Goal: Task Accomplishment & Management: Manage account settings

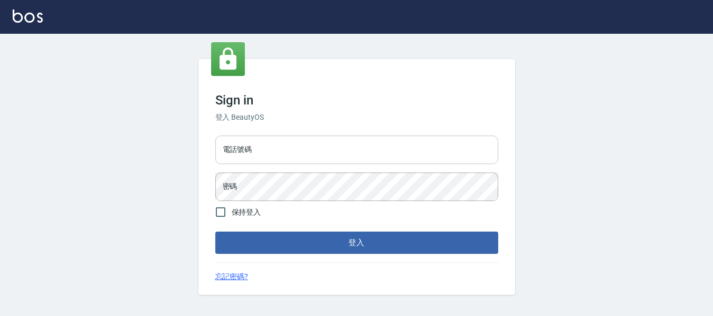
click at [253, 155] on input "電話號碼" at bounding box center [356, 150] width 283 height 29
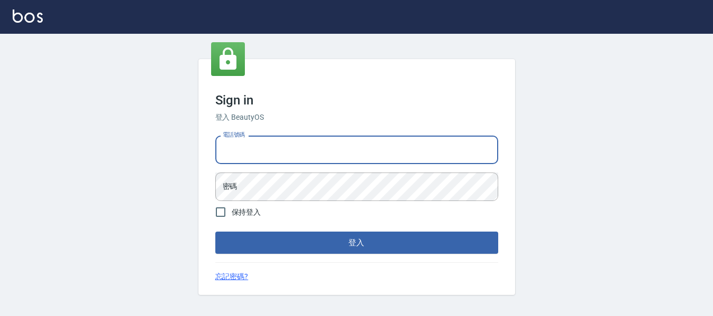
type input "82951313"
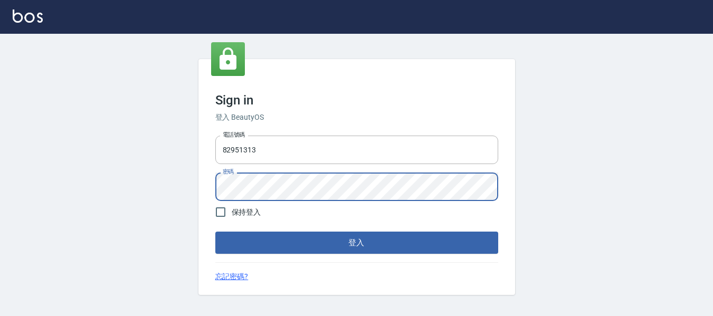
click at [215, 232] on button "登入" at bounding box center [356, 243] width 283 height 22
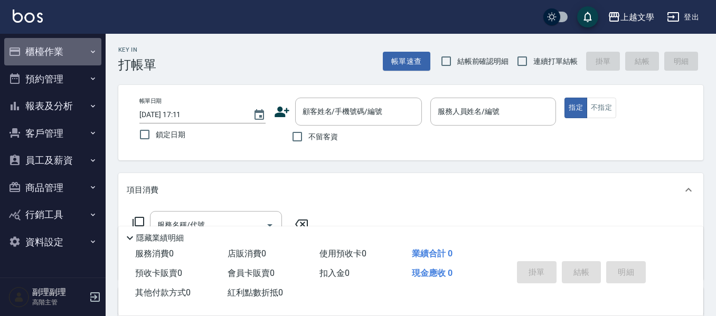
click at [61, 55] on button "櫃檯作業" at bounding box center [52, 51] width 97 height 27
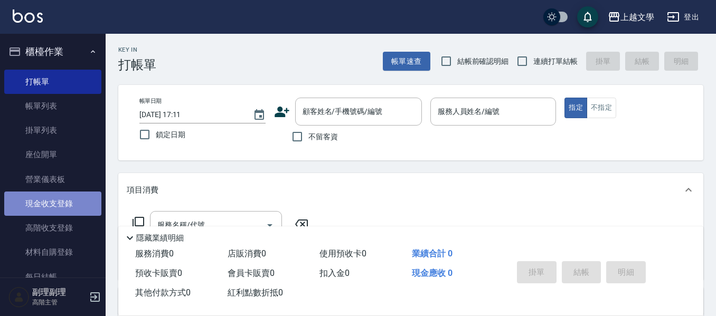
click at [53, 207] on link "現金收支登錄" at bounding box center [52, 204] width 97 height 24
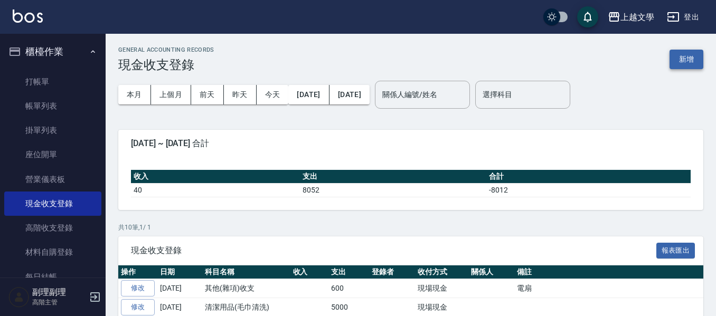
click at [679, 59] on button "新增" at bounding box center [686, 60] width 34 height 20
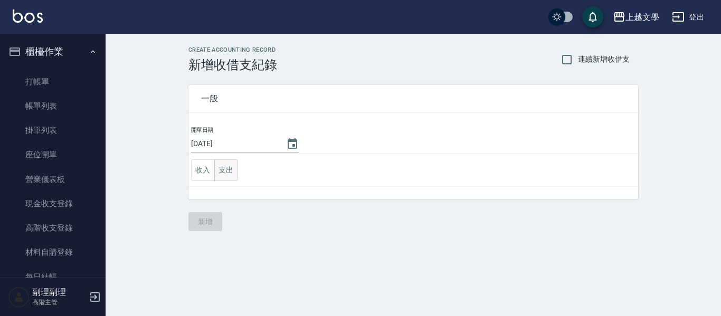
click at [231, 170] on button "支出" at bounding box center [226, 170] width 24 height 22
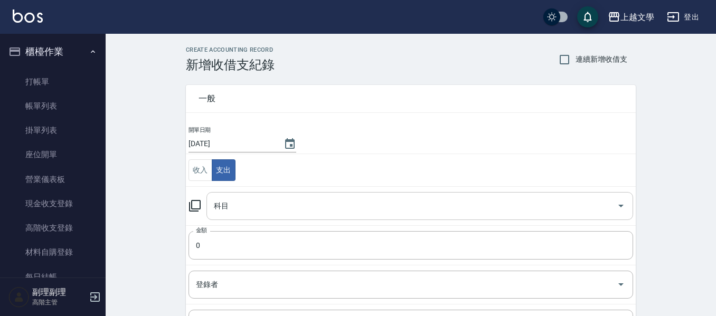
click at [256, 209] on input "科目" at bounding box center [411, 206] width 401 height 18
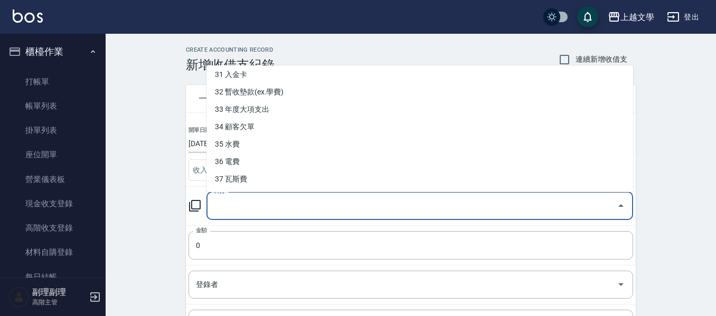
scroll to position [53, 0]
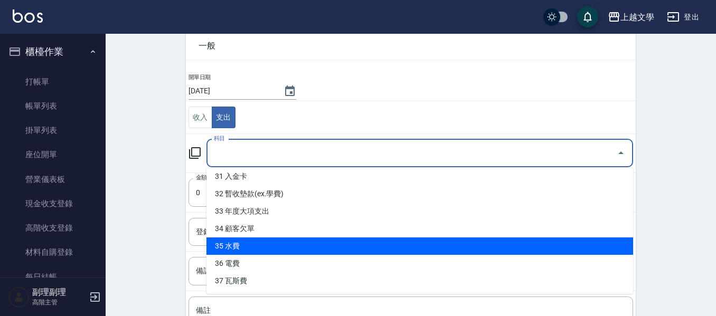
click at [321, 241] on li "35 水費" at bounding box center [419, 246] width 427 height 17
type input "35 水費"
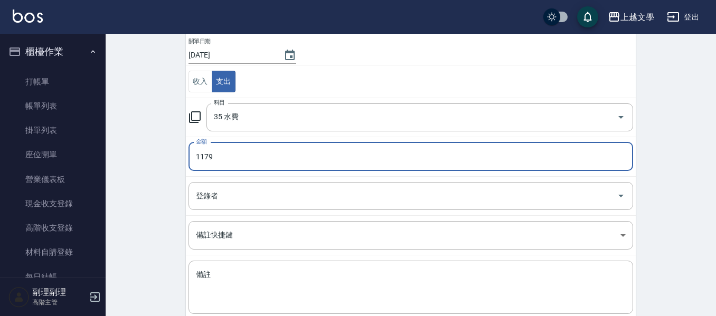
scroll to position [150, 0]
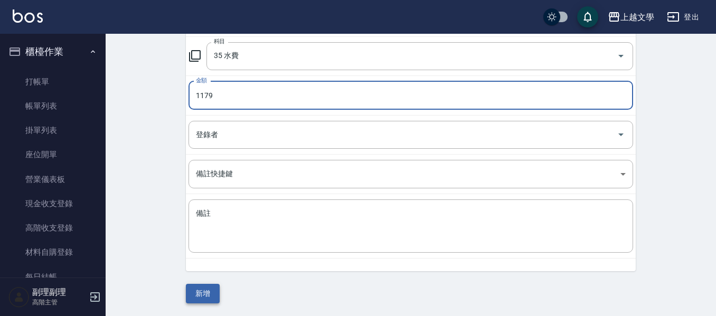
type input "1179"
click at [203, 295] on button "新增" at bounding box center [203, 294] width 34 height 20
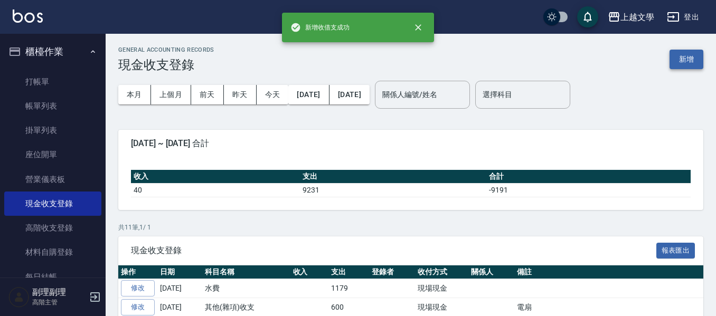
click at [688, 61] on button "新增" at bounding box center [686, 60] width 34 height 20
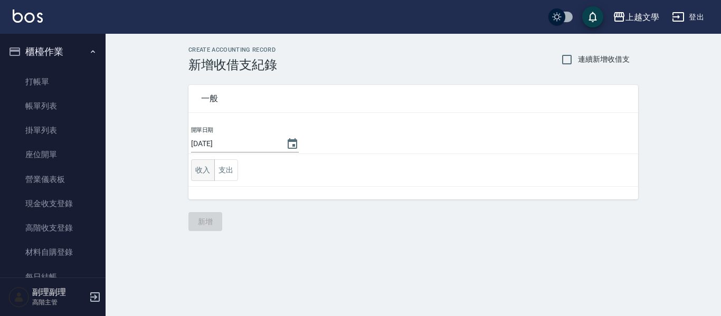
click at [209, 173] on button "收入" at bounding box center [203, 170] width 24 height 22
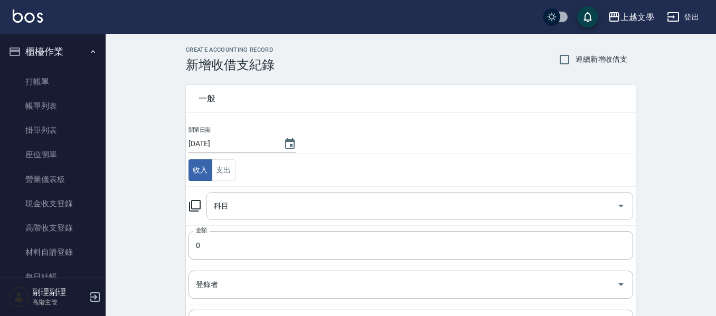
drag, startPoint x: 232, startPoint y: 205, endPoint x: 263, endPoint y: 203, distance: 31.3
click at [235, 205] on input "科目" at bounding box center [411, 206] width 401 height 18
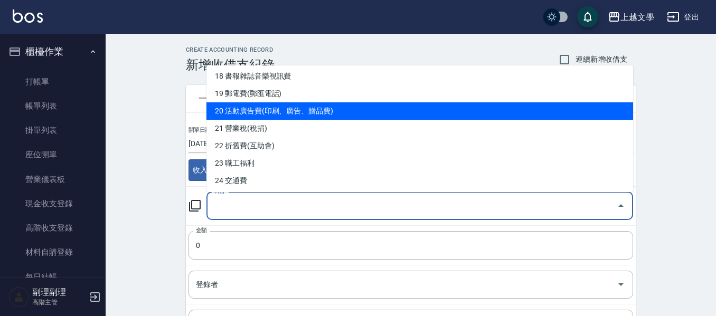
scroll to position [370, 0]
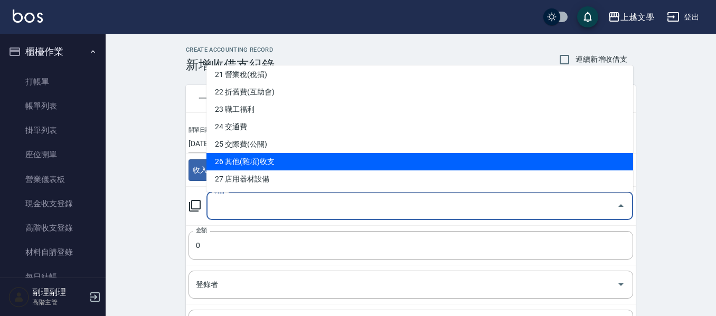
drag, startPoint x: 270, startPoint y: 162, endPoint x: 263, endPoint y: 229, distance: 67.3
click at [269, 162] on li "26 其他(雜項)收支" at bounding box center [419, 161] width 427 height 17
type input "26 其他(雜項)收支"
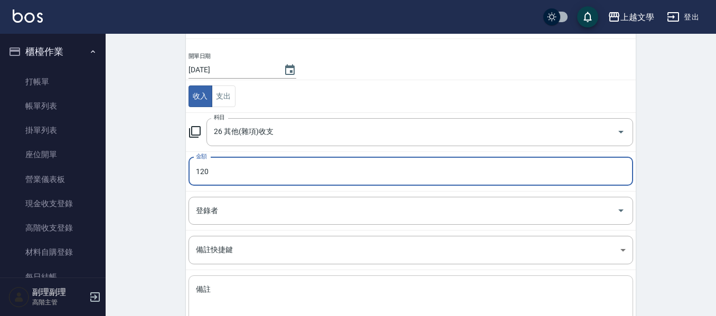
scroll to position [150, 0]
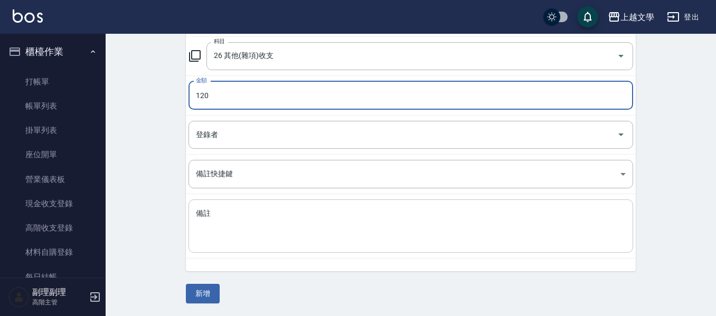
type input "120"
click at [236, 238] on textarea "備註" at bounding box center [411, 227] width 430 height 36
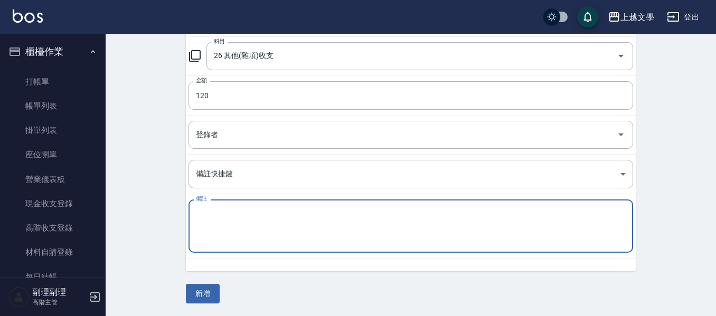
click at [219, 222] on textarea "備註" at bounding box center [411, 227] width 430 height 36
type textarea "化妝"
click at [211, 295] on button "新增" at bounding box center [203, 294] width 34 height 20
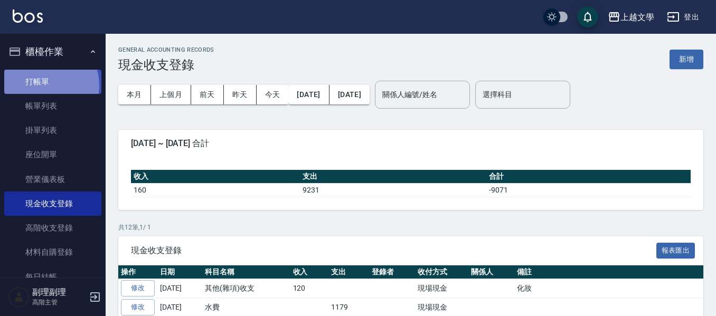
click at [43, 85] on link "打帳單" at bounding box center [52, 82] width 97 height 24
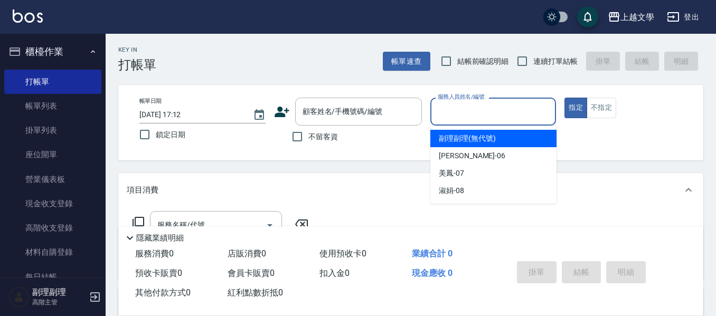
click at [495, 114] on input "服務人員姓名/編號" at bounding box center [493, 111] width 117 height 18
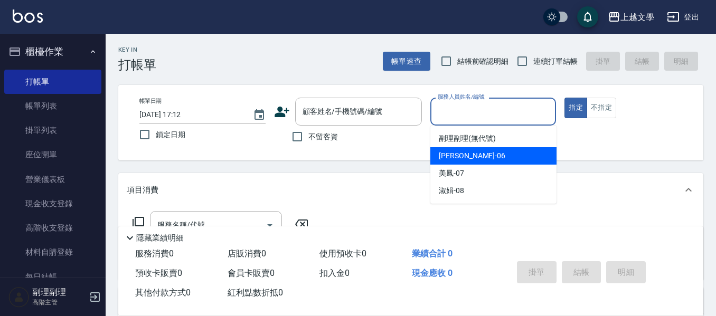
drag, startPoint x: 483, startPoint y: 153, endPoint x: 384, endPoint y: 160, distance: 99.0
click at [482, 154] on div "佳珍 -06" at bounding box center [493, 155] width 126 height 17
type input "佳珍-06"
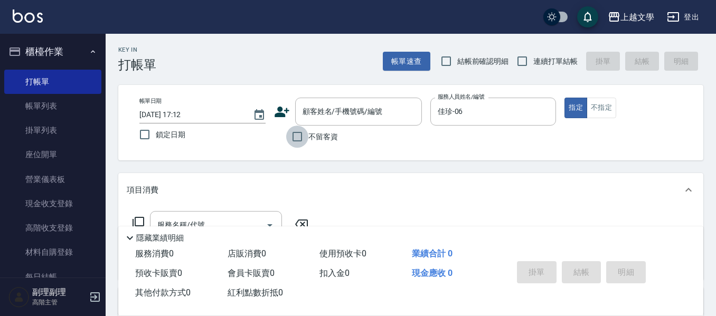
click at [299, 140] on input "不留客資" at bounding box center [297, 137] width 22 height 22
checkbox input "true"
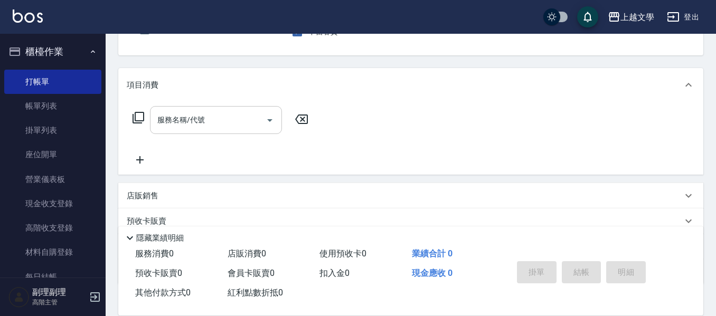
scroll to position [106, 0]
click at [210, 124] on input "服務名稱/代號" at bounding box center [208, 119] width 107 height 18
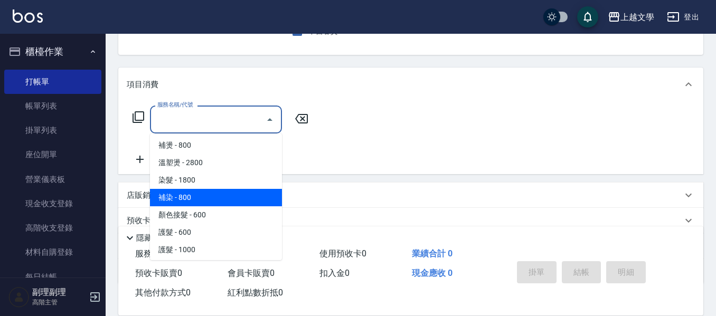
scroll to position [158, 0]
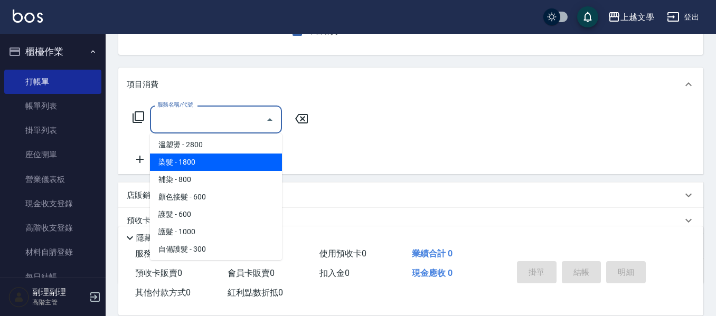
click at [212, 167] on span "染髮 - 1800" at bounding box center [216, 162] width 132 height 17
type input "染髮(400)"
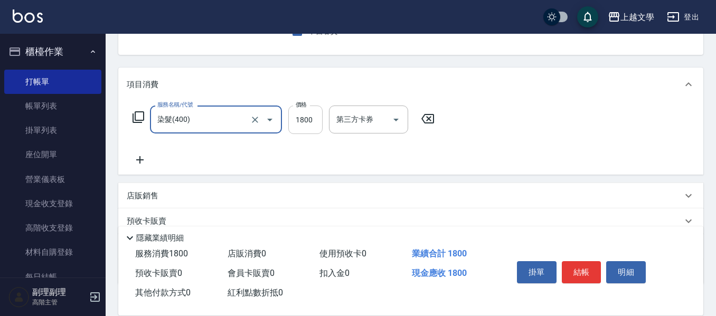
click at [309, 127] on input "1800" at bounding box center [305, 120] width 34 height 29
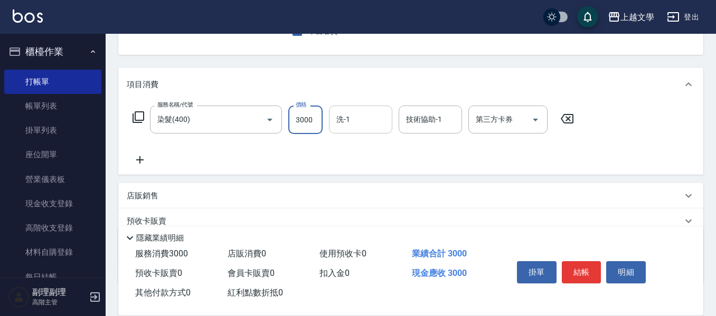
type input "3000"
click at [349, 120] on input "洗-1" at bounding box center [361, 119] width 54 height 18
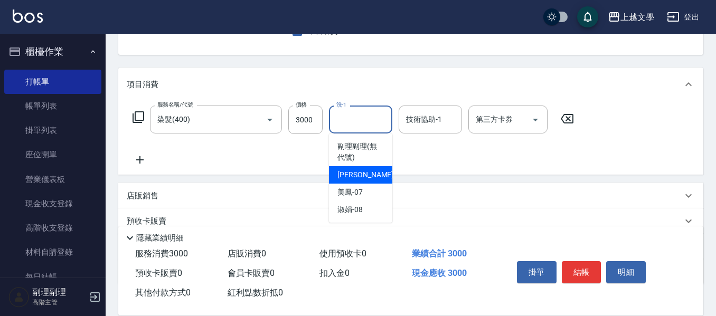
click at [356, 175] on span "佳珍 -06" at bounding box center [370, 174] width 67 height 11
type input "佳珍-06"
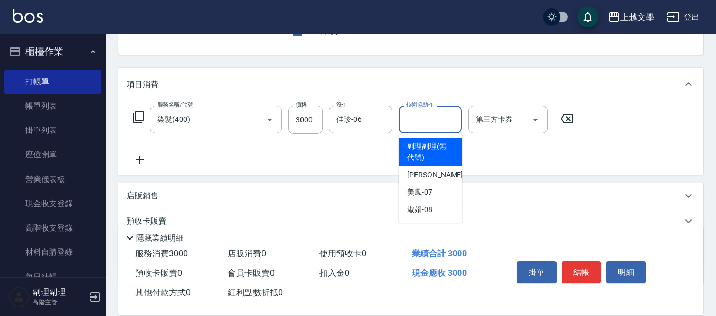
click at [419, 120] on input "技術協助-1" at bounding box center [430, 119] width 54 height 18
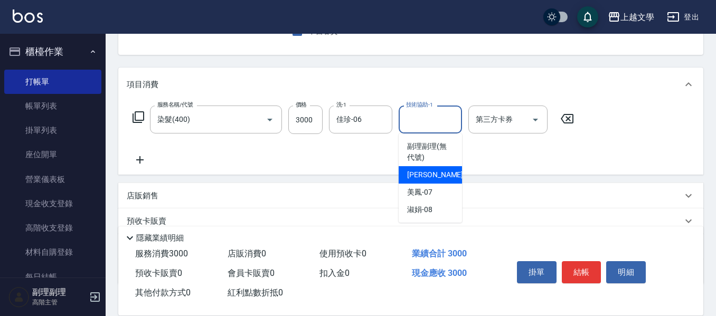
click at [429, 170] on span "佳珍 -06" at bounding box center [440, 174] width 67 height 11
type input "佳珍-06"
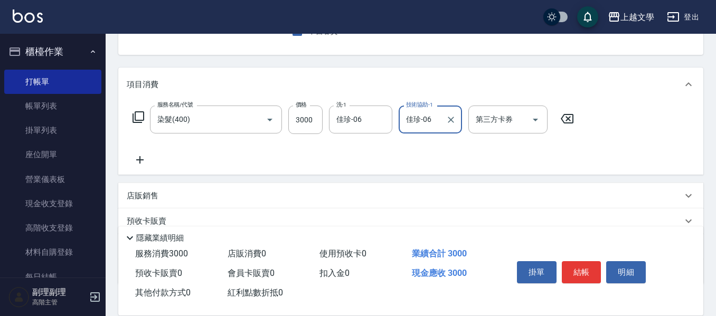
click at [140, 160] on icon at bounding box center [139, 159] width 7 height 7
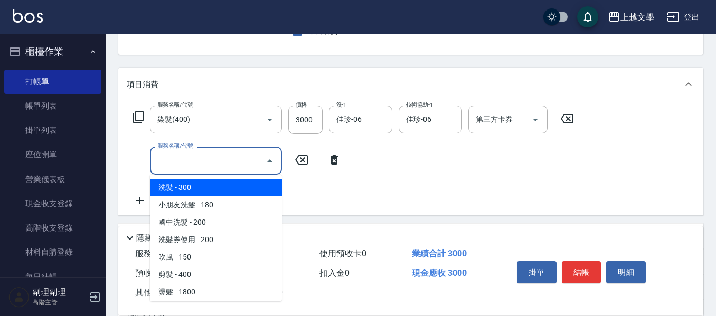
click at [179, 164] on input "服務名稱/代號" at bounding box center [208, 160] width 107 height 18
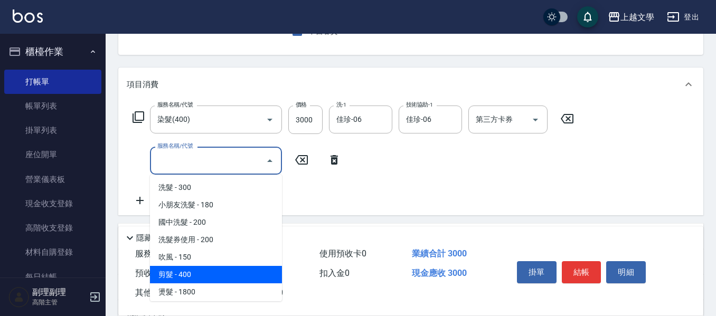
click at [189, 271] on span "剪髮 - 400" at bounding box center [216, 274] width 132 height 17
type input "剪髮(200)"
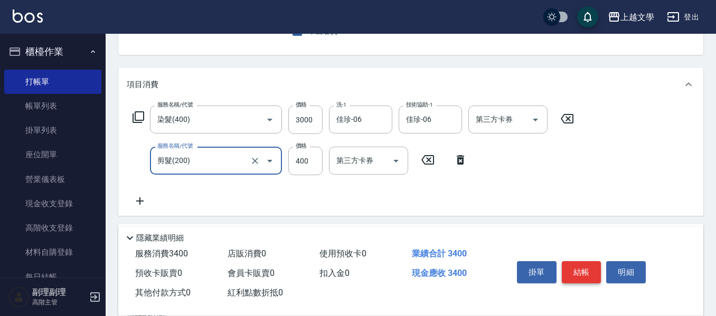
click at [584, 272] on button "結帳" at bounding box center [582, 272] width 40 height 22
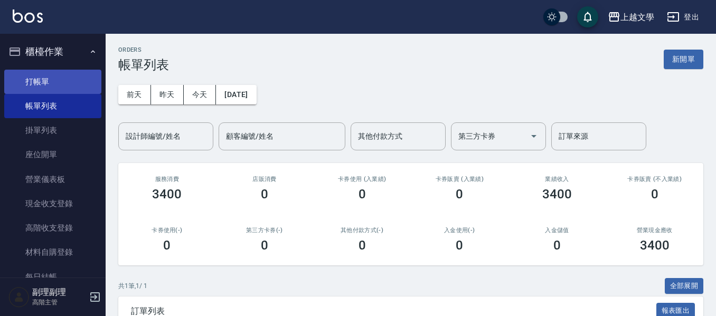
click at [43, 87] on link "打帳單" at bounding box center [52, 82] width 97 height 24
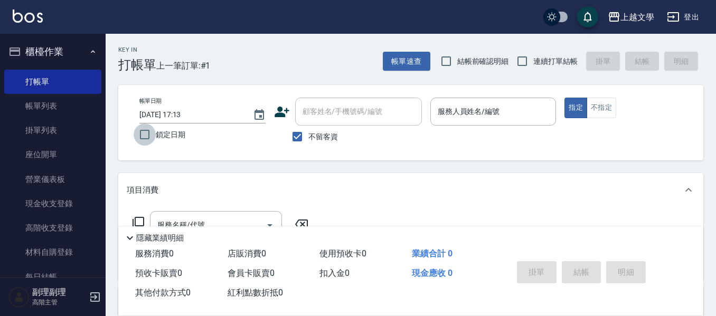
click at [147, 132] on input "鎖定日期" at bounding box center [145, 135] width 22 height 22
checkbox input "true"
click at [519, 68] on input "連續打單結帳" at bounding box center [522, 61] width 22 height 22
checkbox input "true"
click at [145, 134] on input "鎖定日期" at bounding box center [145, 135] width 22 height 22
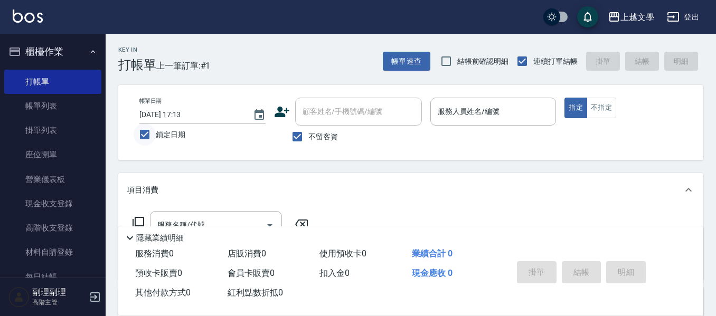
checkbox input "false"
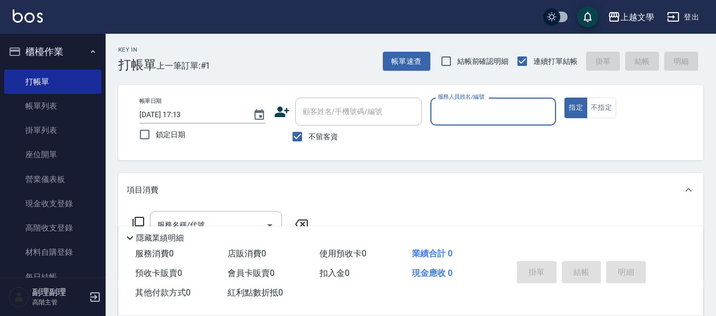
click at [496, 115] on input "服務人員姓名/編號" at bounding box center [493, 111] width 117 height 18
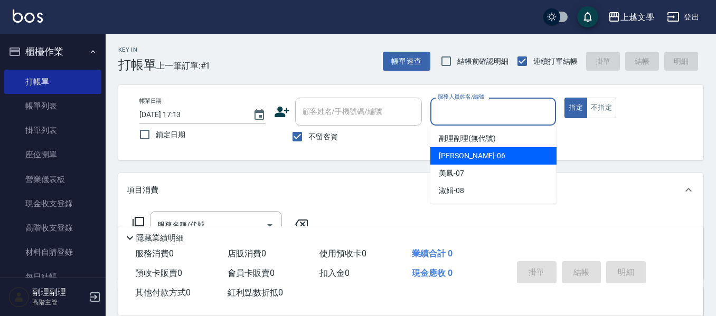
click at [490, 152] on div "佳珍 -06" at bounding box center [493, 155] width 126 height 17
type input "佳珍-06"
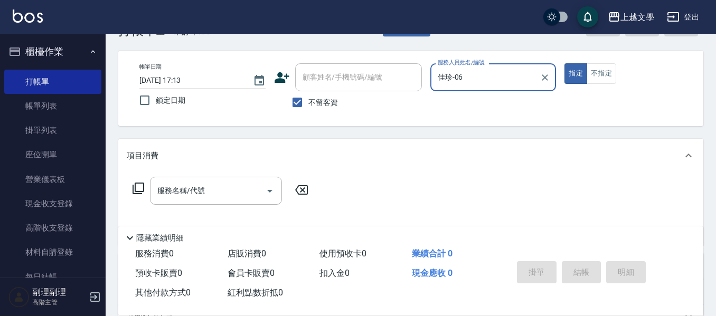
scroll to position [53, 0]
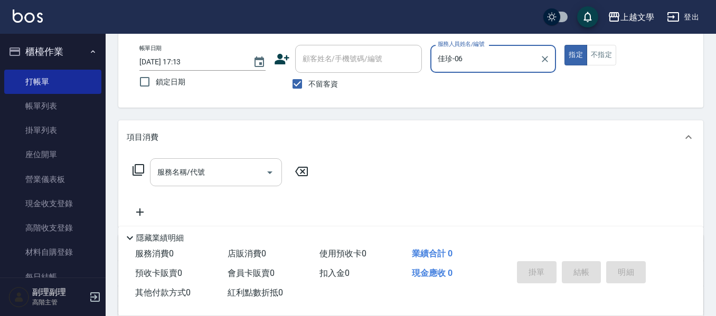
click at [220, 174] on input "服務名稱/代號" at bounding box center [208, 172] width 107 height 18
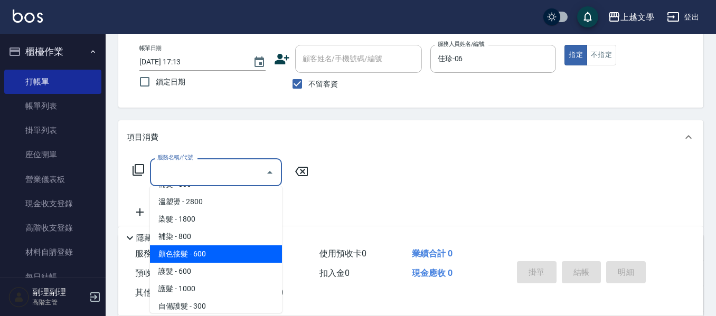
scroll to position [158, 0]
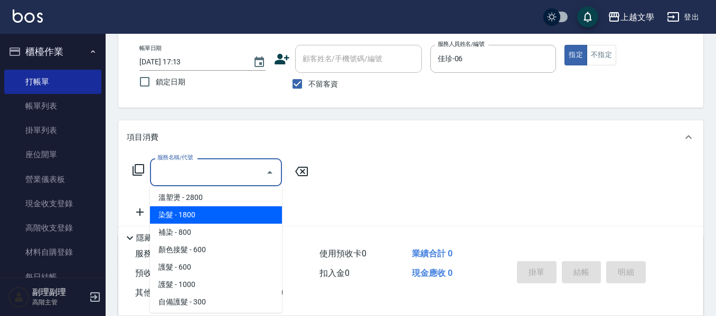
click at [204, 215] on span "染髮 - 1800" at bounding box center [216, 214] width 132 height 17
type input "染髮(400)"
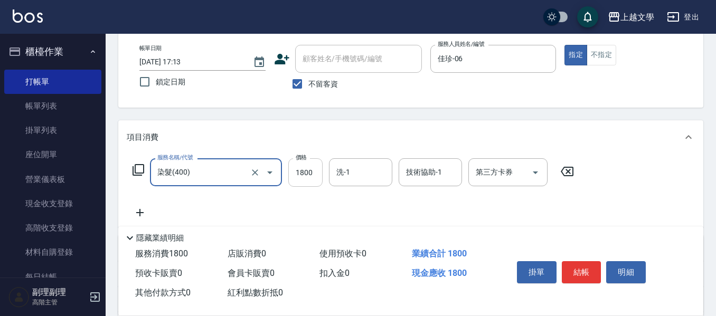
click at [309, 176] on input "1800" at bounding box center [305, 172] width 34 height 29
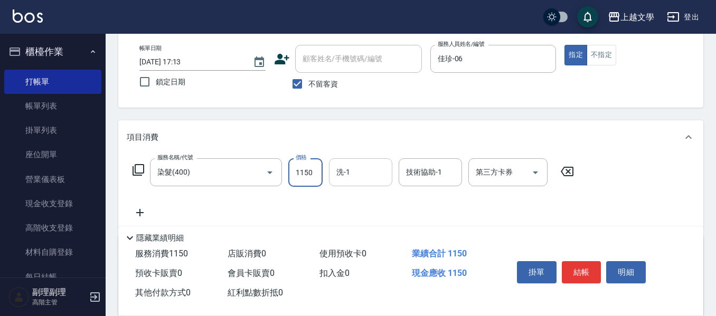
drag, startPoint x: 346, startPoint y: 162, endPoint x: 358, endPoint y: 182, distance: 23.7
click at [346, 163] on div "洗-1" at bounding box center [360, 172] width 63 height 28
type input "1150"
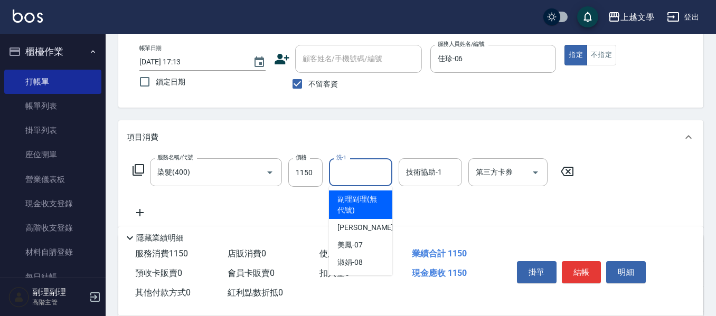
click at [377, 221] on div "佳珍 -06" at bounding box center [360, 227] width 63 height 17
type input "佳珍-06"
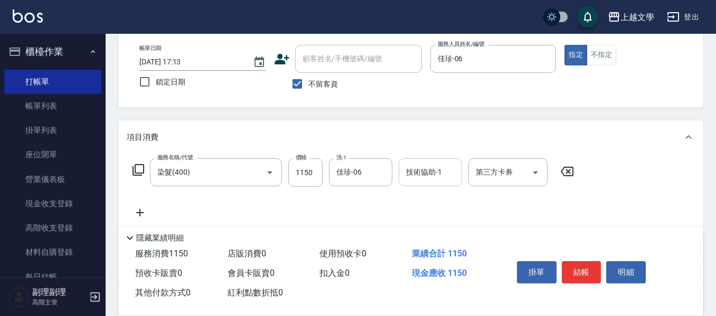
drag, startPoint x: 438, startPoint y: 158, endPoint x: 441, endPoint y: 175, distance: 17.6
click at [438, 158] on div "服務名稱/代號 染髮(400) 服務名稱/代號 價格 1150 價格 洗-1 佳珍-06 洗-1 技術協助-1 技術協助-1 第三方卡券 第三方卡券" at bounding box center [410, 190] width 585 height 73
click at [441, 176] on input "技術協助-1" at bounding box center [430, 172] width 54 height 18
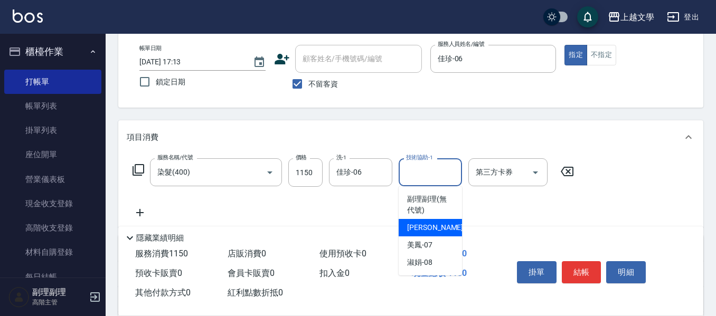
click at [435, 230] on div "佳珍 -06" at bounding box center [430, 227] width 63 height 17
type input "佳珍-06"
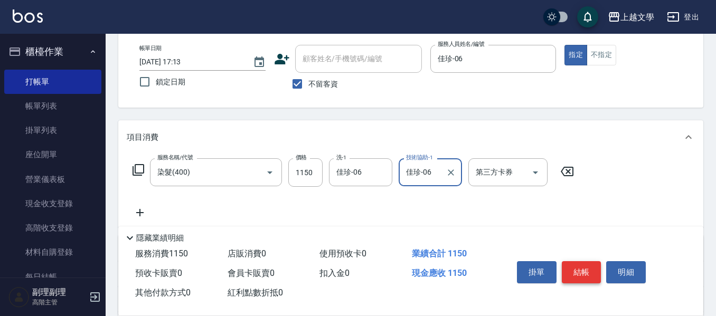
click at [589, 266] on button "結帳" at bounding box center [582, 272] width 40 height 22
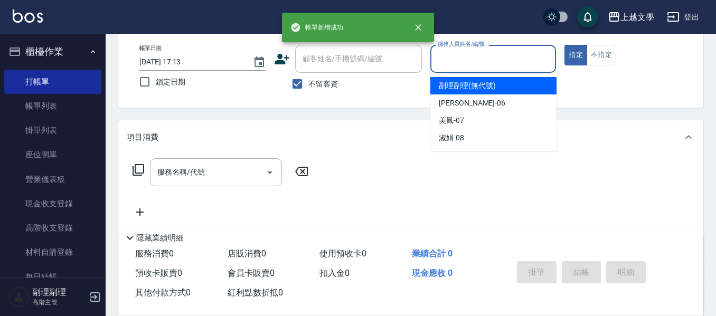
click at [493, 63] on input "服務人員姓名/編號" at bounding box center [493, 59] width 117 height 18
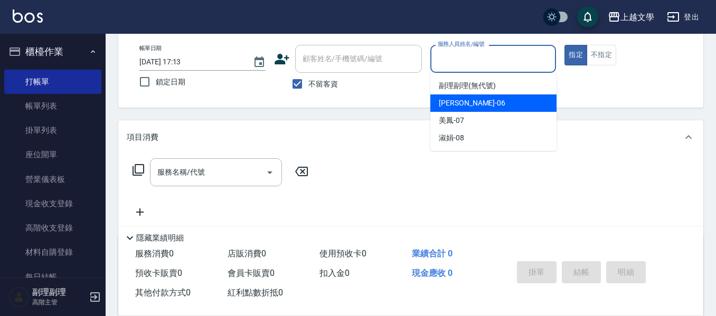
drag, startPoint x: 479, startPoint y: 101, endPoint x: 374, endPoint y: 130, distance: 108.3
click at [474, 102] on div "佳珍 -06" at bounding box center [493, 102] width 126 height 17
type input "佳珍-06"
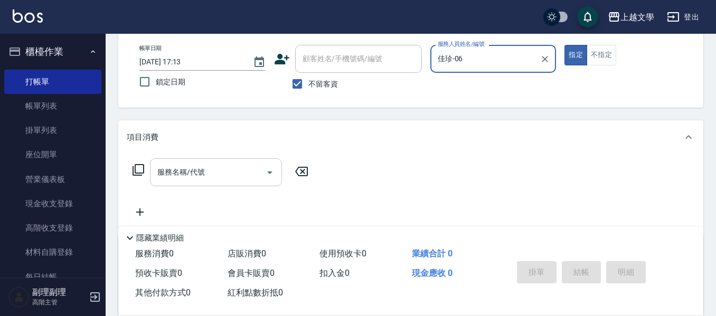
drag, startPoint x: 216, startPoint y: 164, endPoint x: 214, endPoint y: 174, distance: 10.7
click at [215, 164] on input "服務名稱/代號" at bounding box center [208, 172] width 107 height 18
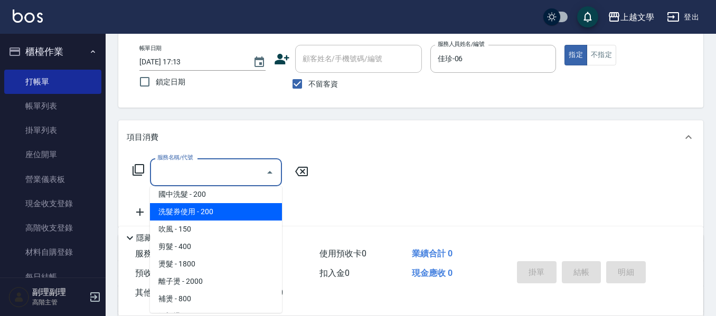
scroll to position [106, 0]
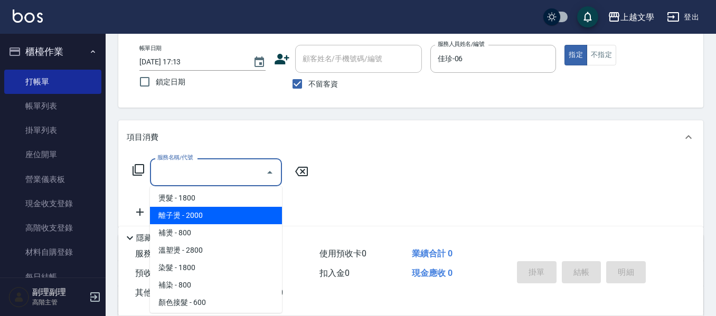
click at [200, 210] on span "離子燙 - 2000" at bounding box center [216, 215] width 132 height 17
type input "離子燙(301)"
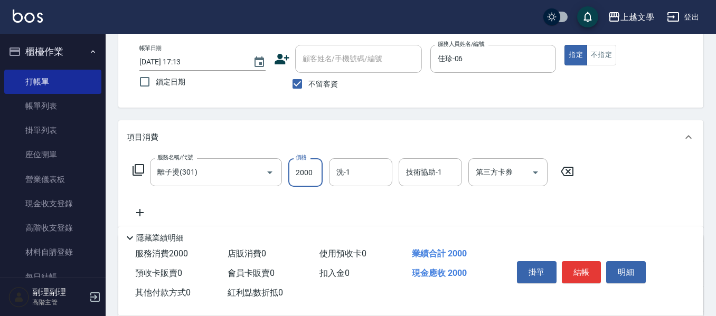
click at [312, 178] on input "2000" at bounding box center [305, 172] width 34 height 29
type input "2700"
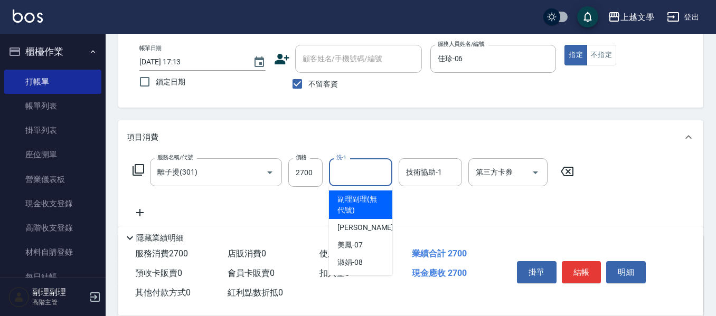
drag, startPoint x: 352, startPoint y: 179, endPoint x: 357, endPoint y: 200, distance: 21.1
click at [353, 179] on input "洗-1" at bounding box center [361, 172] width 54 height 18
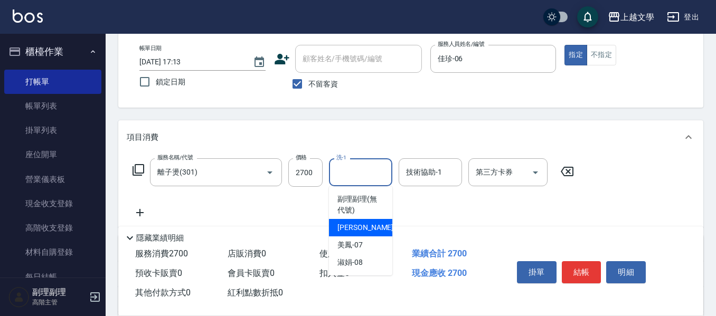
drag, startPoint x: 362, startPoint y: 227, endPoint x: 416, endPoint y: 191, distance: 65.1
click at [363, 227] on div "佳珍 -06" at bounding box center [360, 227] width 63 height 17
type input "佳珍-06"
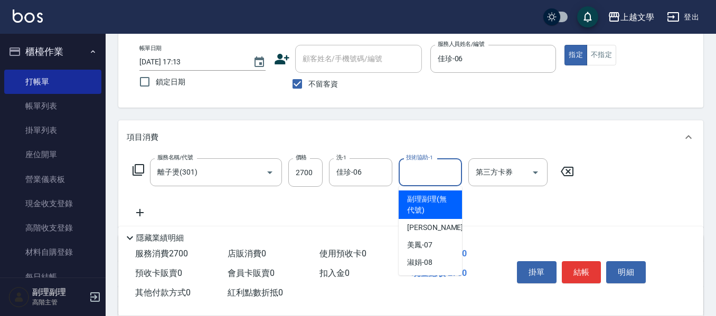
drag, startPoint x: 433, startPoint y: 171, endPoint x: 421, endPoint y: 228, distance: 57.7
click at [433, 172] on input "技術協助-1" at bounding box center [430, 172] width 54 height 18
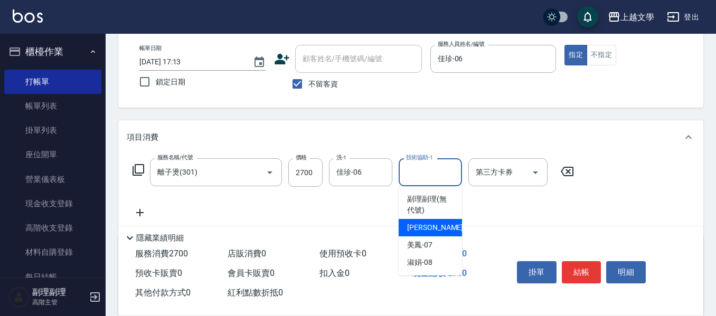
click at [422, 230] on span "佳珍 -06" at bounding box center [440, 227] width 67 height 11
type input "佳珍-06"
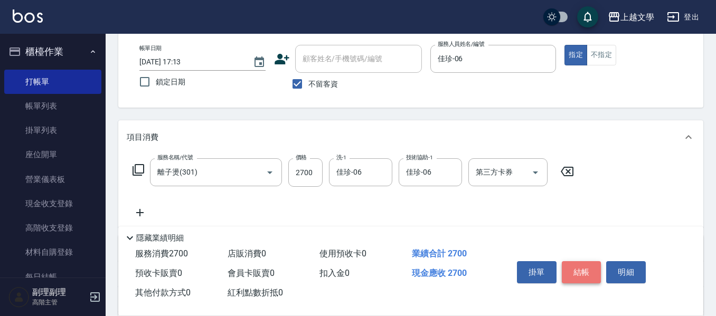
click at [585, 267] on button "結帳" at bounding box center [582, 272] width 40 height 22
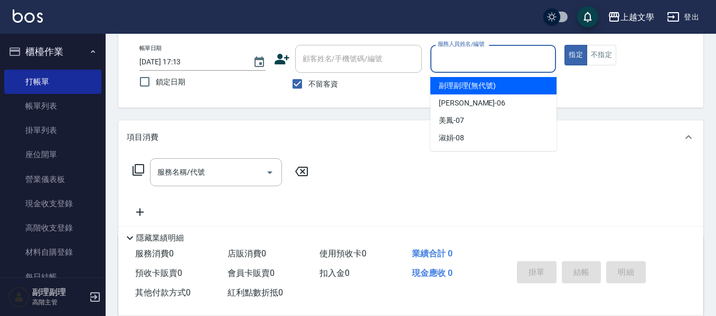
click at [504, 62] on input "服務人員姓名/編號" at bounding box center [493, 59] width 117 height 18
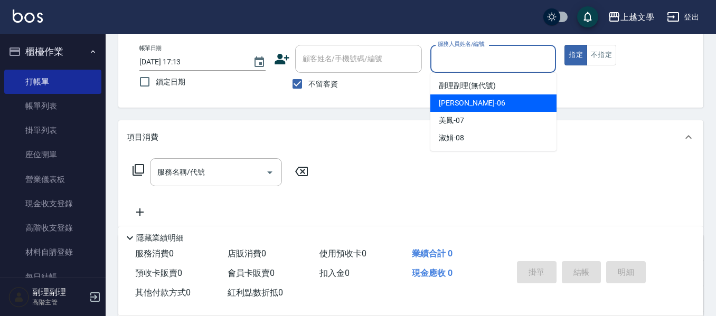
click at [490, 108] on div "佳珍 -06" at bounding box center [493, 102] width 126 height 17
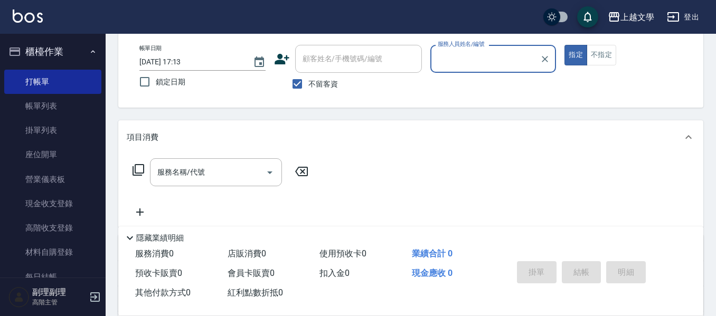
type input "佳珍-06"
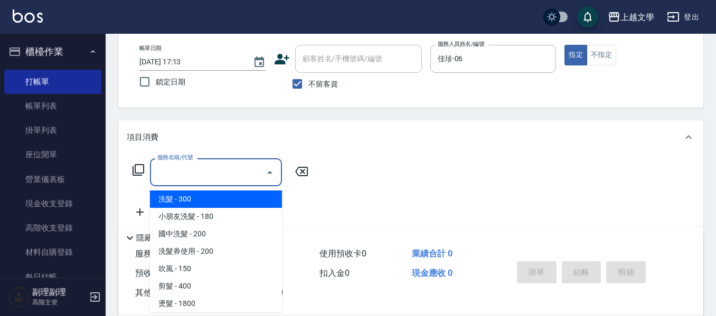
click at [217, 165] on input "服務名稱/代號" at bounding box center [208, 172] width 107 height 18
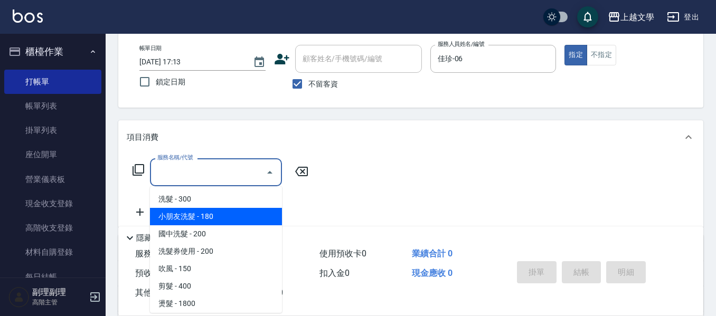
click at [233, 214] on span "小朋友洗髮 - 180" at bounding box center [216, 216] width 132 height 17
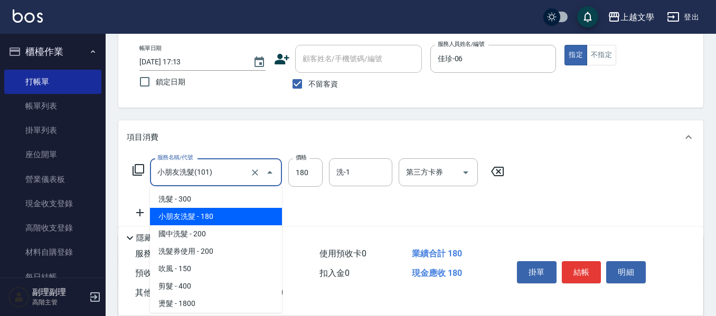
click at [224, 179] on input "小朋友洗髮(101)" at bounding box center [201, 172] width 93 height 18
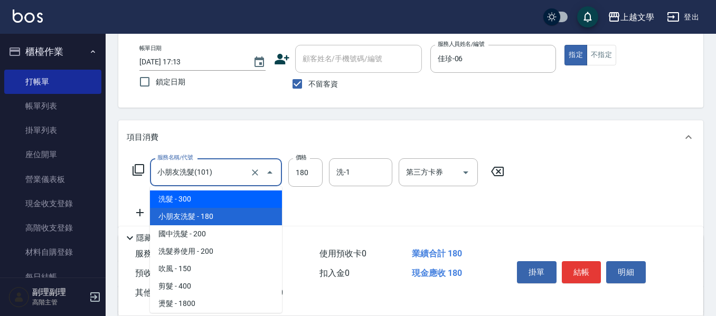
click at [229, 206] on span "洗髮 - 300" at bounding box center [216, 199] width 132 height 17
type input "洗髮(100)"
type input "300"
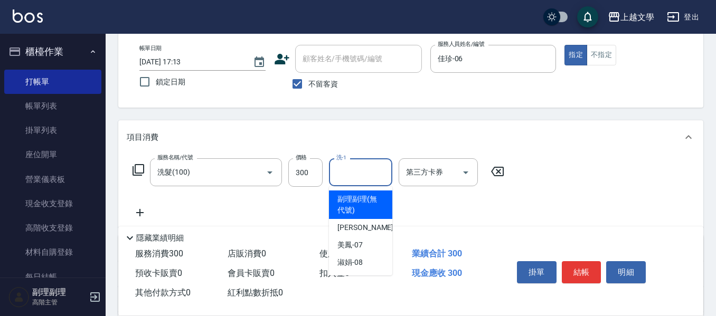
drag, startPoint x: 361, startPoint y: 178, endPoint x: 376, endPoint y: 212, distance: 36.6
click at [361, 180] on input "洗-1" at bounding box center [361, 172] width 54 height 18
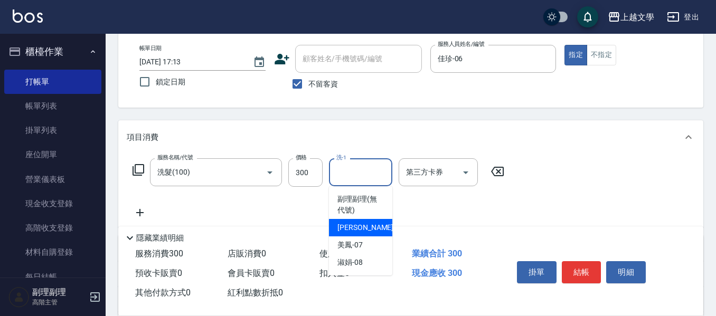
click at [367, 230] on div "佳珍 -06" at bounding box center [360, 227] width 63 height 17
type input "佳珍-06"
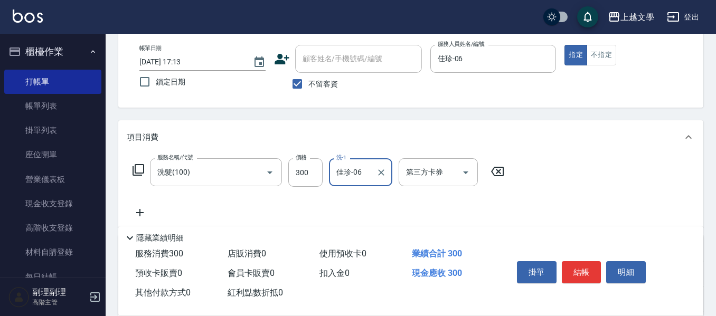
click at [575, 267] on button "結帳" at bounding box center [582, 272] width 40 height 22
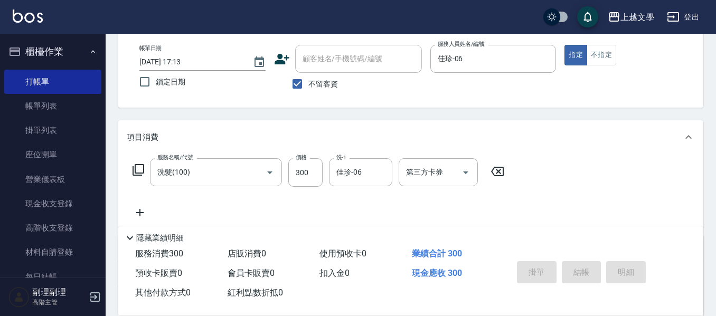
type input "[DATE] 17:14"
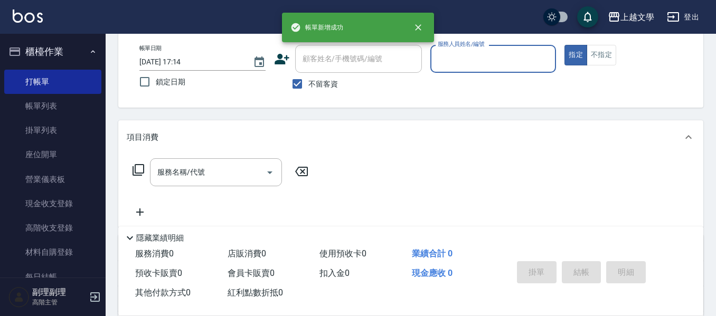
drag, startPoint x: 486, startPoint y: 61, endPoint x: 486, endPoint y: 69, distance: 7.9
click at [486, 63] on input "服務人員姓名/編號" at bounding box center [493, 59] width 117 height 18
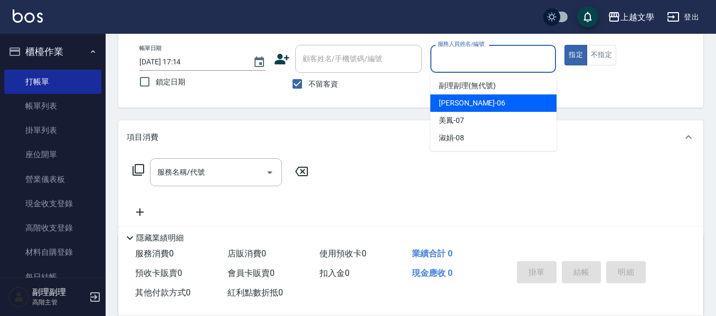
click at [484, 98] on div "佳珍 -06" at bounding box center [493, 102] width 126 height 17
type input "佳珍-06"
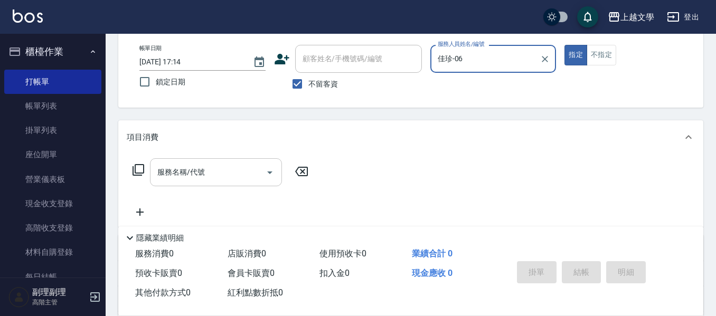
click at [203, 180] on input "服務名稱/代號" at bounding box center [208, 172] width 107 height 18
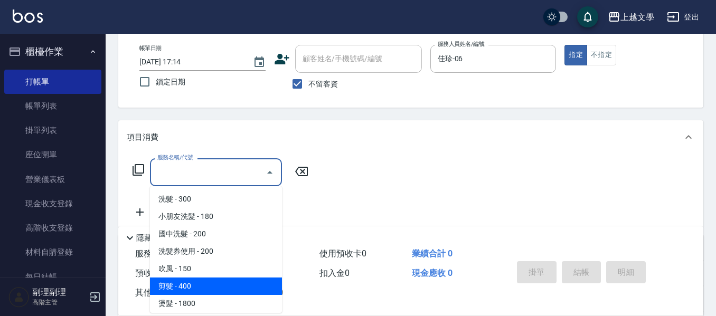
click at [185, 281] on span "剪髮 - 400" at bounding box center [216, 286] width 132 height 17
type input "剪髮(200)"
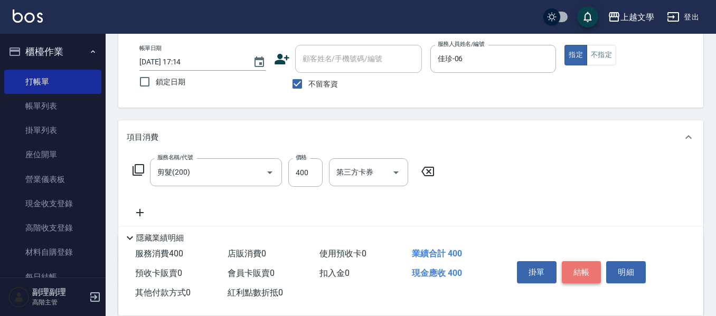
click at [565, 268] on button "結帳" at bounding box center [582, 272] width 40 height 22
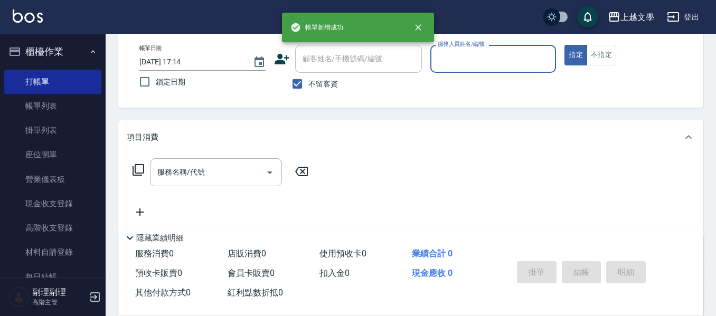
click at [476, 63] on input "服務人員姓名/編號" at bounding box center [493, 59] width 117 height 18
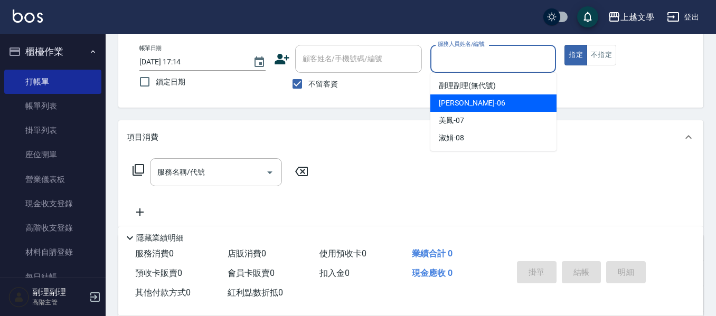
click at [467, 111] on div "佳珍 -06" at bounding box center [493, 102] width 126 height 17
type input "佳珍-06"
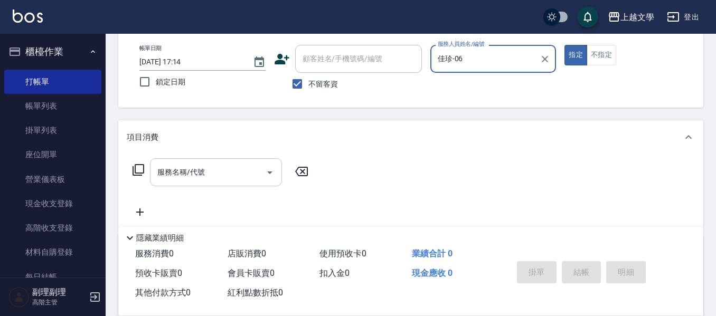
click at [201, 170] on input "服務名稱/代號" at bounding box center [208, 172] width 107 height 18
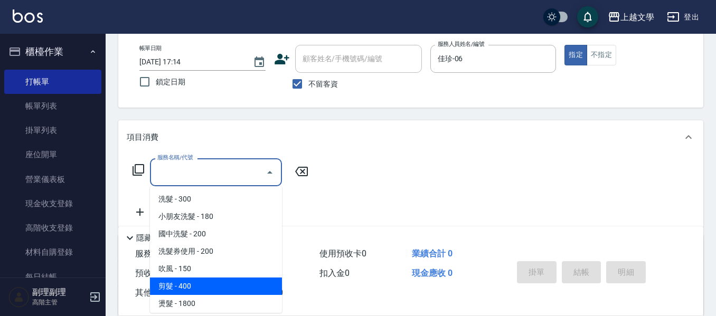
click at [193, 285] on span "剪髮 - 400" at bounding box center [216, 286] width 132 height 17
type input "剪髮(200)"
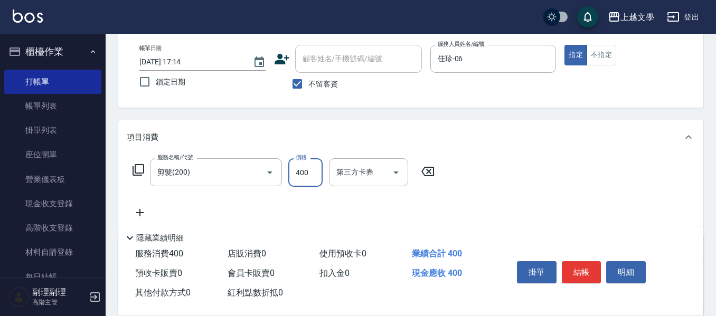
click at [308, 183] on input "400" at bounding box center [305, 172] width 34 height 29
type input "200"
click at [592, 270] on button "結帳" at bounding box center [582, 272] width 40 height 22
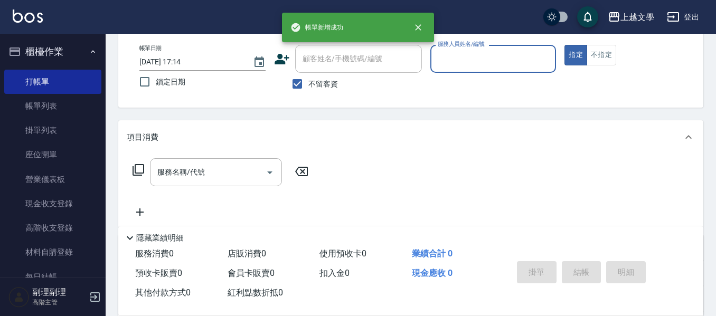
click at [497, 63] on input "服務人員姓名/編號" at bounding box center [493, 59] width 117 height 18
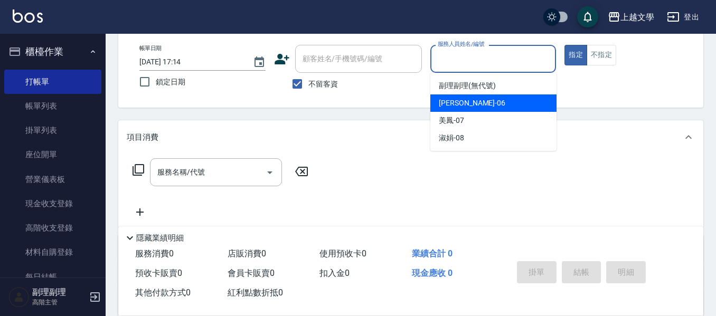
drag, startPoint x: 486, startPoint y: 101, endPoint x: 373, endPoint y: 148, distance: 122.5
click at [485, 102] on div "佳珍 -06" at bounding box center [493, 102] width 126 height 17
type input "佳珍-06"
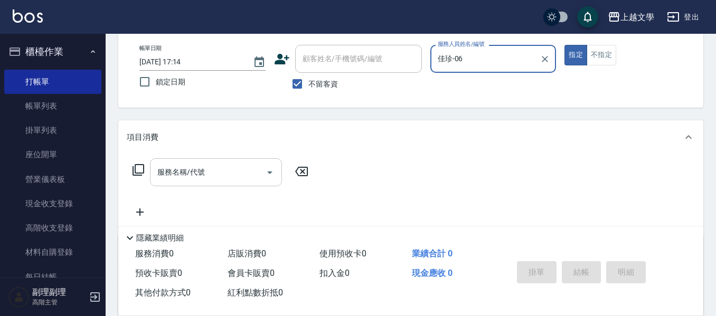
click at [232, 172] on input "服務名稱/代號" at bounding box center [208, 172] width 107 height 18
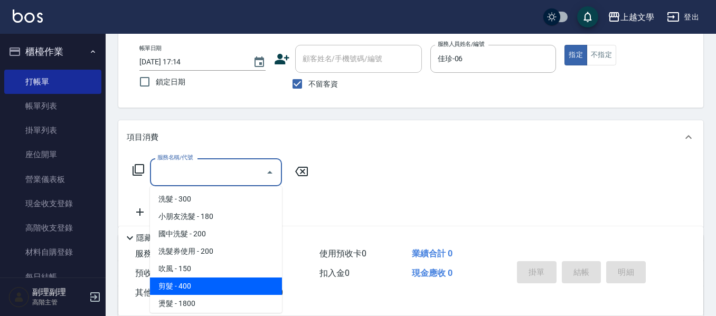
drag, startPoint x: 197, startPoint y: 284, endPoint x: 266, endPoint y: 282, distance: 68.7
click at [197, 283] on span "剪髮 - 400" at bounding box center [216, 286] width 132 height 17
type input "剪髮(200)"
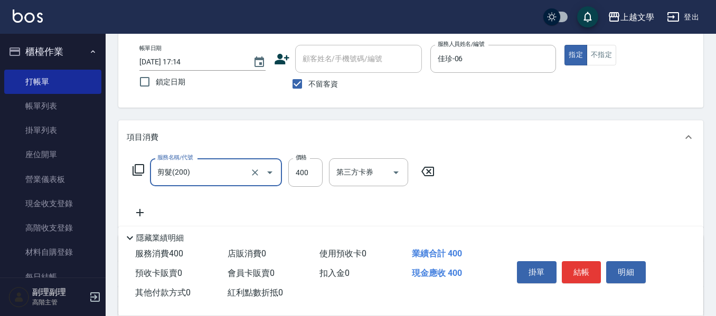
drag, startPoint x: 598, startPoint y: 274, endPoint x: 591, endPoint y: 272, distance: 6.5
click at [594, 274] on button "結帳" at bounding box center [582, 272] width 40 height 22
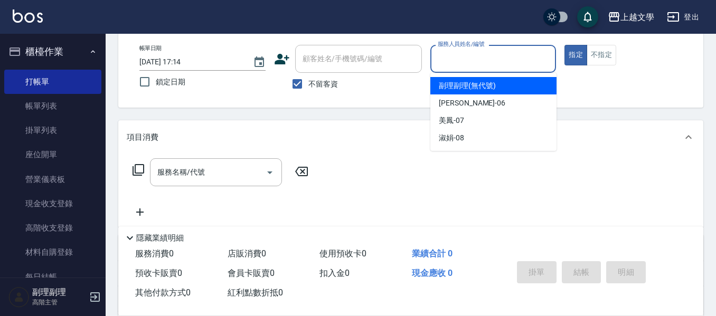
click at [476, 62] on input "服務人員姓名/編號" at bounding box center [493, 59] width 117 height 18
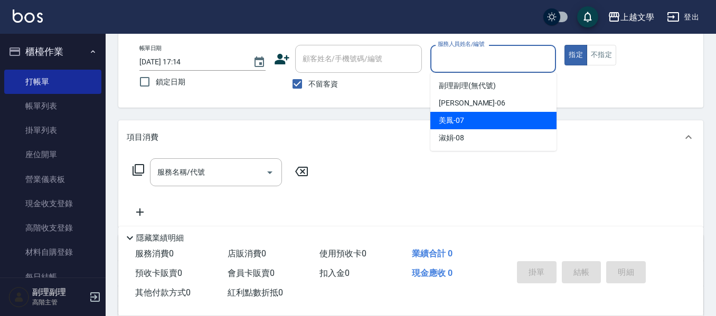
drag, startPoint x: 461, startPoint y: 117, endPoint x: 456, endPoint y: 119, distance: 5.5
click at [460, 118] on span "美鳳 -07" at bounding box center [451, 120] width 25 height 11
type input "美鳳-07"
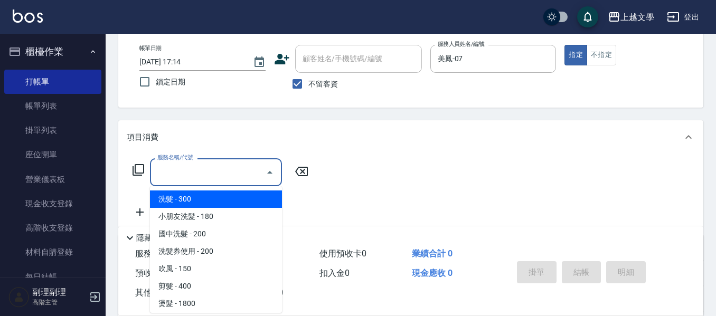
click at [231, 172] on input "服務名稱/代號" at bounding box center [208, 172] width 107 height 18
click at [197, 199] on span "洗髮 - 300" at bounding box center [216, 199] width 132 height 17
type input "洗髮(100)"
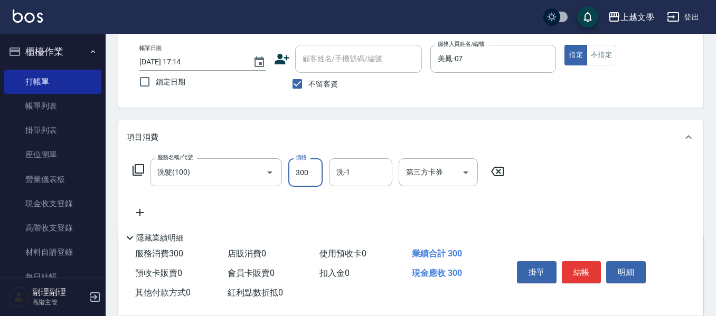
drag, startPoint x: 320, startPoint y: 169, endPoint x: 308, endPoint y: 169, distance: 11.6
click at [320, 169] on input "300" at bounding box center [305, 172] width 34 height 29
type input "200"
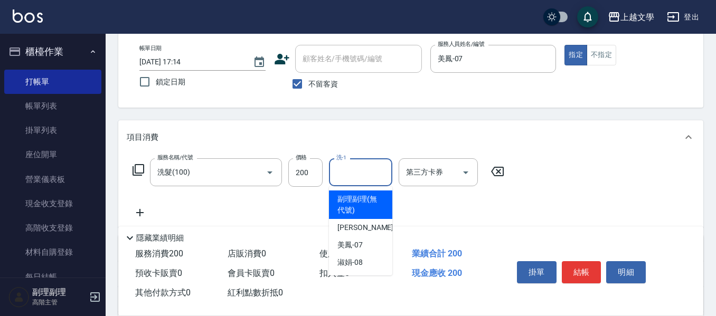
click at [359, 177] on input "洗-1" at bounding box center [361, 172] width 54 height 18
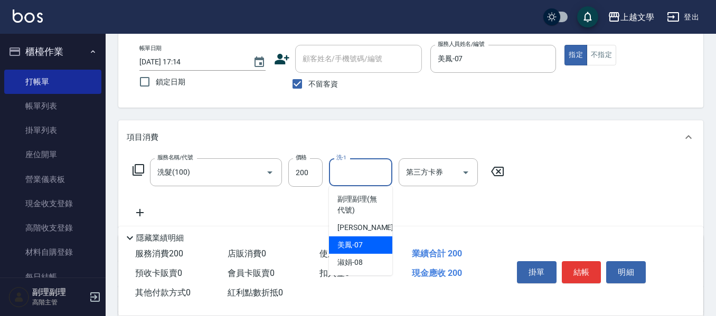
drag, startPoint x: 345, startPoint y: 244, endPoint x: 421, endPoint y: 215, distance: 80.9
click at [347, 243] on span "美鳳 -07" at bounding box center [349, 245] width 25 height 11
type input "美鳳-07"
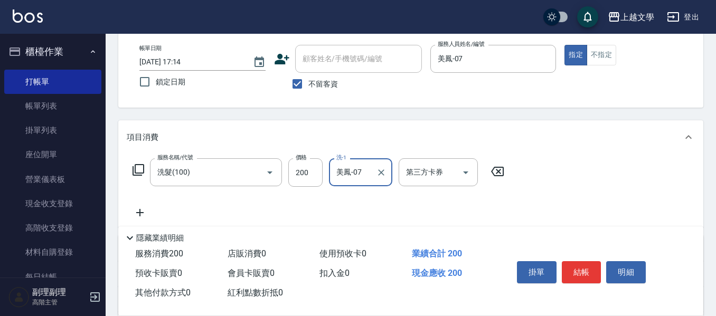
click at [135, 210] on icon at bounding box center [140, 212] width 26 height 13
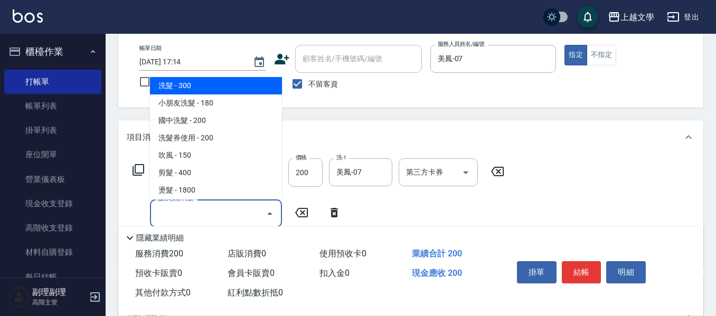
click at [163, 210] on input "服務名稱/代號" at bounding box center [208, 213] width 107 height 18
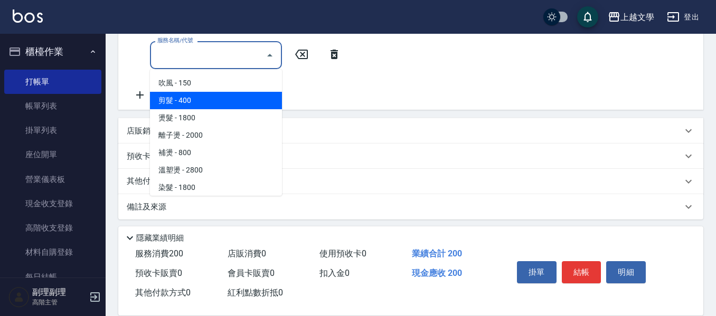
scroll to position [158, 0]
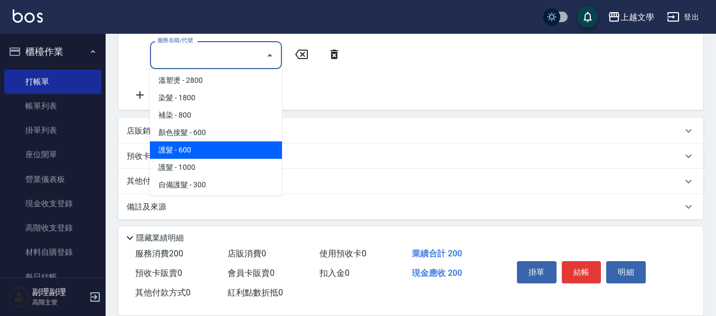
click at [205, 155] on span "護髮 - 600" at bounding box center [216, 149] width 132 height 17
type input "護髮(500)"
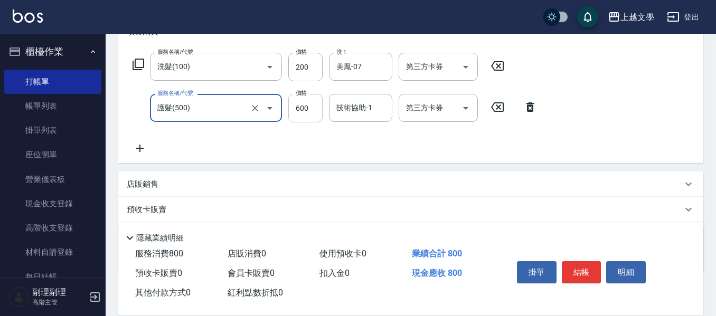
click at [312, 113] on input "600" at bounding box center [305, 108] width 34 height 29
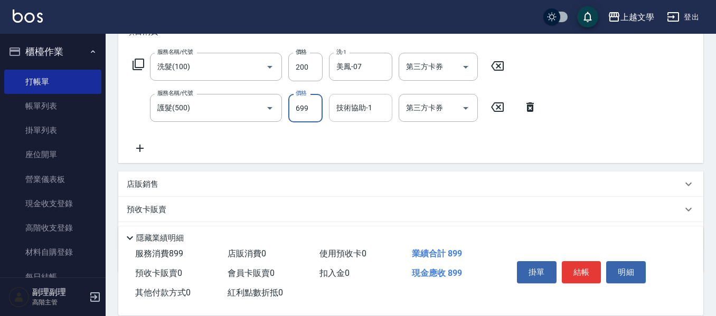
type input "699"
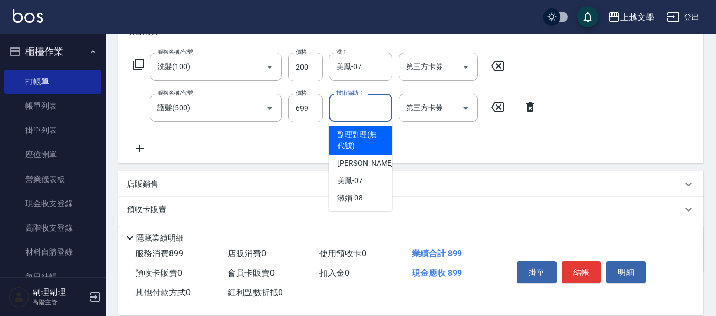
click at [340, 110] on input "技術協助-1" at bounding box center [361, 108] width 54 height 18
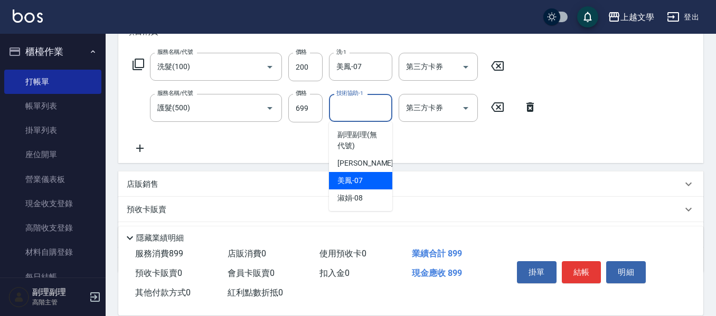
click at [364, 178] on div "美鳳 -07" at bounding box center [360, 180] width 63 height 17
type input "美鳳-07"
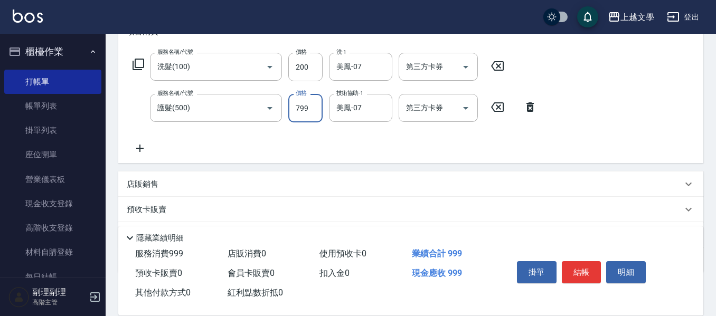
type input "799"
click at [139, 150] on icon at bounding box center [139, 148] width 7 height 7
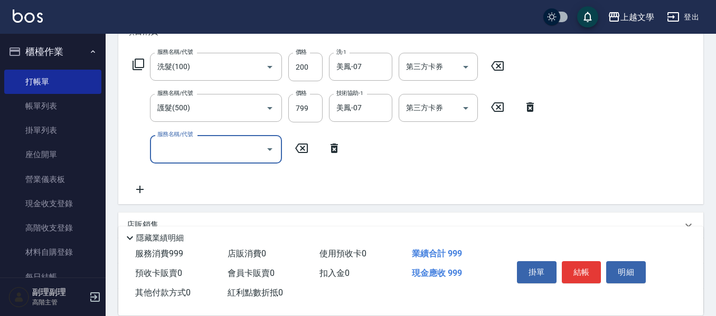
click at [164, 146] on input "服務名稱/代號" at bounding box center [208, 149] width 107 height 18
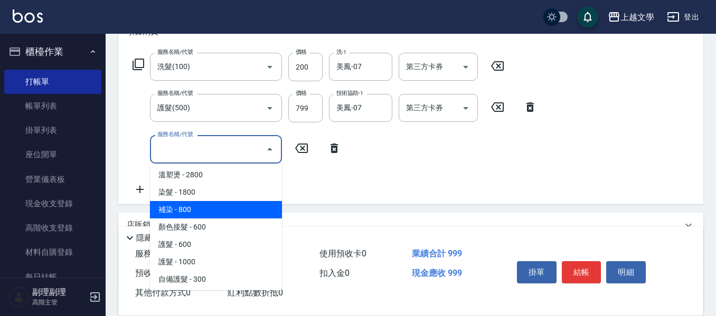
click at [192, 207] on span "補染 - 800" at bounding box center [216, 209] width 132 height 17
type input "補染(401)"
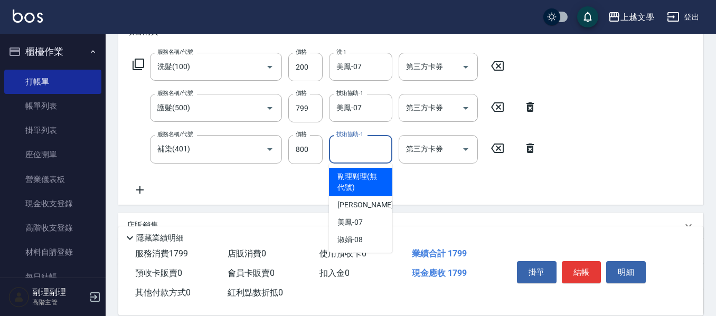
click at [348, 140] on div "技術協助-1 技術協助-1" at bounding box center [360, 149] width 63 height 28
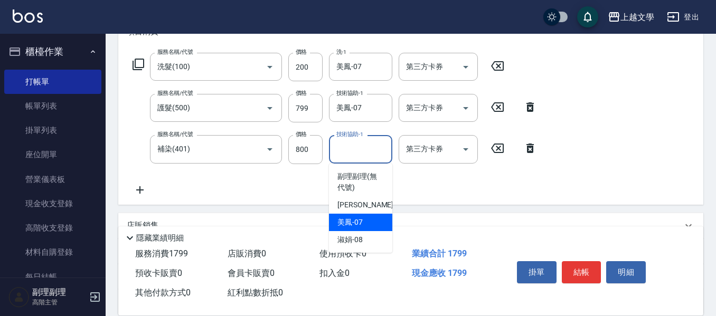
drag, startPoint x: 369, startPoint y: 221, endPoint x: 328, endPoint y: 219, distance: 40.7
click at [367, 222] on div "美鳳 -07" at bounding box center [360, 222] width 63 height 17
type input "美鳳-07"
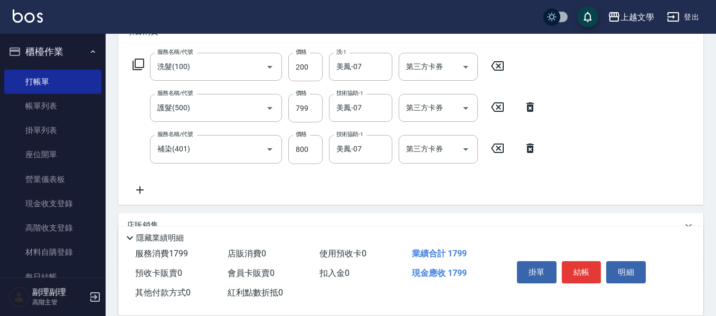
click at [138, 193] on icon at bounding box center [140, 190] width 26 height 13
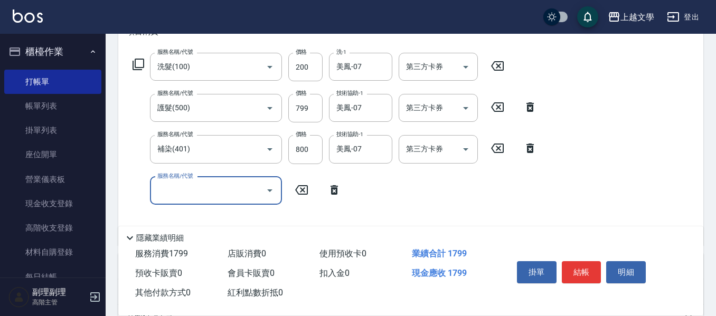
click at [175, 191] on input "服務名稱/代號" at bounding box center [208, 191] width 107 height 18
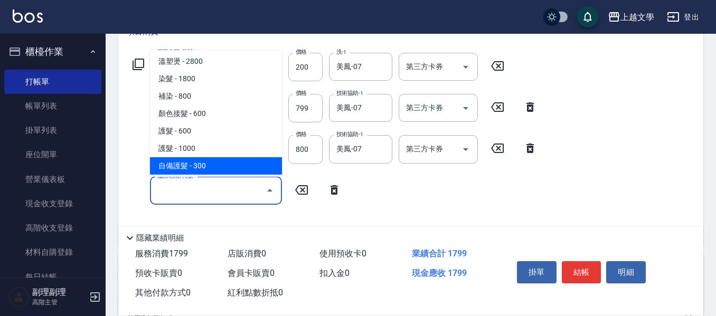
scroll to position [211, 0]
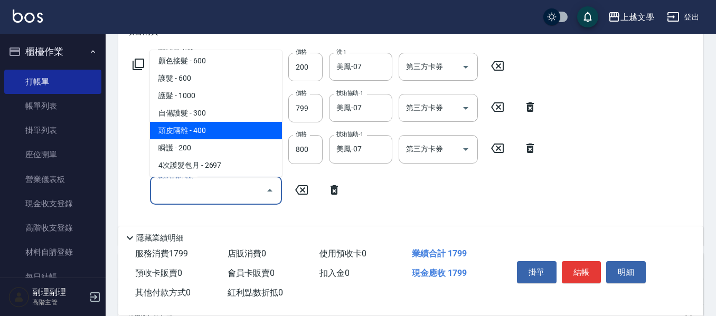
click at [213, 138] on span "頭皮隔離 - 400" at bounding box center [216, 130] width 132 height 17
type input "頭皮隔離(503)"
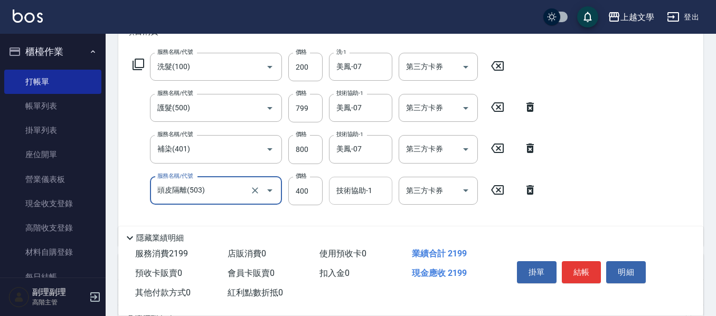
click at [351, 195] on input "技術協助-1" at bounding box center [361, 191] width 54 height 18
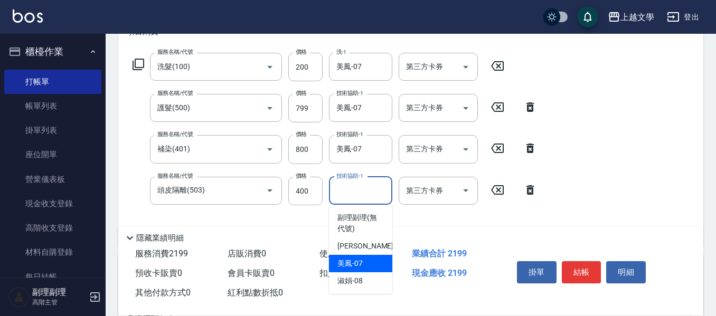
click at [383, 263] on div "美鳳 -07" at bounding box center [360, 263] width 63 height 17
type input "美鳳-07"
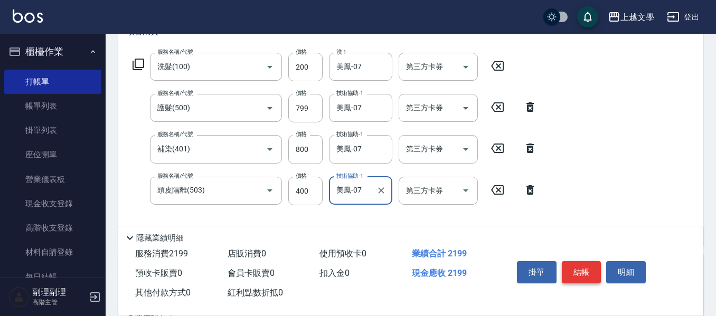
click at [570, 272] on button "結帳" at bounding box center [582, 272] width 40 height 22
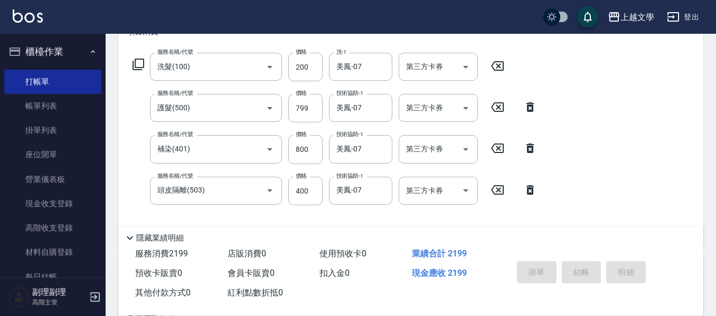
type input "[DATE] 17:25"
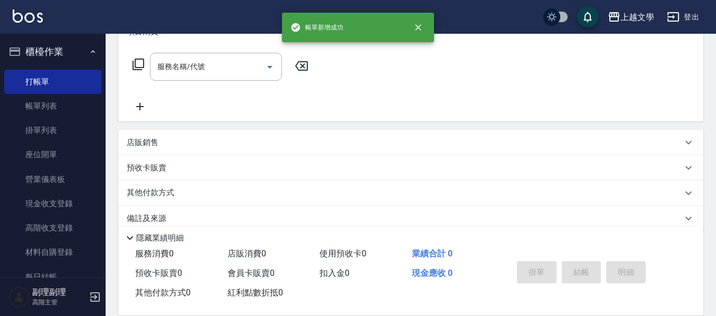
scroll to position [0, 0]
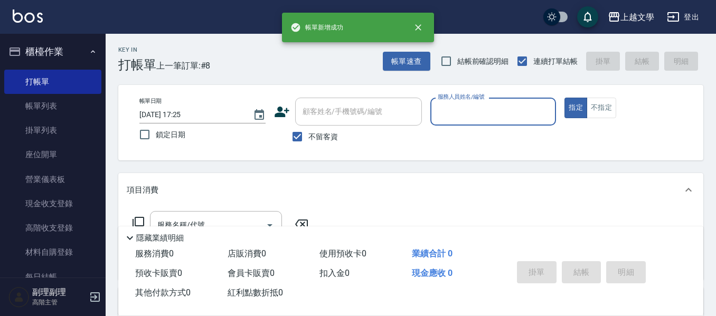
click at [469, 117] on input "服務人員姓名/編號" at bounding box center [493, 111] width 117 height 18
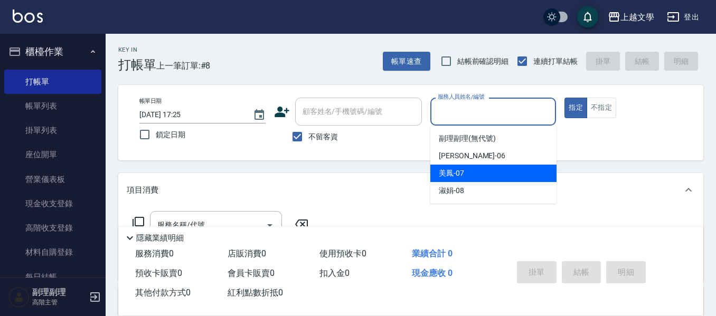
click at [461, 168] on span "美鳳 -07" at bounding box center [451, 173] width 25 height 11
type input "美鳳-07"
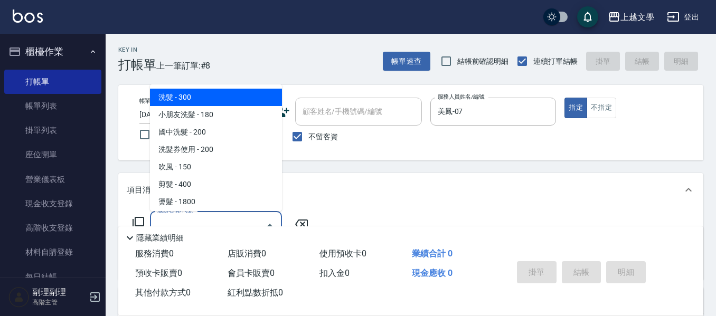
click at [171, 216] on div "服務名稱/代號 服務名稱/代號" at bounding box center [216, 225] width 132 height 28
click at [199, 103] on span "洗髮 - 300" at bounding box center [216, 97] width 132 height 17
type input "洗髮(100)"
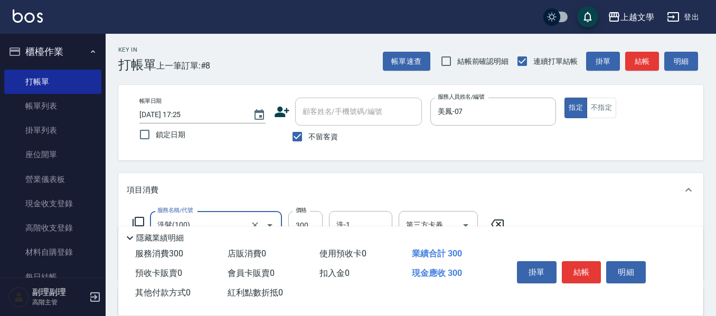
scroll to position [53, 0]
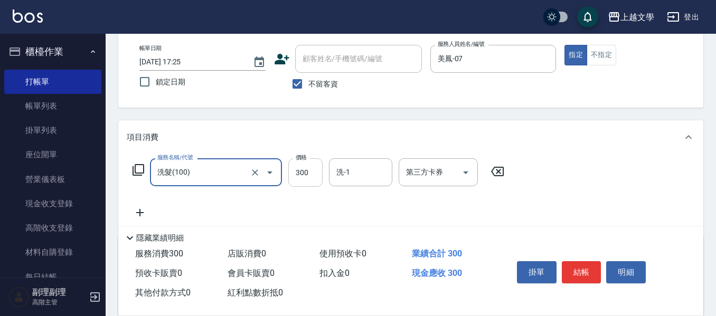
click at [311, 176] on input "300" at bounding box center [305, 172] width 34 height 29
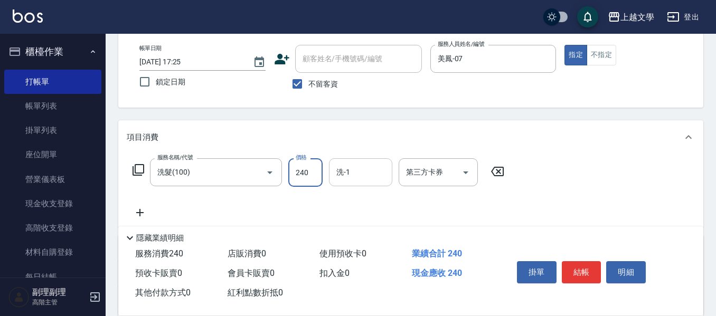
type input "240"
click at [345, 173] on input "洗-1" at bounding box center [361, 172] width 54 height 18
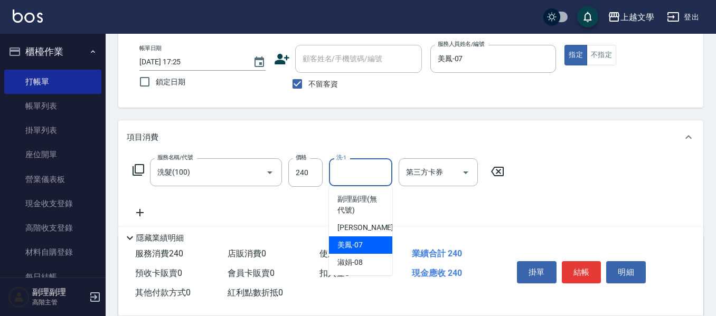
drag, startPoint x: 357, startPoint y: 246, endPoint x: 290, endPoint y: 245, distance: 67.0
click at [357, 247] on span "美鳳 -07" at bounding box center [349, 245] width 25 height 11
type input "美鳳-07"
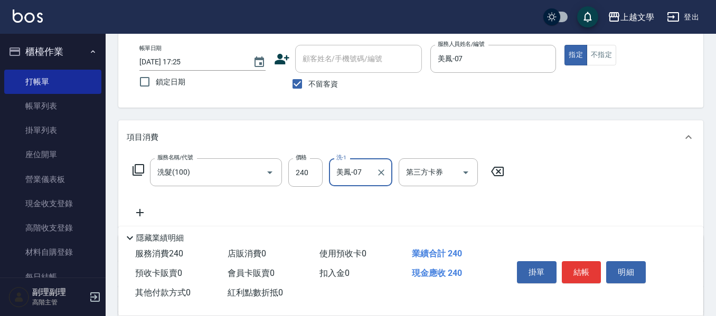
click at [140, 209] on icon at bounding box center [140, 212] width 26 height 13
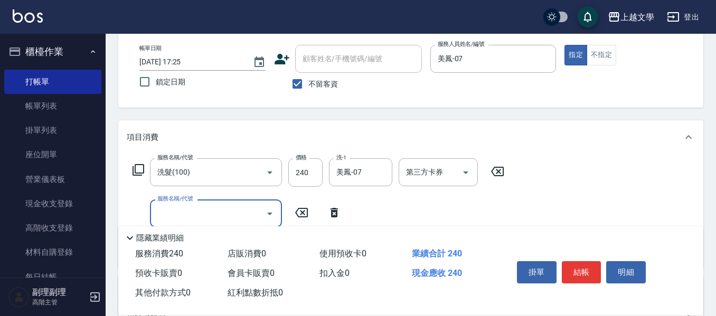
click at [176, 211] on input "服務名稱/代號" at bounding box center [208, 213] width 107 height 18
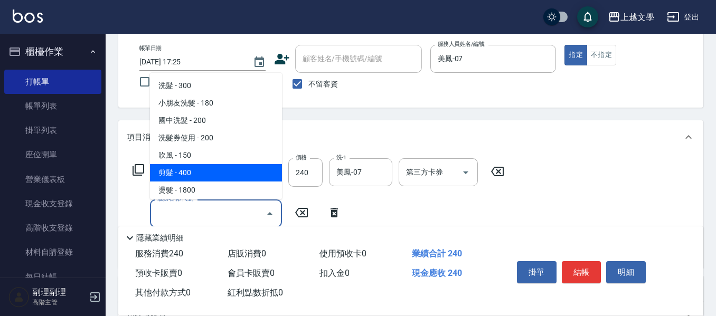
click at [191, 176] on span "剪髮 - 400" at bounding box center [216, 172] width 132 height 17
type input "剪髮(200)"
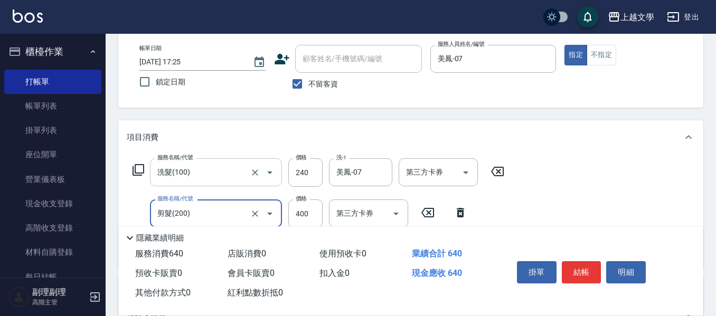
scroll to position [106, 0]
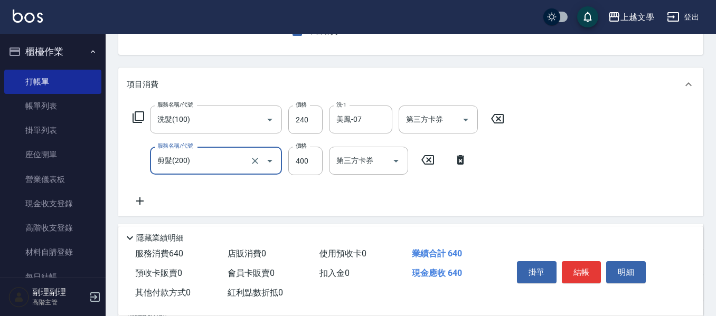
click at [145, 203] on icon at bounding box center [140, 201] width 26 height 13
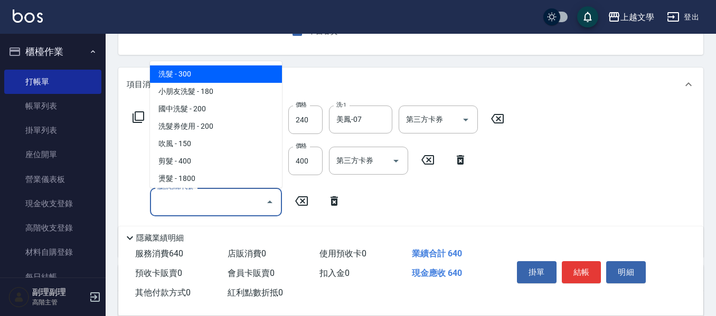
click at [182, 200] on input "服務名稱/代號" at bounding box center [208, 202] width 107 height 18
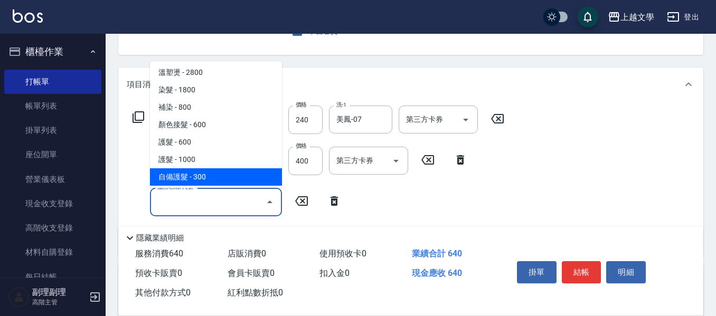
scroll to position [211, 0]
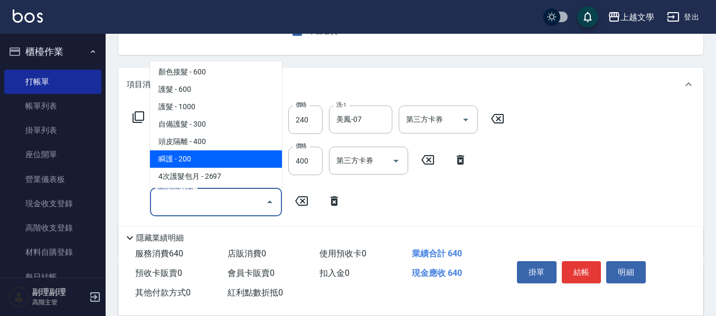
click at [214, 156] on span "瞬護 - 200" at bounding box center [216, 158] width 132 height 17
type input "瞬護(504)"
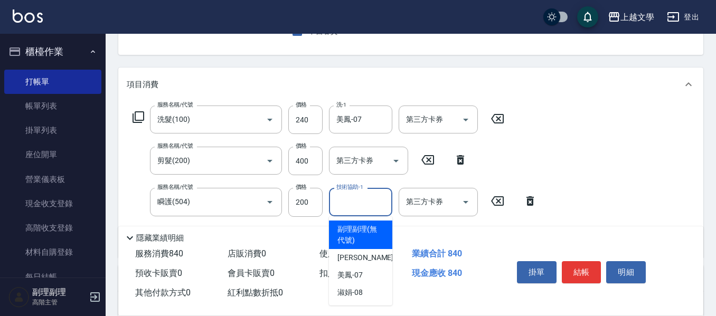
drag, startPoint x: 346, startPoint y: 197, endPoint x: 370, endPoint y: 235, distance: 45.1
click at [347, 198] on div "技術協助-1 技術協助-1" at bounding box center [360, 202] width 63 height 28
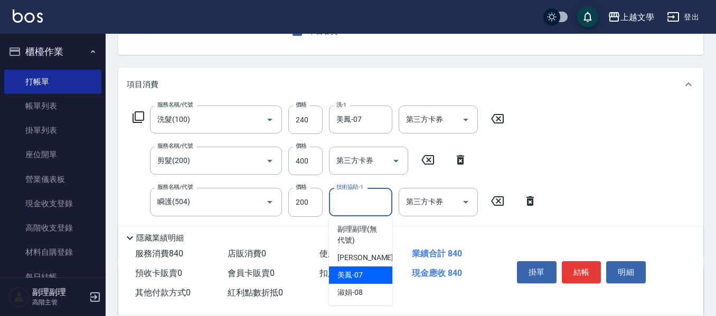
click at [366, 271] on div "美鳳 -07" at bounding box center [360, 275] width 63 height 17
type input "美鳳-07"
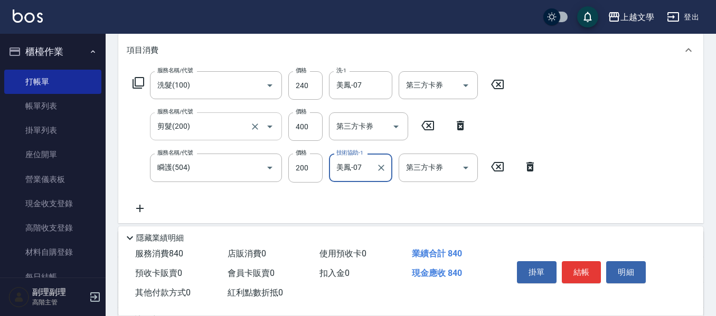
scroll to position [158, 0]
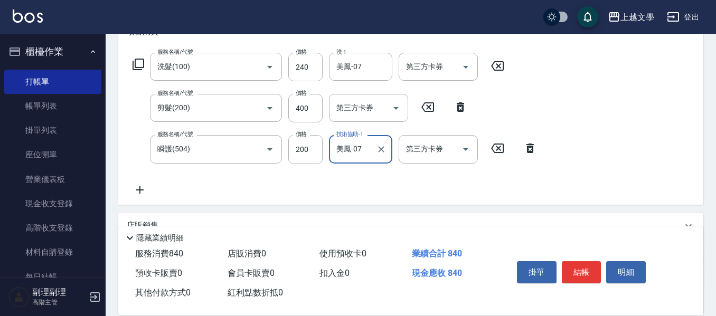
click at [142, 188] on icon at bounding box center [140, 190] width 26 height 13
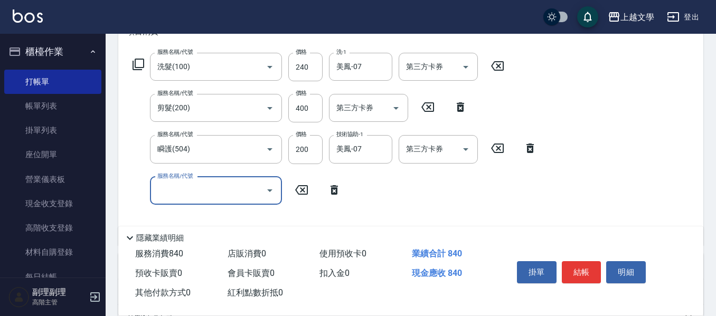
click at [167, 186] on input "服務名稱/代號" at bounding box center [208, 191] width 107 height 18
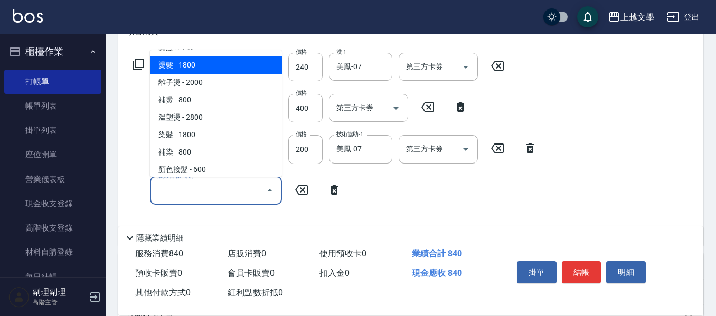
scroll to position [106, 0]
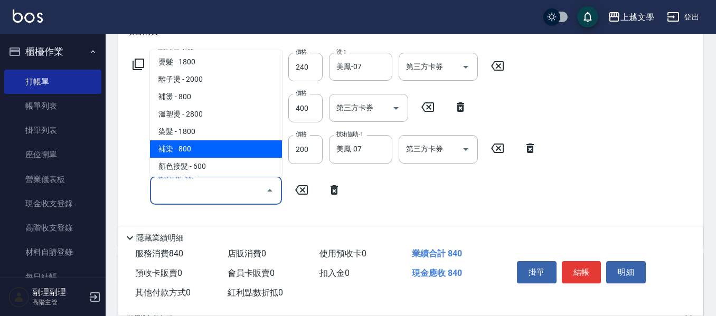
click at [197, 153] on span "補染 - 800" at bounding box center [216, 148] width 132 height 17
type input "補染(401)"
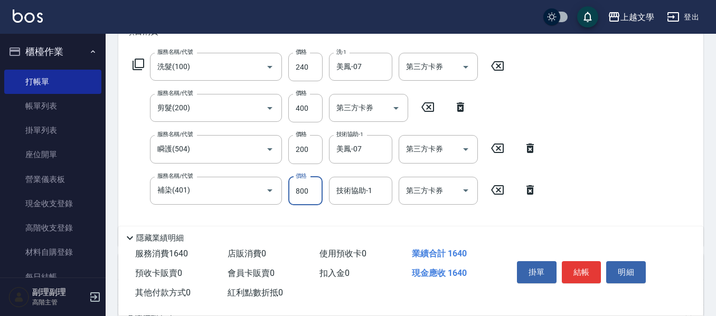
click at [309, 191] on input "800" at bounding box center [305, 191] width 34 height 29
type input "600"
click at [372, 194] on input "技術協助-1" at bounding box center [361, 191] width 54 height 18
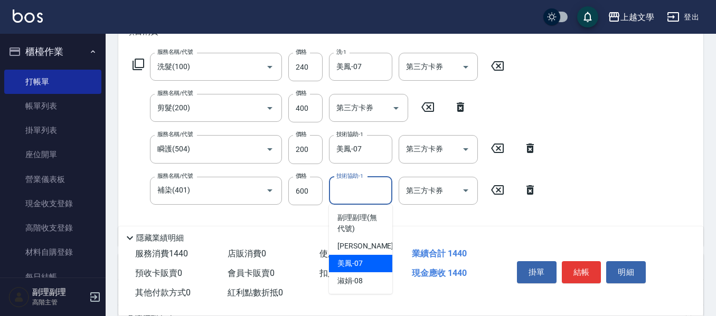
click at [374, 259] on div "美鳳 -07" at bounding box center [360, 263] width 63 height 17
type input "美鳳-07"
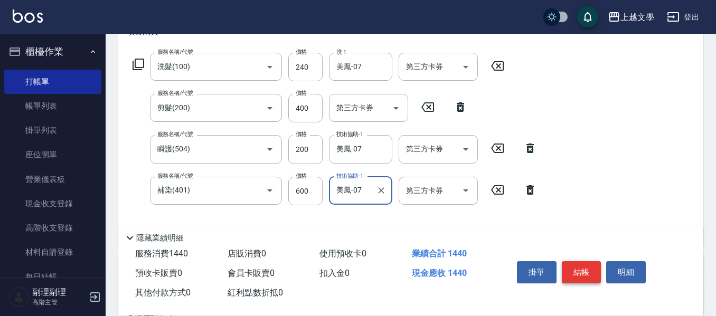
click at [592, 272] on button "結帳" at bounding box center [582, 272] width 40 height 22
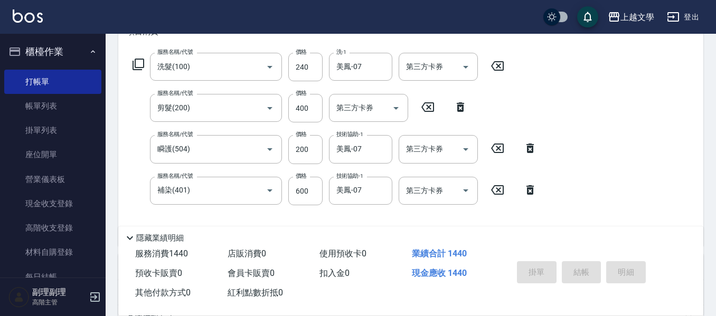
type input "[DATE] 17:26"
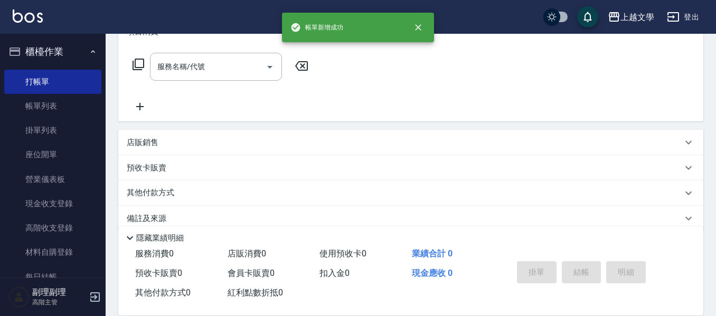
scroll to position [0, 0]
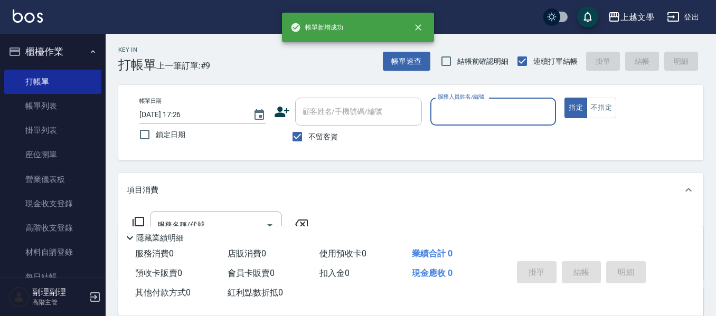
click at [497, 118] on input "服務人員姓名/編號" at bounding box center [493, 111] width 117 height 18
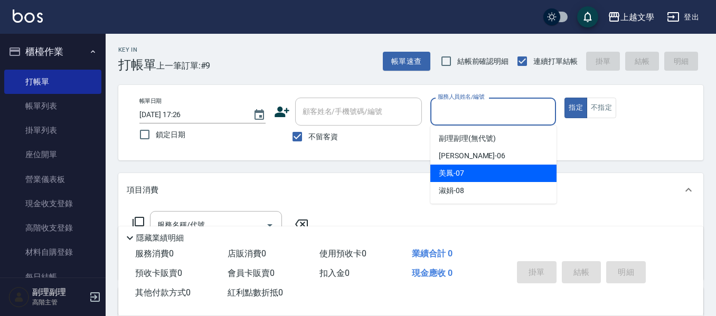
click at [490, 175] on div "美鳳 -07" at bounding box center [493, 173] width 126 height 17
type input "美鳳-07"
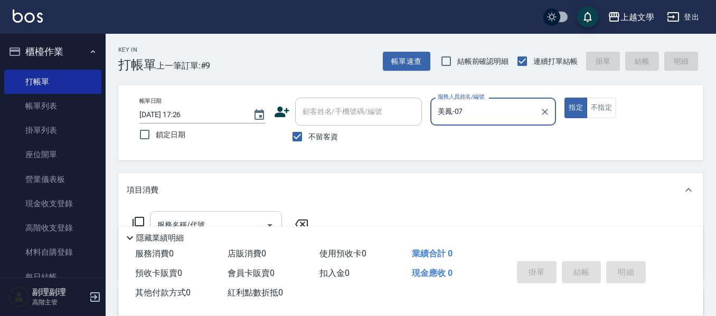
drag, startPoint x: 217, startPoint y: 214, endPoint x: 223, endPoint y: 212, distance: 5.7
click at [218, 215] on div "服務名稱/代號" at bounding box center [216, 225] width 132 height 28
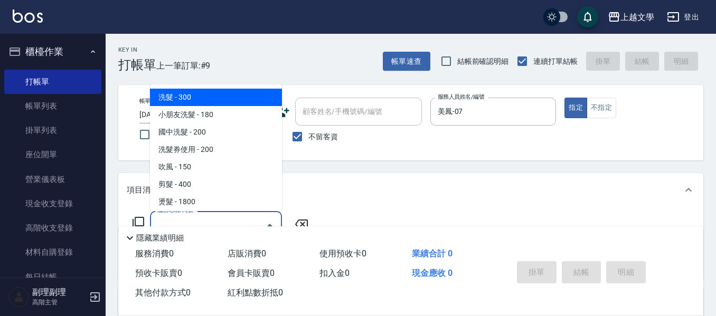
click at [220, 105] on span "洗髮 - 300" at bounding box center [216, 97] width 132 height 17
type input "洗髮(100)"
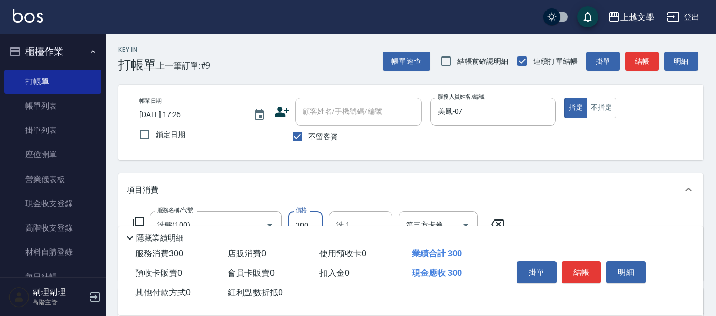
drag, startPoint x: 297, startPoint y: 216, endPoint x: 312, endPoint y: 216, distance: 15.3
click at [297, 216] on input "300" at bounding box center [305, 225] width 34 height 29
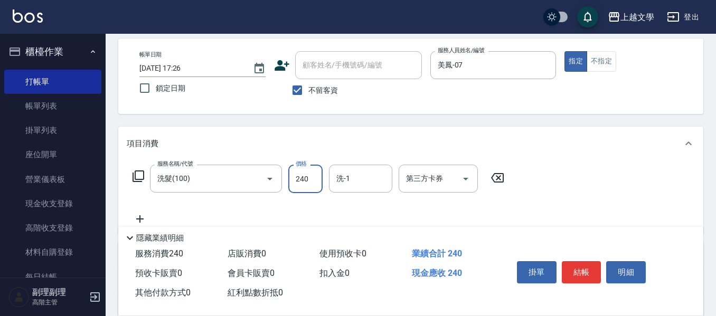
scroll to position [106, 0]
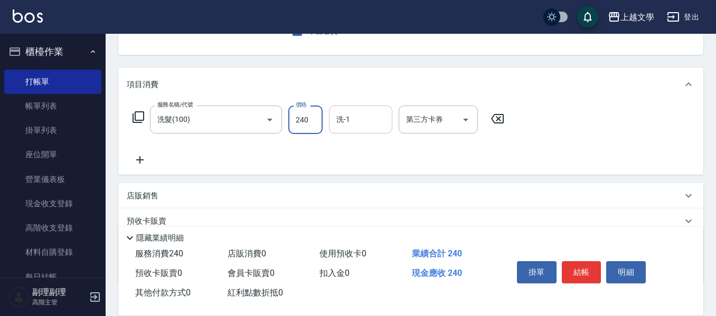
type input "240"
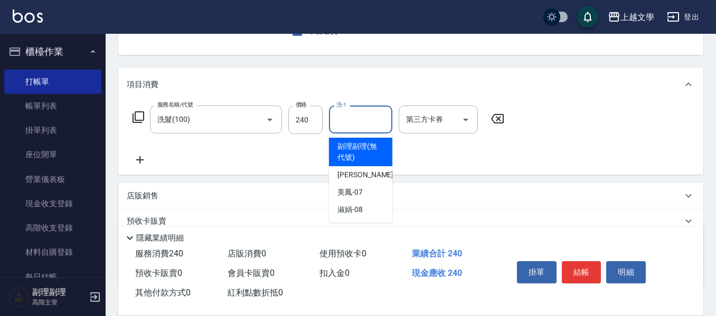
drag, startPoint x: 356, startPoint y: 113, endPoint x: 352, endPoint y: 164, distance: 50.9
click at [356, 115] on input "洗-1" at bounding box center [361, 119] width 54 height 18
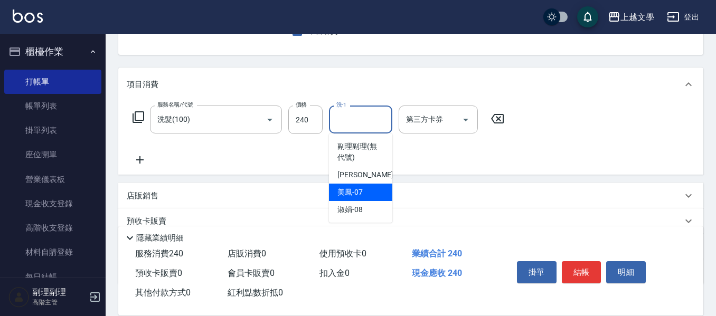
drag, startPoint x: 359, startPoint y: 192, endPoint x: 215, endPoint y: 202, distance: 144.5
click at [350, 192] on span "美鳳 -07" at bounding box center [349, 192] width 25 height 11
type input "美鳳-07"
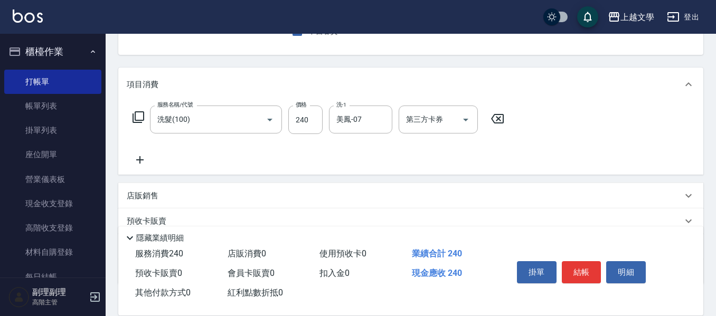
click at [134, 158] on icon at bounding box center [140, 160] width 26 height 13
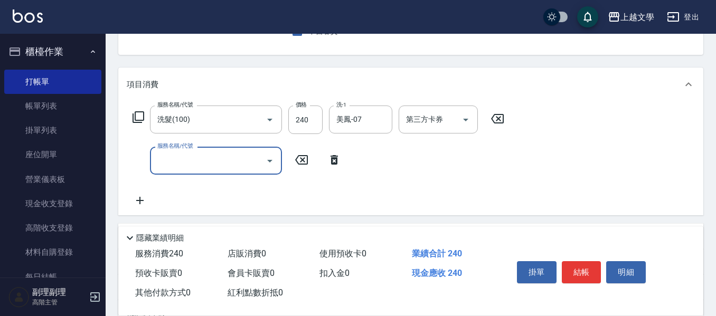
click at [178, 165] on input "服務名稱/代號" at bounding box center [208, 160] width 107 height 18
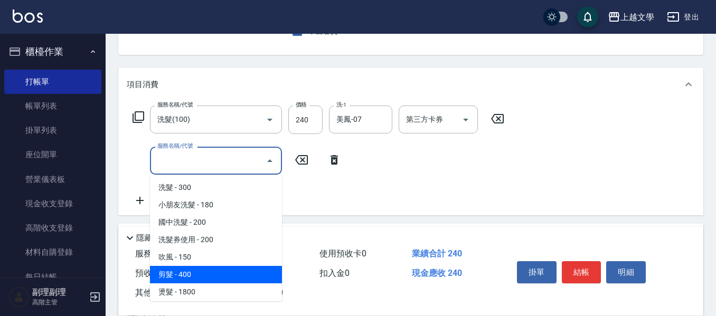
drag, startPoint x: 216, startPoint y: 271, endPoint x: 233, endPoint y: 271, distance: 17.4
click at [217, 271] on span "剪髮 - 400" at bounding box center [216, 274] width 132 height 17
type input "剪髮(200)"
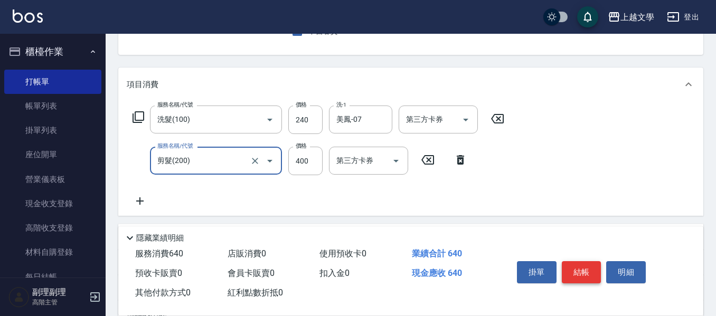
click at [580, 267] on button "結帳" at bounding box center [582, 272] width 40 height 22
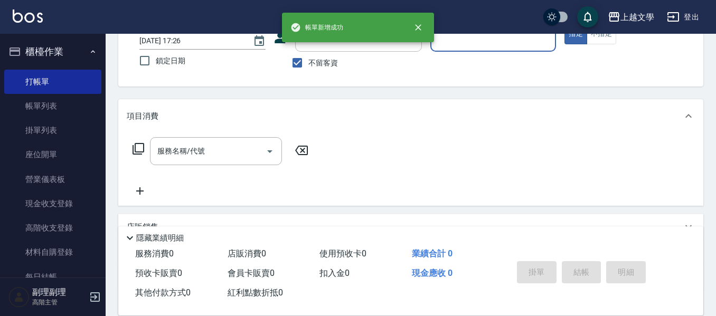
scroll to position [0, 0]
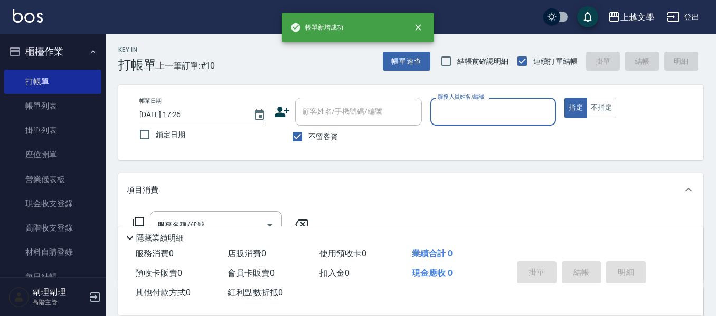
click at [464, 124] on div "服務人員姓名/編號" at bounding box center [493, 112] width 126 height 28
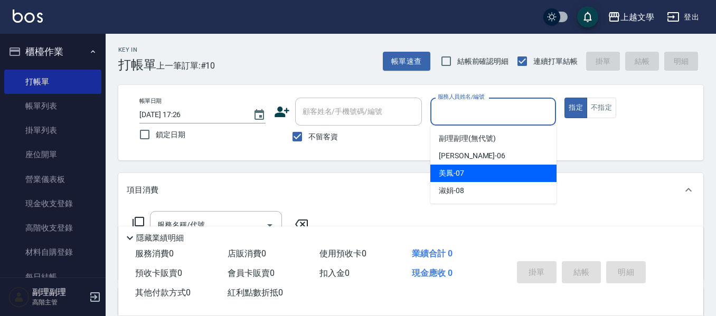
click at [462, 178] on span "美鳳 -07" at bounding box center [451, 173] width 25 height 11
type input "美鳳-07"
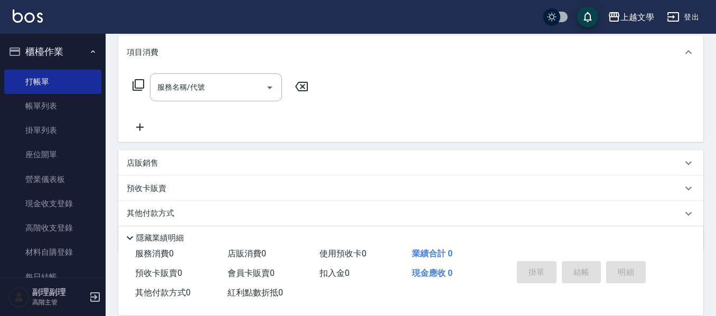
scroll to position [158, 0]
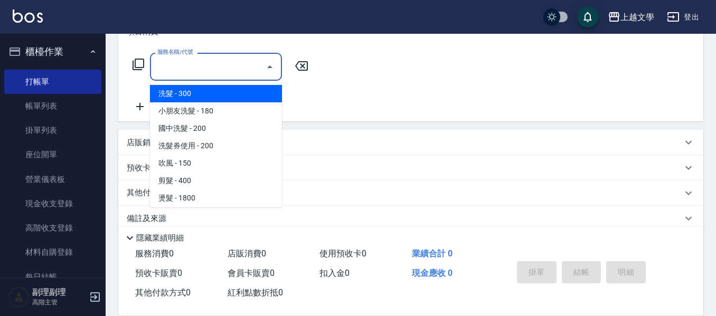
click at [202, 69] on input "服務名稱/代號" at bounding box center [208, 67] width 107 height 18
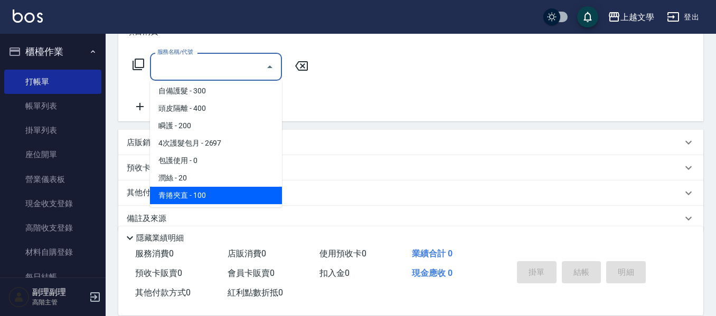
scroll to position [317, 0]
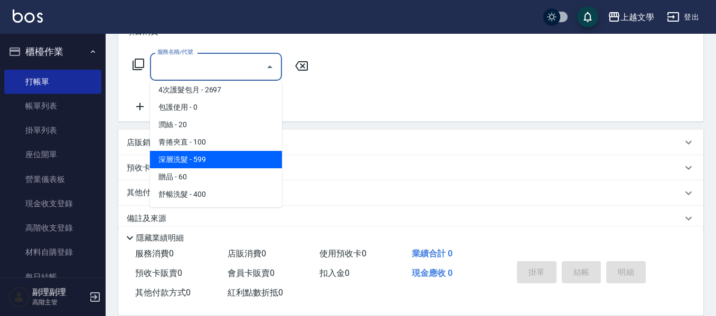
click at [214, 165] on span "深層洗髮 - 599" at bounding box center [216, 159] width 132 height 17
type input "深層洗髮(1033)"
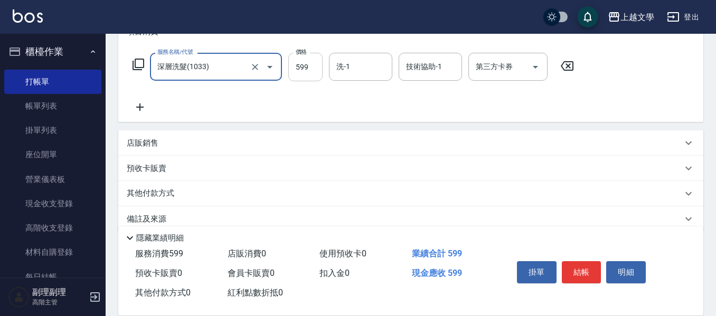
click at [308, 72] on input "599" at bounding box center [305, 67] width 34 height 29
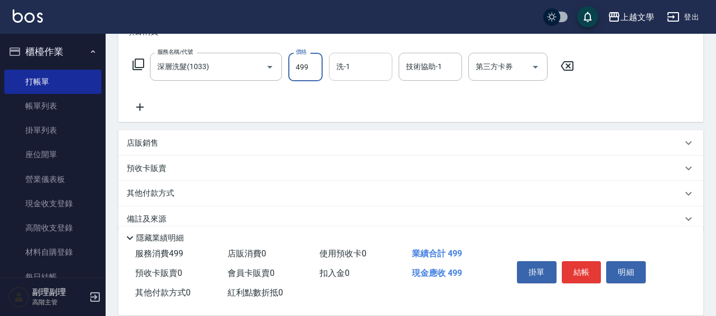
type input "499"
click at [337, 72] on input "洗-1" at bounding box center [361, 67] width 54 height 18
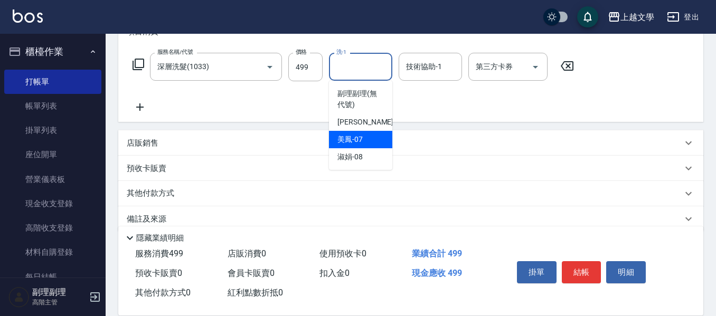
click at [356, 136] on span "美鳳 -07" at bounding box center [349, 139] width 25 height 11
type input "美鳳-07"
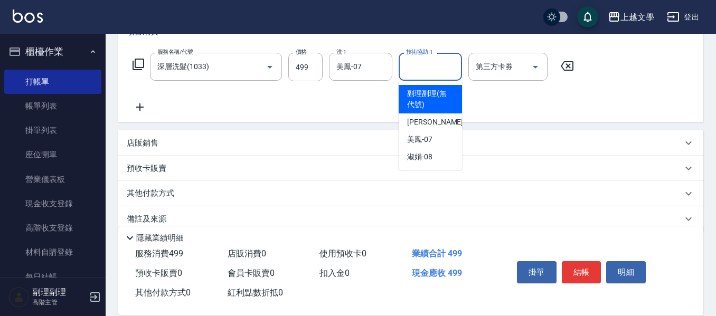
click at [413, 71] on input "技術協助-1" at bounding box center [430, 67] width 54 height 18
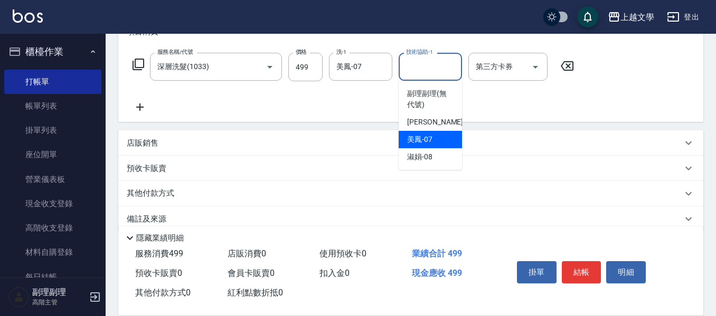
drag, startPoint x: 423, startPoint y: 134, endPoint x: 347, endPoint y: 137, distance: 76.1
click at [420, 137] on span "美鳳 -07" at bounding box center [419, 139] width 25 height 11
type input "美鳳-07"
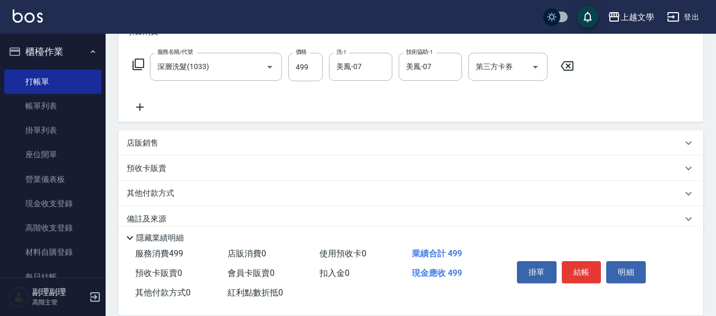
click at [139, 103] on icon at bounding box center [140, 107] width 26 height 13
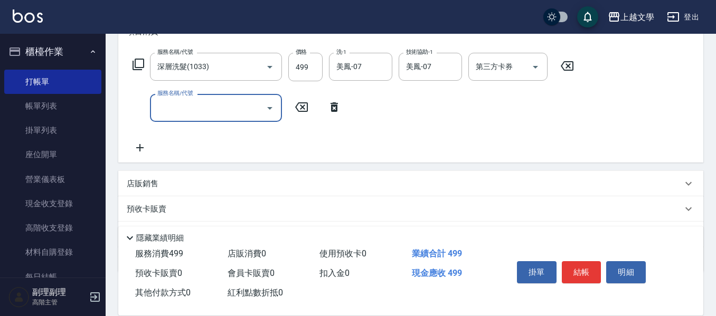
click at [170, 108] on input "服務名稱/代號" at bounding box center [208, 108] width 107 height 18
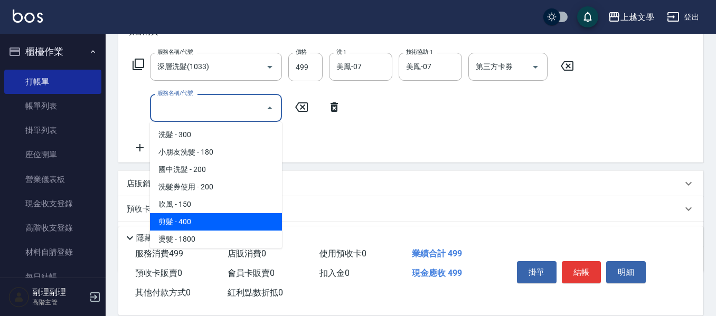
click at [194, 222] on span "剪髮 - 400" at bounding box center [216, 221] width 132 height 17
type input "剪髮(200)"
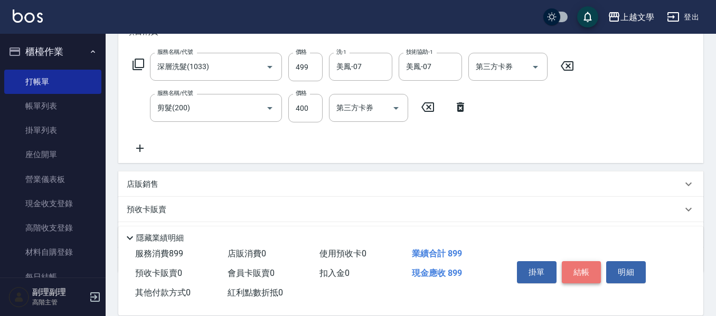
click at [579, 276] on button "結帳" at bounding box center [582, 272] width 40 height 22
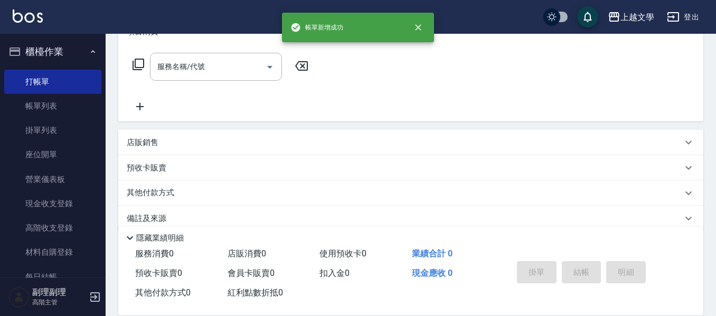
scroll to position [0, 0]
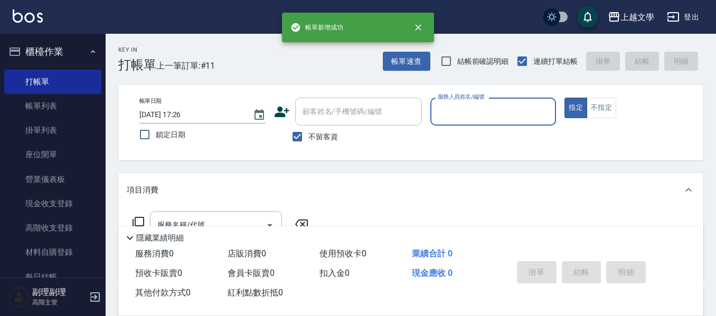
click at [467, 107] on input "服務人員姓名/編號" at bounding box center [493, 111] width 117 height 18
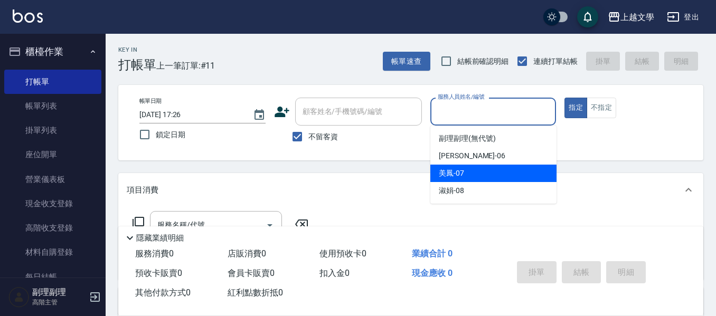
click at [469, 172] on div "美鳳 -07" at bounding box center [493, 173] width 126 height 17
type input "美鳳-07"
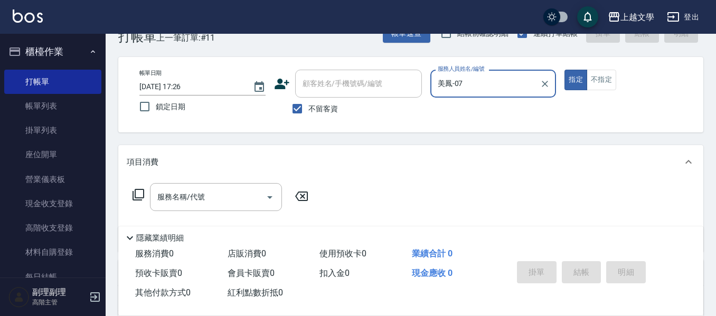
scroll to position [53, 0]
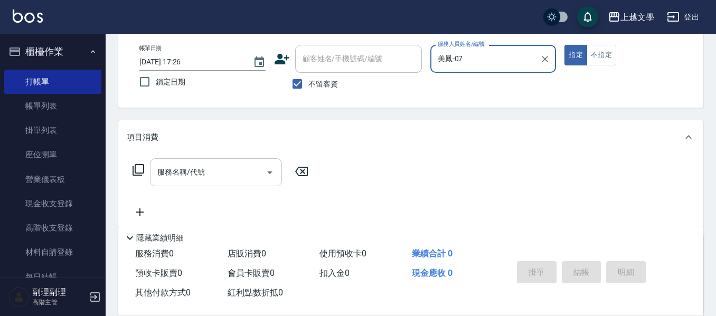
click at [202, 172] on input "服務名稱/代號" at bounding box center [208, 172] width 107 height 18
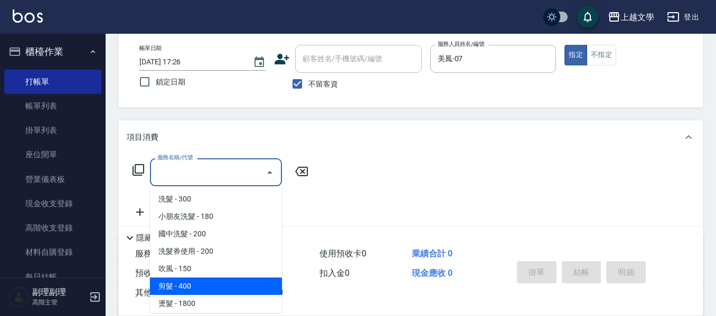
drag, startPoint x: 204, startPoint y: 292, endPoint x: 420, endPoint y: 282, distance: 216.1
click at [205, 290] on span "剪髮 - 400" at bounding box center [216, 286] width 132 height 17
type input "剪髮(200)"
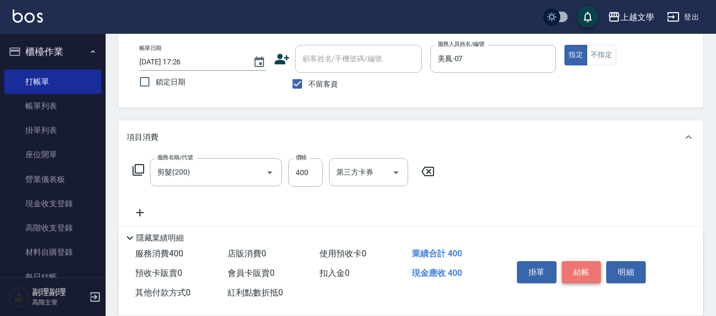
click at [584, 270] on button "結帳" at bounding box center [582, 272] width 40 height 22
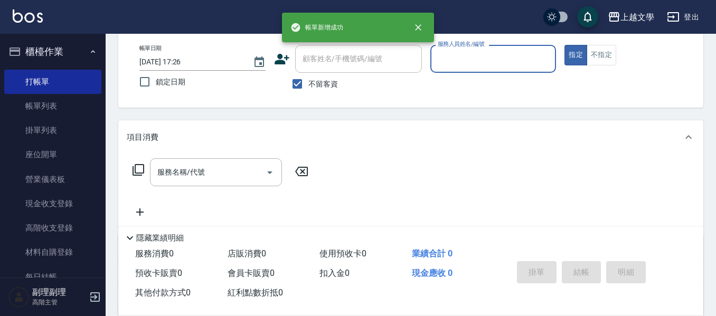
click at [500, 62] on input "服務人員姓名/編號" at bounding box center [493, 59] width 117 height 18
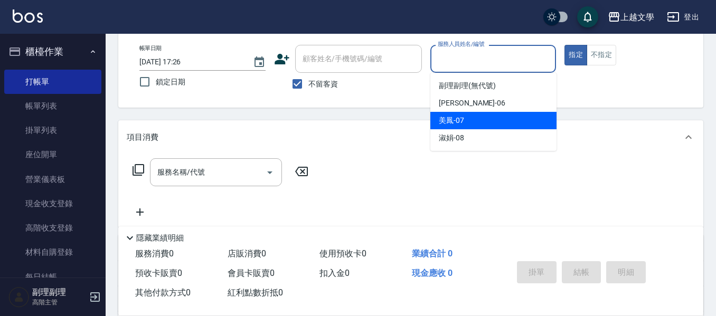
click at [480, 121] on div "美鳳 -07" at bounding box center [493, 120] width 126 height 17
type input "美鳳-07"
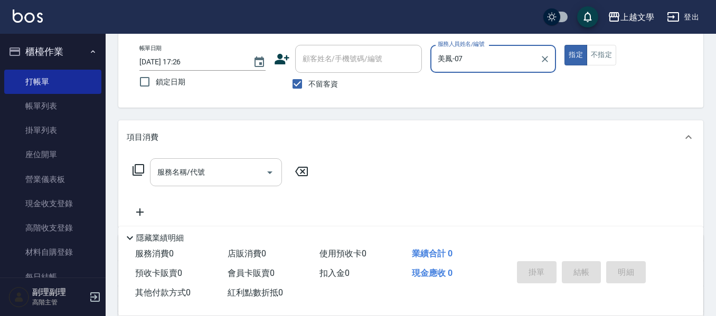
click at [194, 176] on input "服務名稱/代號" at bounding box center [208, 172] width 107 height 18
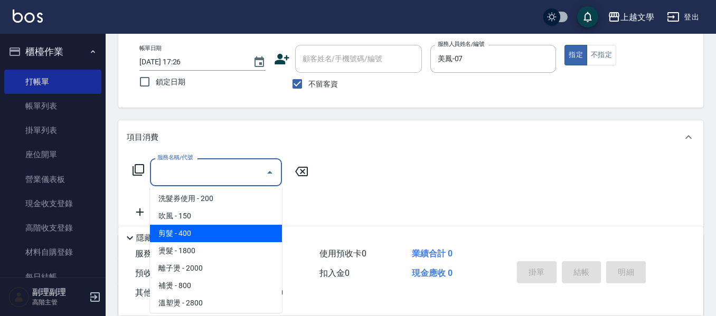
click at [214, 234] on span "剪髮 - 400" at bounding box center [216, 233] width 132 height 17
type input "剪髮(200)"
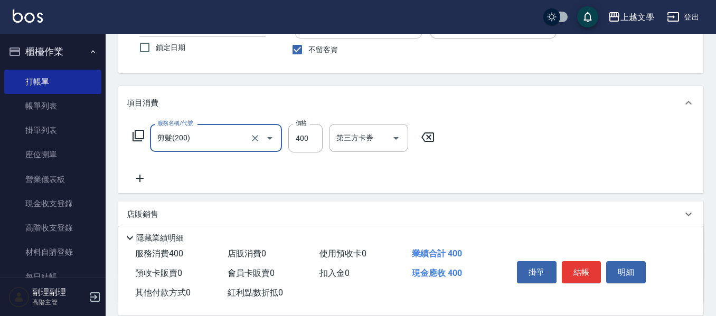
scroll to position [106, 0]
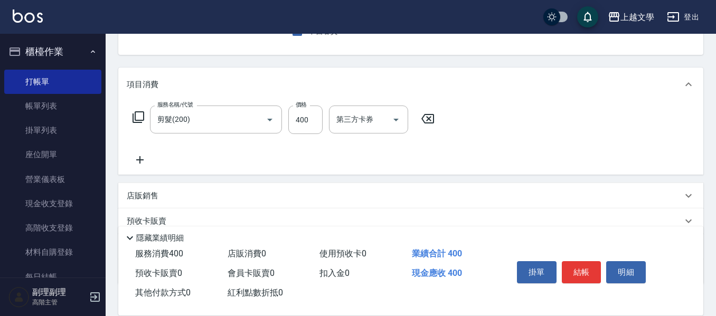
click at [147, 160] on icon at bounding box center [140, 160] width 26 height 13
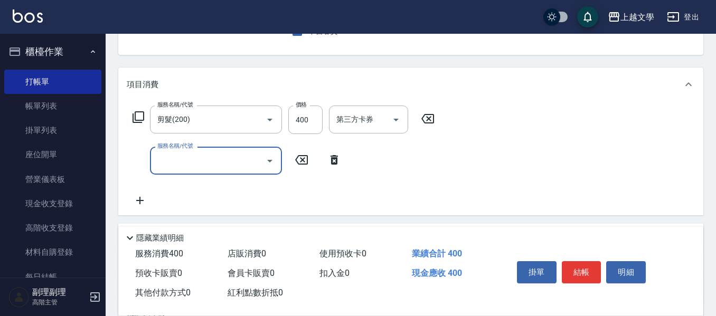
click at [175, 160] on input "服務名稱/代號" at bounding box center [208, 160] width 107 height 18
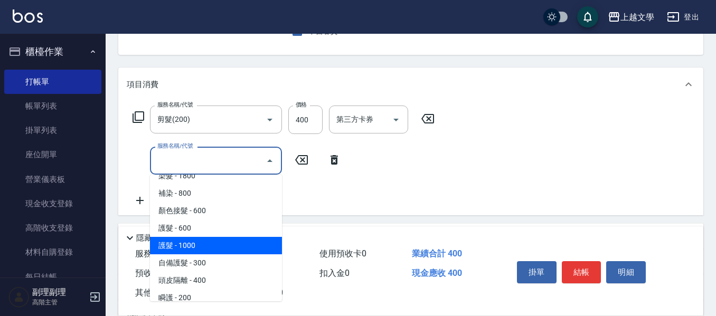
scroll to position [211, 0]
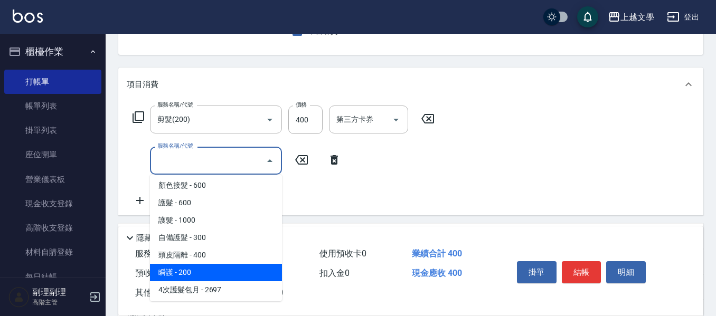
drag, startPoint x: 213, startPoint y: 274, endPoint x: 270, endPoint y: 257, distance: 59.6
click at [214, 274] on span "瞬護 - 200" at bounding box center [216, 272] width 132 height 17
type input "瞬護(504)"
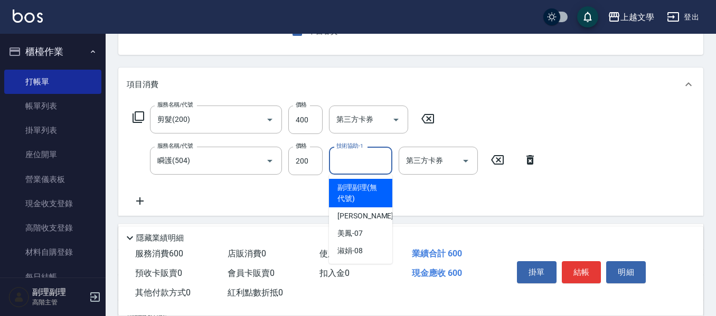
click at [361, 153] on div "技術協助-1 技術協助-1" at bounding box center [360, 161] width 63 height 28
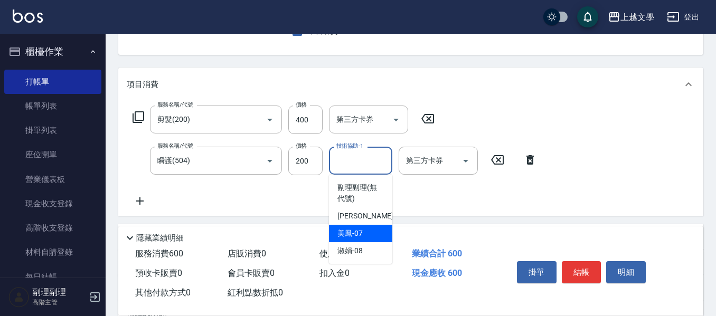
drag, startPoint x: 361, startPoint y: 234, endPoint x: 252, endPoint y: 217, distance: 110.6
click at [355, 234] on span "美鳳 -07" at bounding box center [349, 233] width 25 height 11
type input "美鳳-07"
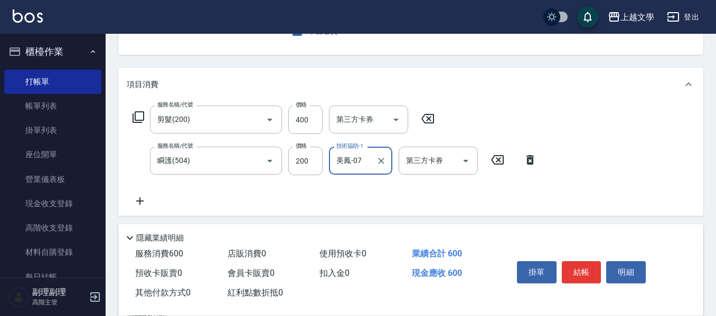
click at [146, 202] on icon at bounding box center [140, 201] width 26 height 13
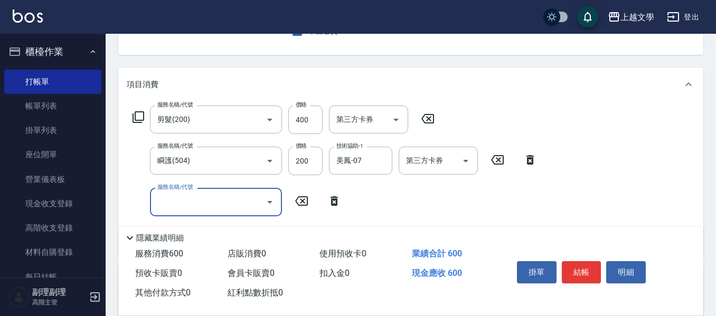
click at [166, 202] on input "服務名稱/代號" at bounding box center [208, 202] width 107 height 18
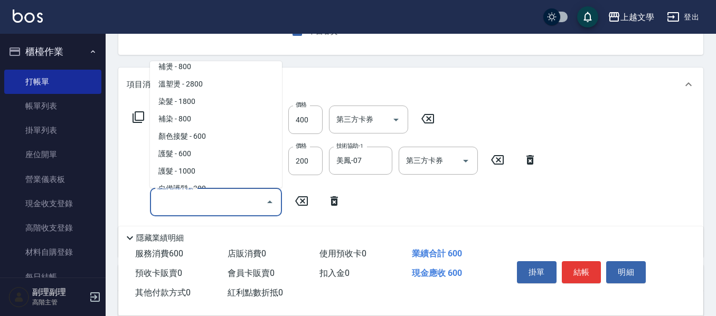
scroll to position [158, 0]
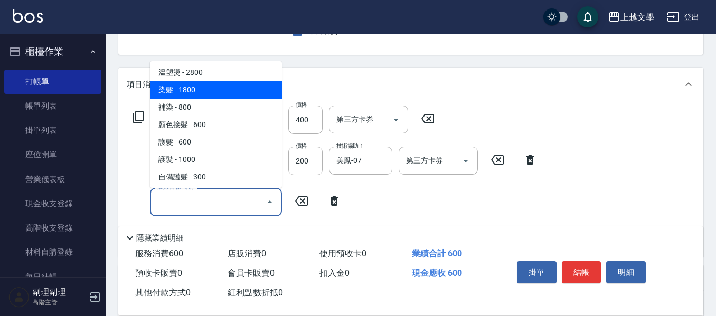
click at [203, 93] on span "染髮 - 1800" at bounding box center [216, 89] width 132 height 17
type input "染髮(400)"
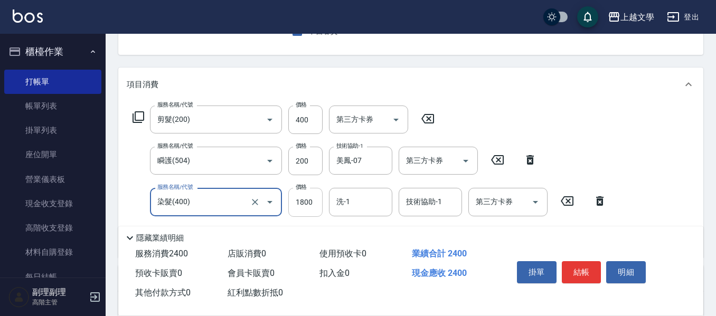
drag, startPoint x: 305, startPoint y: 213, endPoint x: 298, endPoint y: 209, distance: 8.8
click at [306, 213] on input "1800" at bounding box center [305, 202] width 34 height 29
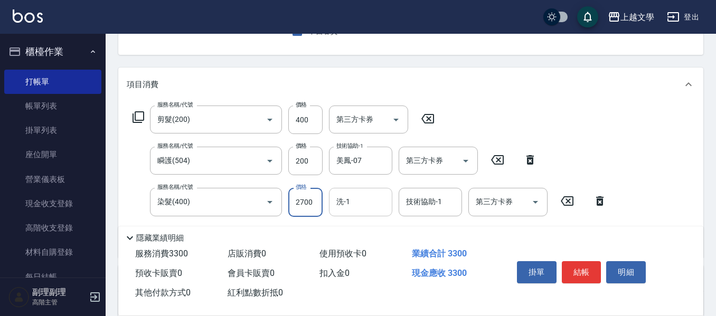
type input "2700"
click at [360, 210] on input "洗-1" at bounding box center [361, 202] width 54 height 18
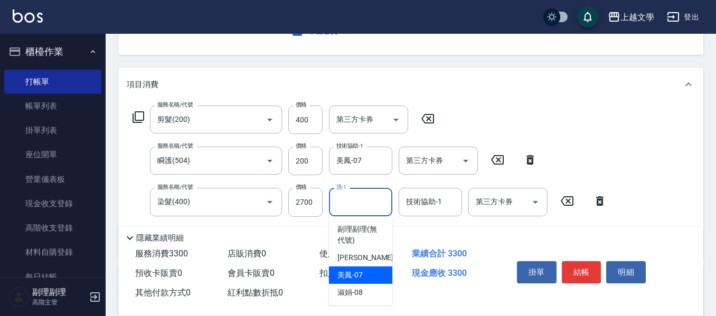
click at [358, 270] on span "美鳳 -07" at bounding box center [349, 275] width 25 height 11
type input "美鳳-07"
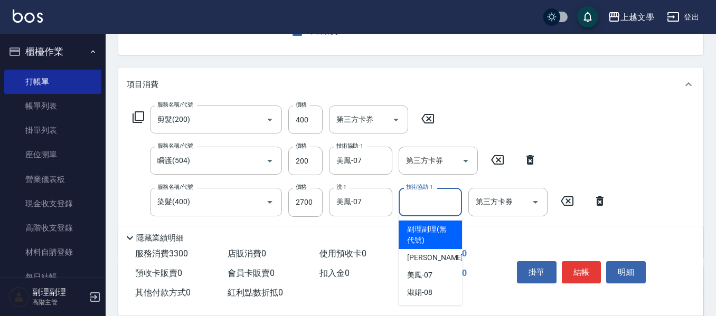
click at [416, 205] on input "技術協助-1" at bounding box center [430, 202] width 54 height 18
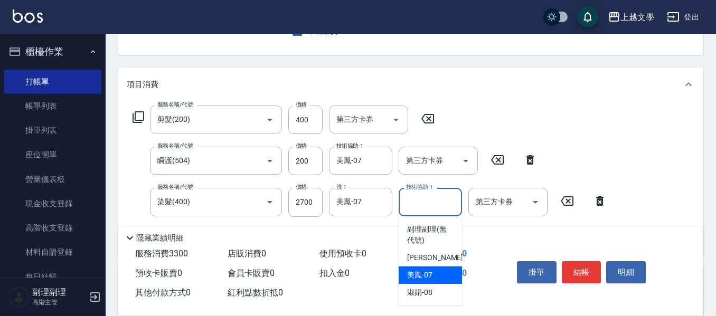
click at [426, 271] on span "美鳳 -07" at bounding box center [419, 275] width 25 height 11
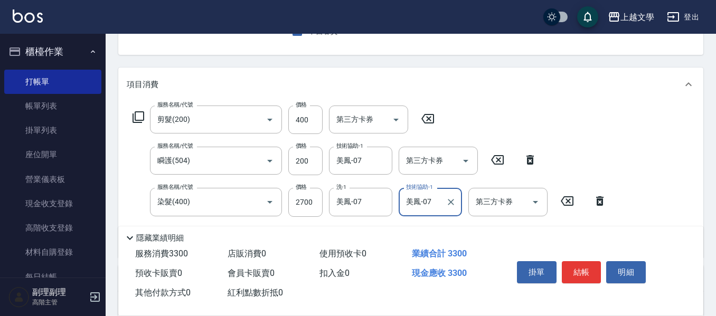
type input "美鳳-07"
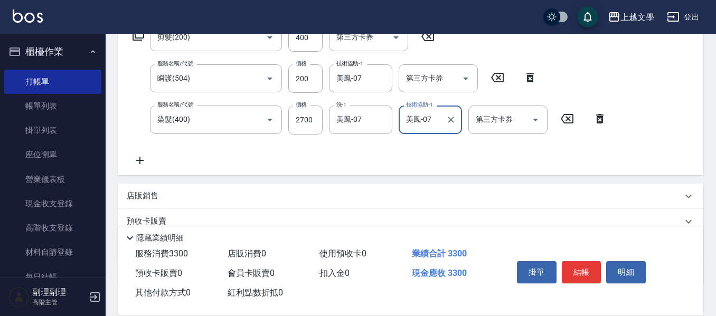
scroll to position [211, 0]
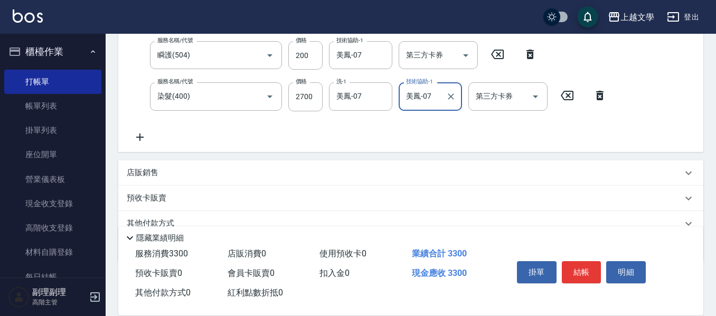
click at [147, 137] on icon at bounding box center [140, 137] width 26 height 13
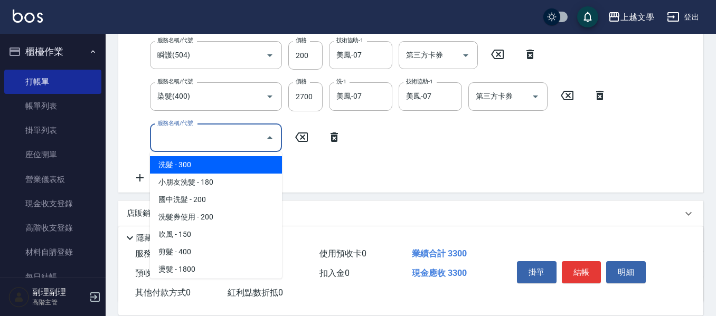
click at [182, 136] on input "服務名稱/代號" at bounding box center [208, 138] width 107 height 18
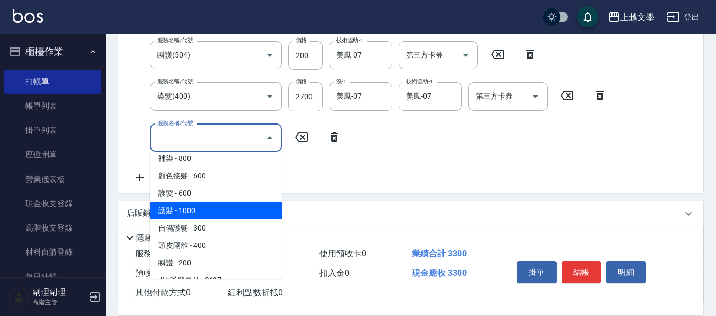
scroll to position [264, 0]
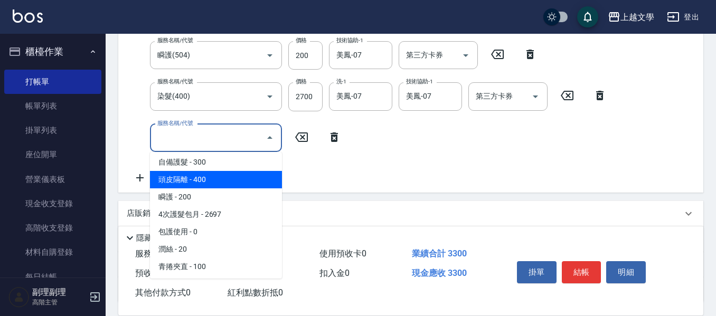
click at [222, 179] on span "頭皮隔離 - 400" at bounding box center [216, 179] width 132 height 17
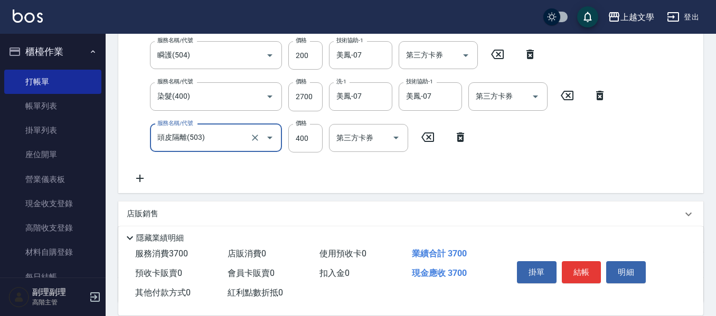
type input "頭皮隔離(503)"
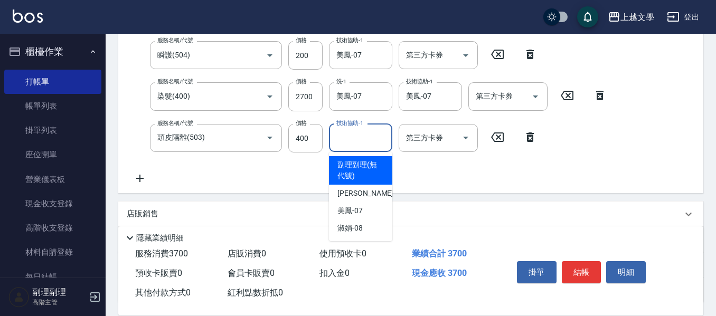
drag, startPoint x: 352, startPoint y: 144, endPoint x: 379, endPoint y: 186, distance: 49.6
click at [353, 144] on input "技術協助-1" at bounding box center [361, 138] width 54 height 18
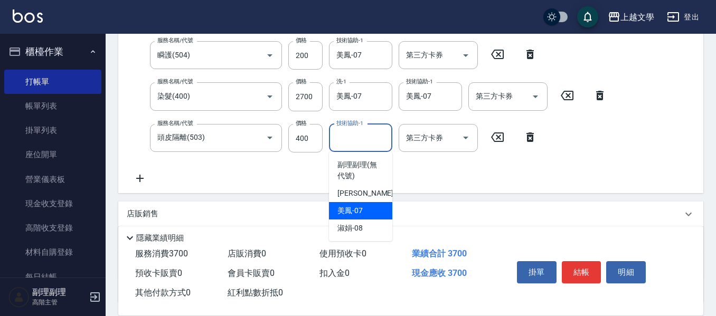
click at [375, 209] on div "美鳳 -07" at bounding box center [360, 210] width 63 height 17
type input "美鳳-07"
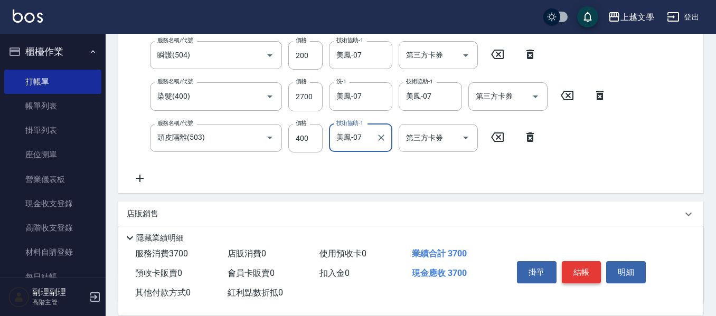
click at [565, 266] on button "結帳" at bounding box center [582, 272] width 40 height 22
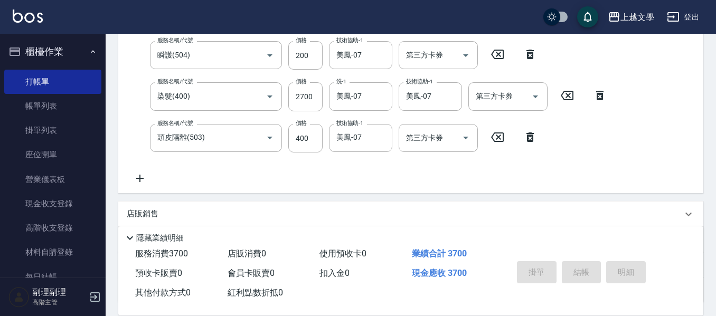
type input "[DATE] 17:27"
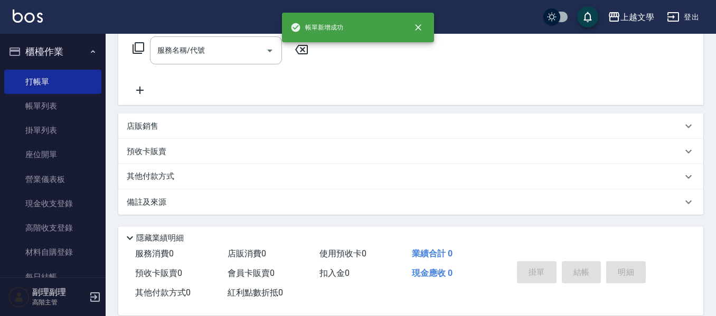
scroll to position [0, 0]
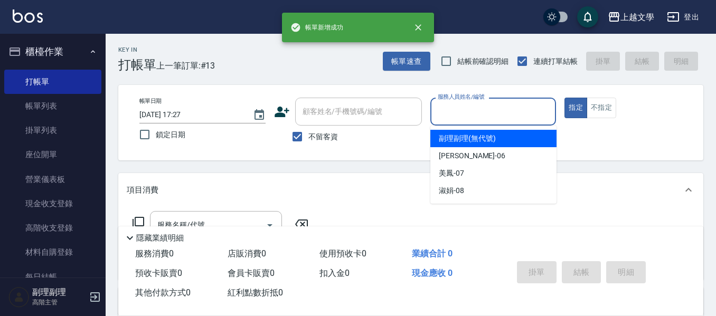
click at [467, 105] on input "服務人員姓名/編號" at bounding box center [493, 111] width 117 height 18
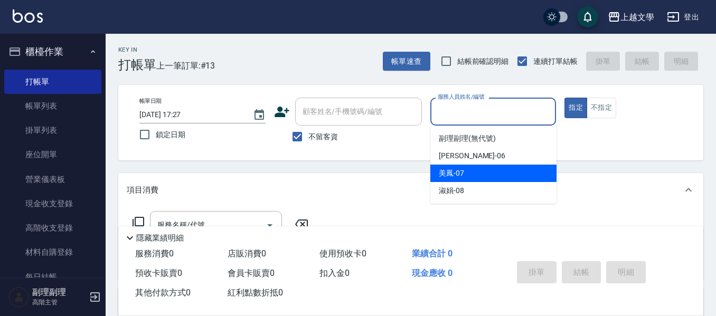
click at [458, 176] on span "美鳳 -07" at bounding box center [451, 173] width 25 height 11
type input "美鳳-07"
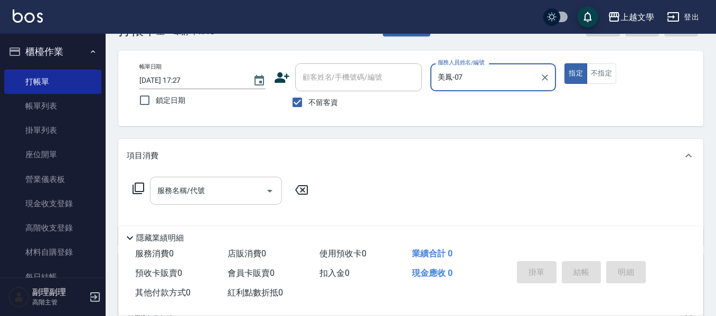
scroll to position [53, 0]
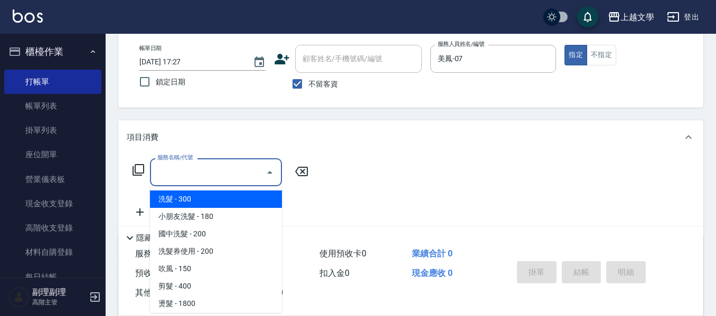
click at [168, 180] on input "服務名稱/代號" at bounding box center [208, 172] width 107 height 18
drag, startPoint x: 178, startPoint y: 199, endPoint x: 207, endPoint y: 199, distance: 28.5
click at [179, 199] on span "洗髮 - 300" at bounding box center [216, 199] width 132 height 17
type input "洗髮(100)"
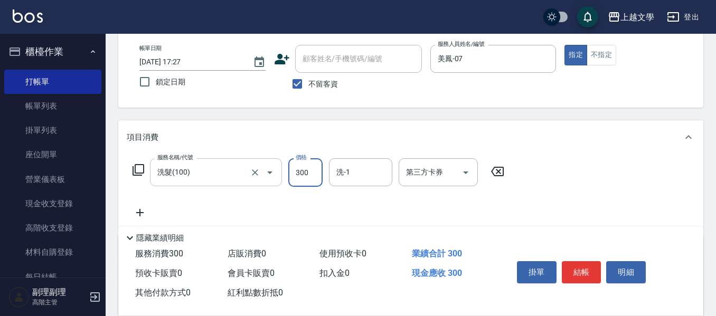
drag, startPoint x: 311, startPoint y: 182, endPoint x: 280, endPoint y: 176, distance: 31.6
click at [310, 182] on input "300" at bounding box center [305, 172] width 34 height 29
type input "200"
click at [340, 181] on input "洗-1" at bounding box center [361, 172] width 54 height 18
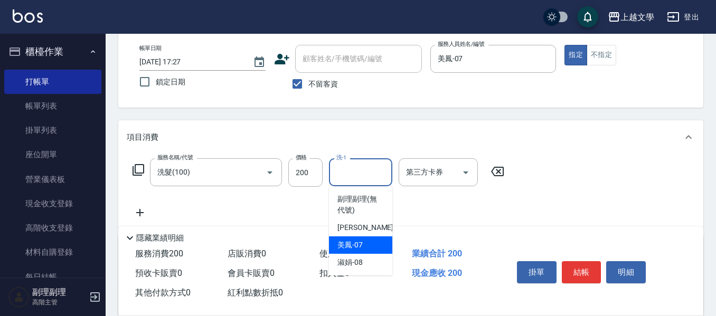
drag, startPoint x: 347, startPoint y: 243, endPoint x: 254, endPoint y: 241, distance: 92.9
click at [346, 243] on span "美鳳 -07" at bounding box center [349, 245] width 25 height 11
type input "美鳳-07"
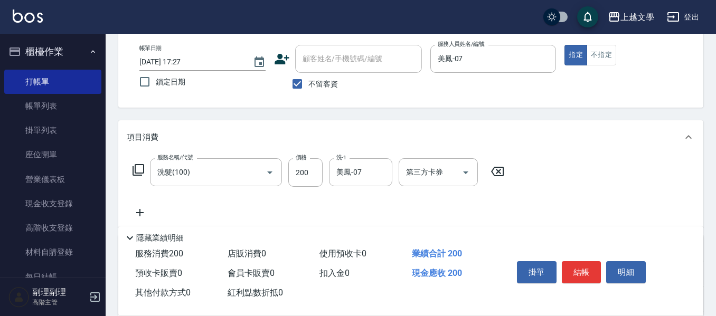
click at [136, 210] on icon at bounding box center [140, 212] width 26 height 13
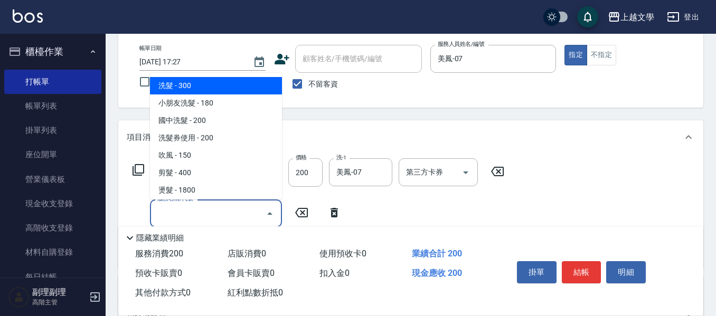
click at [161, 209] on input "服務名稱/代號" at bounding box center [208, 213] width 107 height 18
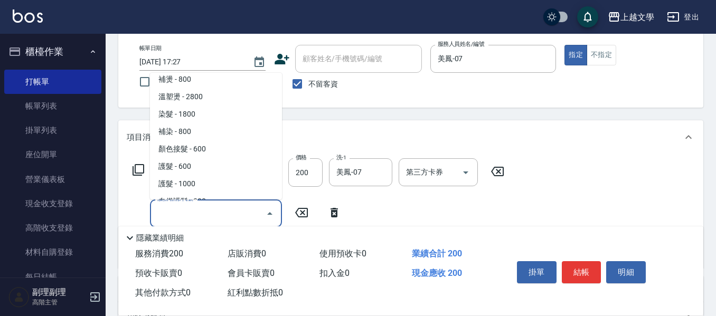
scroll to position [158, 0]
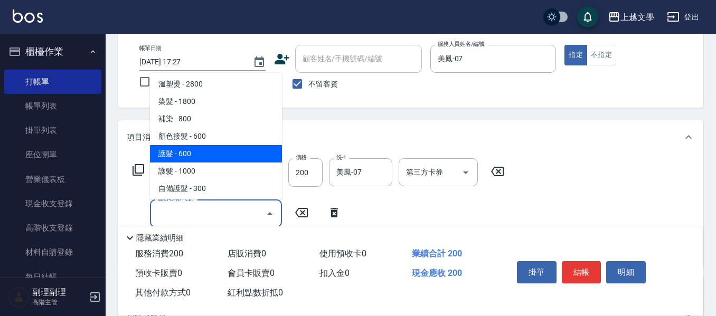
click at [197, 159] on span "護髮 - 600" at bounding box center [216, 153] width 132 height 17
type input "護髮(500)"
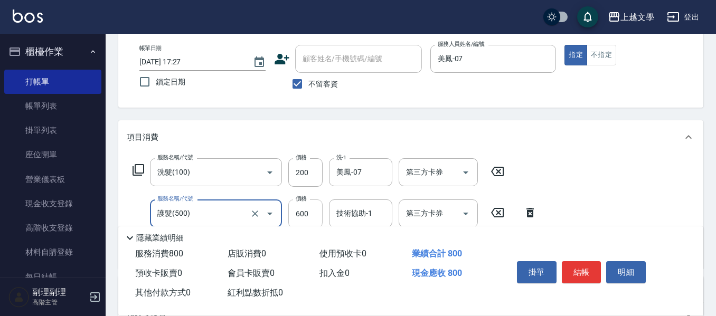
click at [304, 212] on input "600" at bounding box center [305, 214] width 34 height 29
type input "899"
click at [383, 212] on input "技術協助-1" at bounding box center [361, 213] width 54 height 18
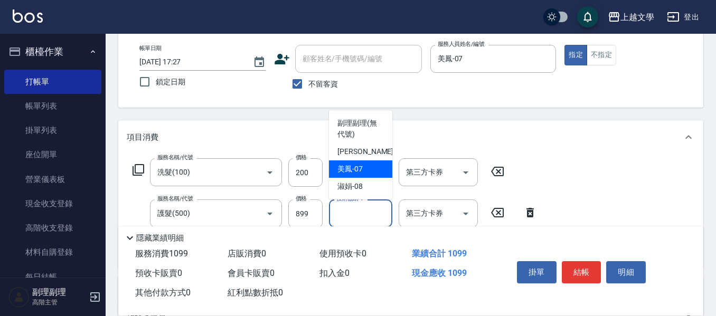
click at [362, 166] on span "美鳳 -07" at bounding box center [349, 169] width 25 height 11
type input "美鳳-07"
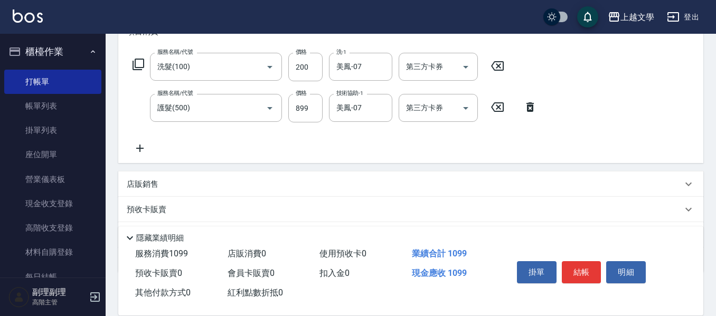
click at [147, 147] on icon at bounding box center [140, 148] width 26 height 13
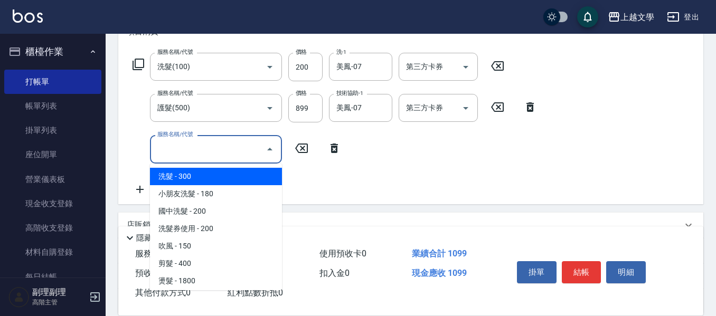
click at [179, 145] on input "服務名稱/代號" at bounding box center [208, 149] width 107 height 18
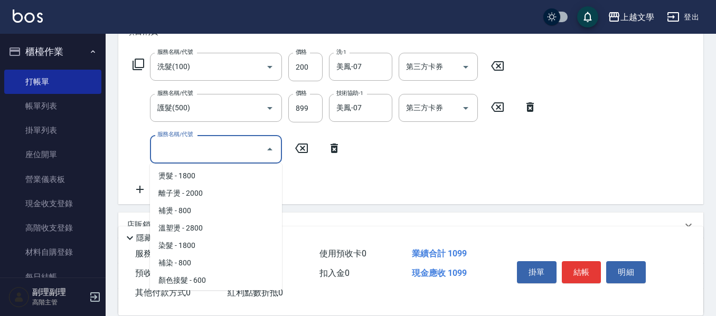
scroll to position [106, 0]
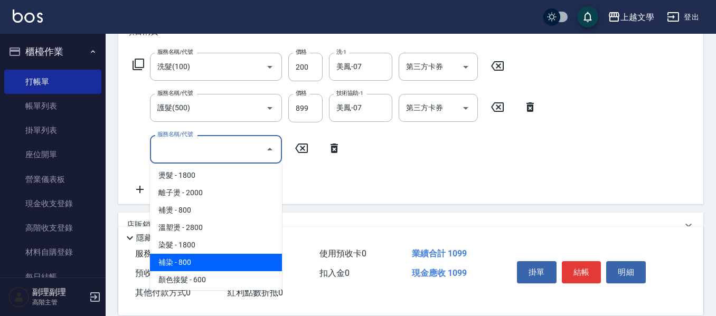
click at [203, 256] on span "補染 - 800" at bounding box center [216, 262] width 132 height 17
type input "補染(401)"
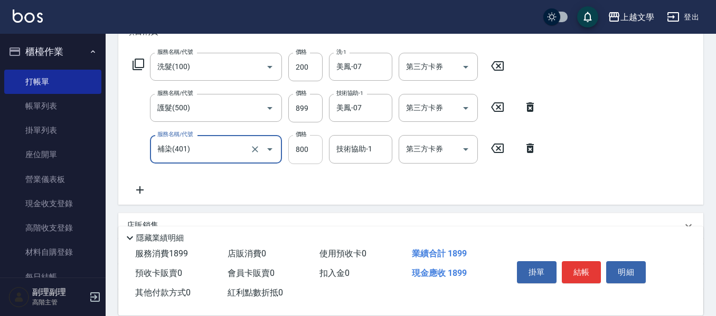
click at [305, 159] on input "800" at bounding box center [305, 149] width 34 height 29
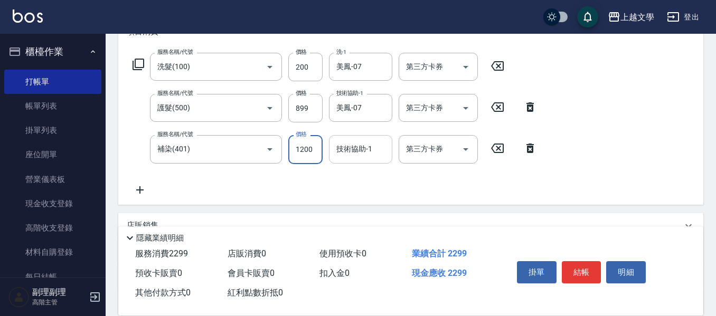
type input "1200"
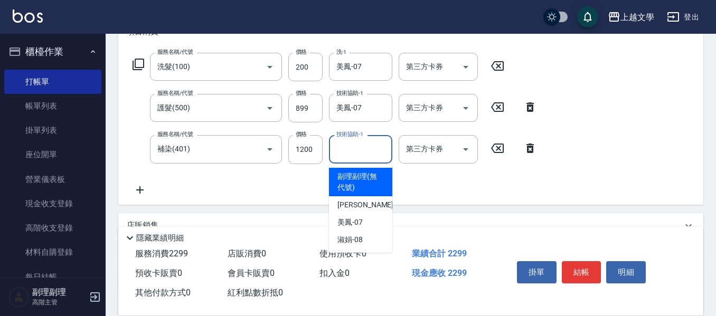
click at [370, 157] on input "技術協助-1" at bounding box center [361, 149] width 54 height 18
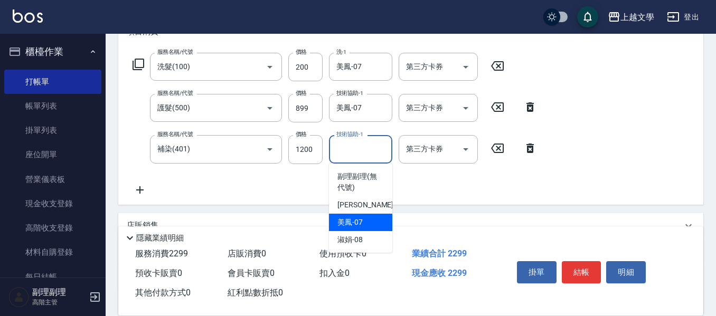
click at [382, 219] on div "美鳳 -07" at bounding box center [360, 222] width 63 height 17
type input "美鳳-07"
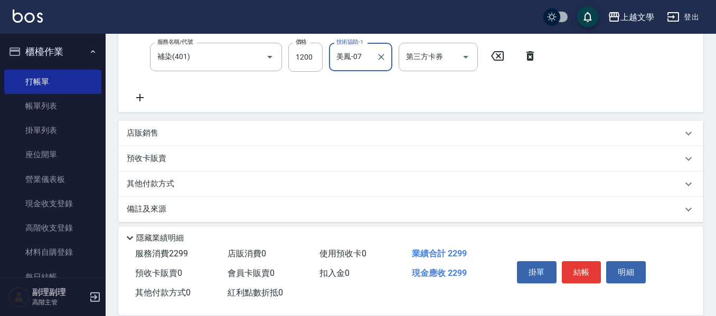
scroll to position [258, 0]
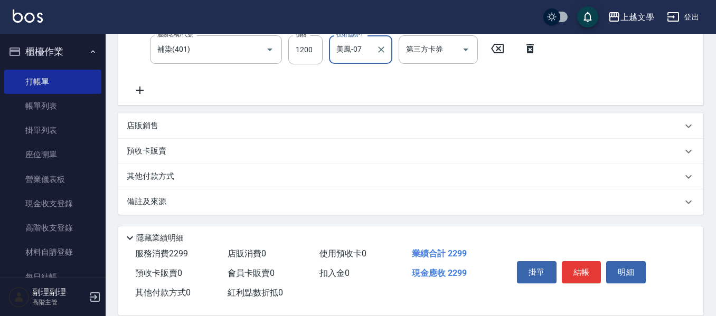
click at [170, 127] on div "店販銷售" at bounding box center [404, 125] width 555 height 11
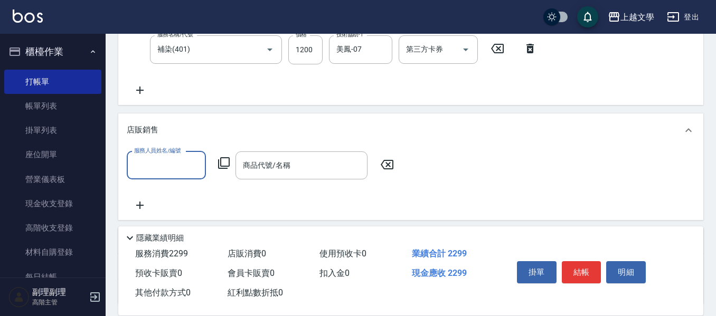
scroll to position [0, 0]
click at [176, 172] on input "服務人員姓名/編號" at bounding box center [166, 165] width 70 height 18
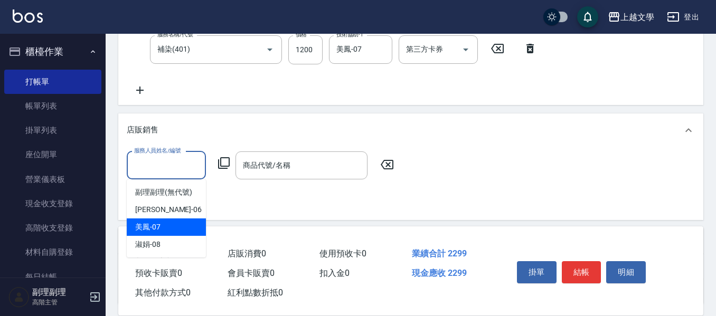
click at [179, 223] on div "美鳳 -07" at bounding box center [166, 227] width 79 height 17
type input "美鳳-07"
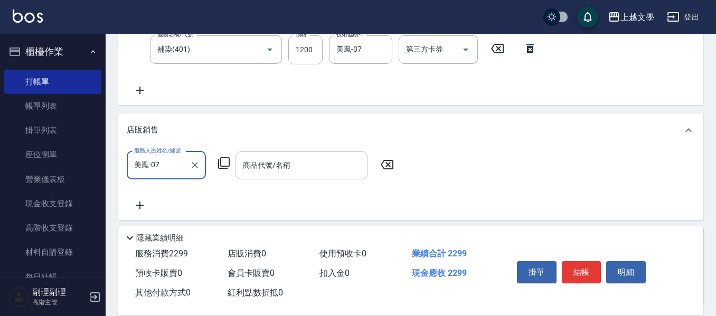
click at [270, 173] on input "商品代號/名稱" at bounding box center [301, 165] width 122 height 18
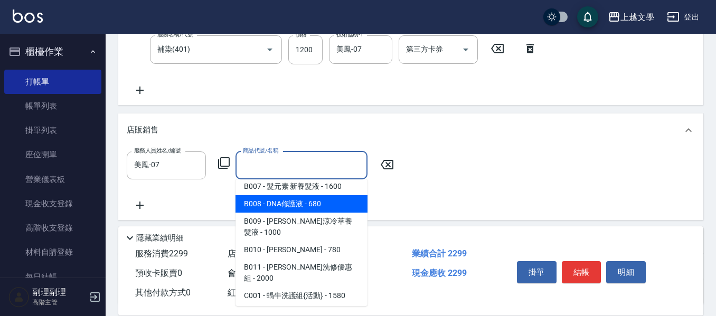
scroll to position [317, 0]
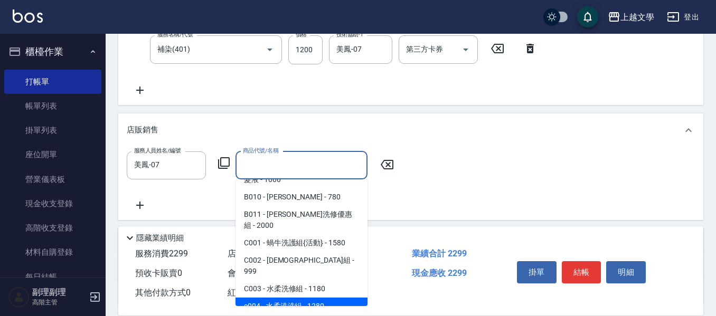
click at [321, 298] on span "c004 - 水柔洗洗組 - 1280" at bounding box center [301, 306] width 132 height 17
type input "水柔洗洗組"
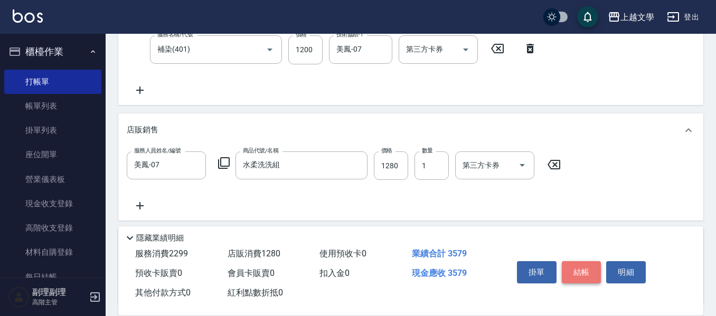
click at [586, 262] on button "結帳" at bounding box center [582, 272] width 40 height 22
type input "[DATE] 17:28"
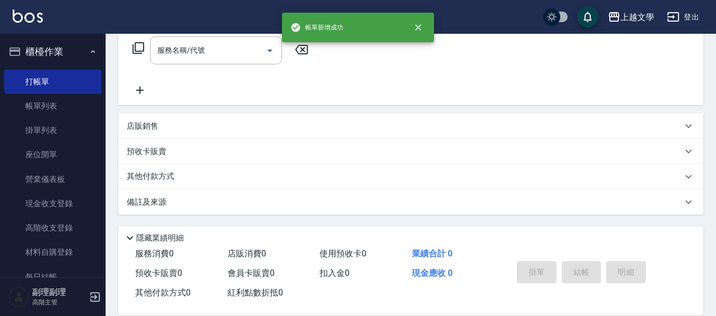
scroll to position [0, 0]
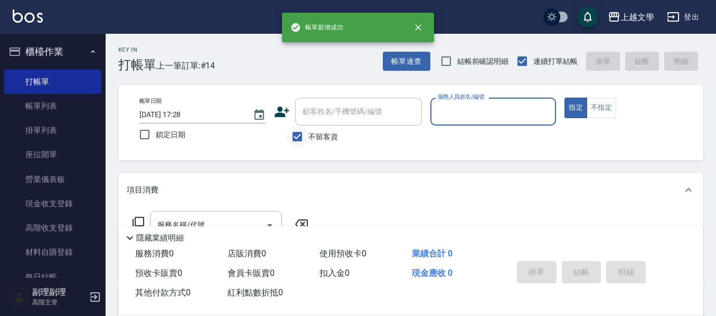
click at [304, 136] on input "不留客資" at bounding box center [297, 137] width 22 height 22
checkbox input "false"
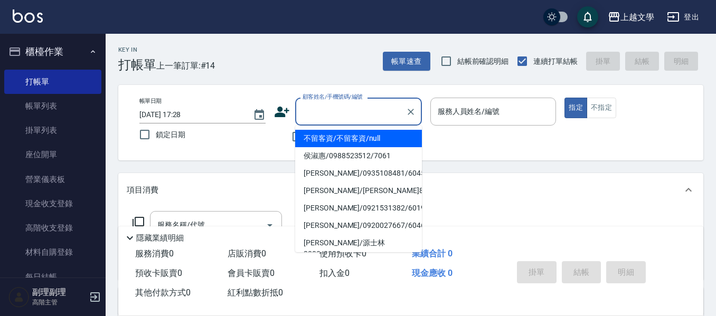
click at [327, 110] on input "顧客姓名/手機號碼/編號" at bounding box center [350, 111] width 101 height 18
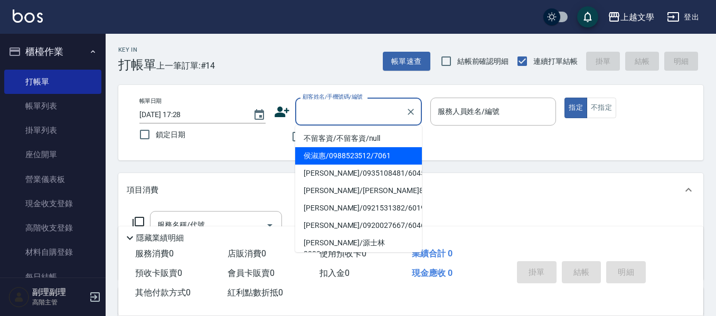
click at [391, 157] on li "侯淑惠/0988523512/7061" at bounding box center [358, 155] width 127 height 17
type input "侯淑惠/0988523512/7061"
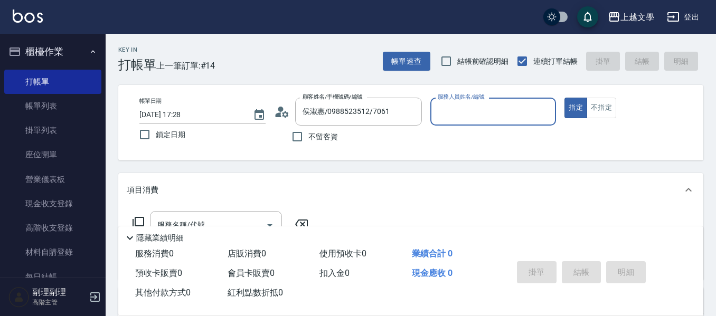
click at [480, 118] on input "服務人員姓名/編號" at bounding box center [493, 111] width 117 height 18
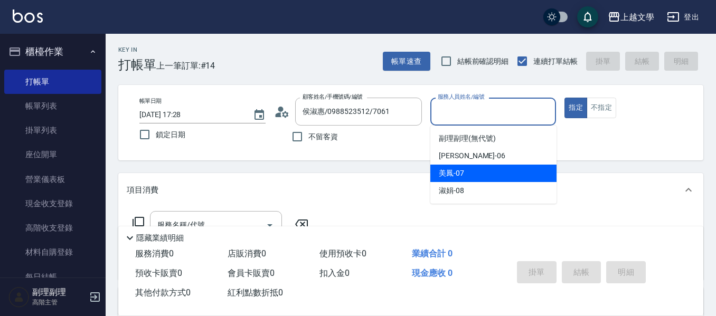
click at [474, 179] on div "美鳳 -07" at bounding box center [493, 173] width 126 height 17
type input "美鳳-07"
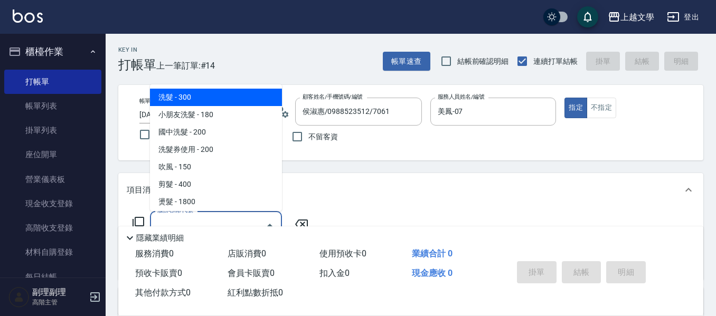
click at [229, 219] on input "服務名稱/代號" at bounding box center [208, 225] width 107 height 18
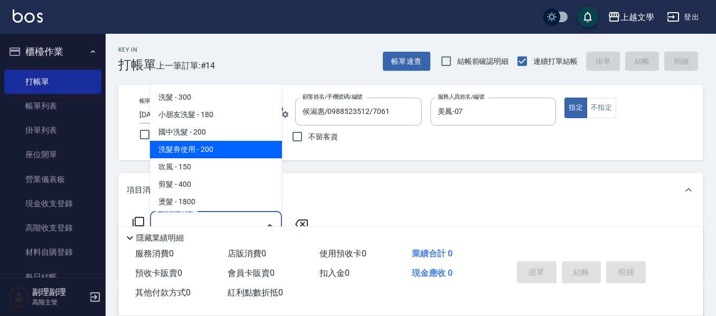
click at [213, 153] on span "洗髮券使用 - 200" at bounding box center [216, 149] width 132 height 17
type input "洗髮券使用(105)"
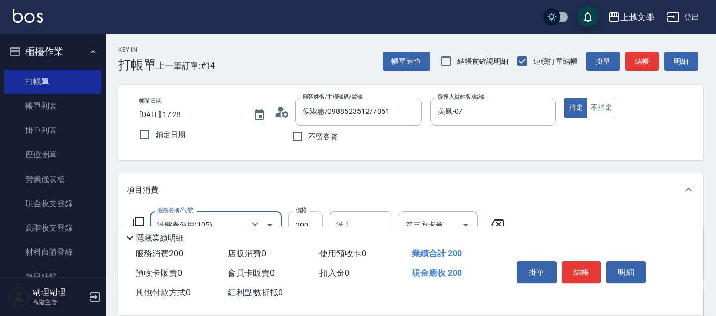
click at [307, 218] on input "200" at bounding box center [305, 225] width 34 height 29
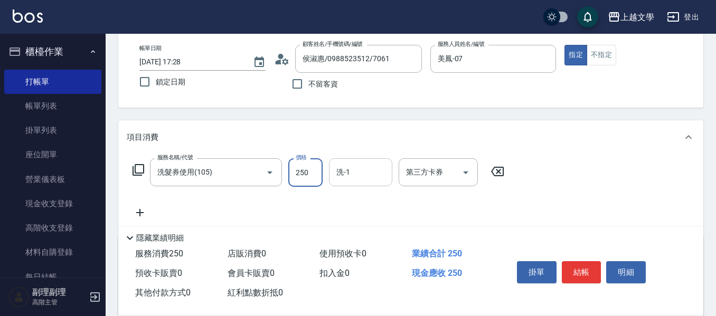
type input "250"
click at [355, 174] on input "洗-1" at bounding box center [361, 172] width 54 height 18
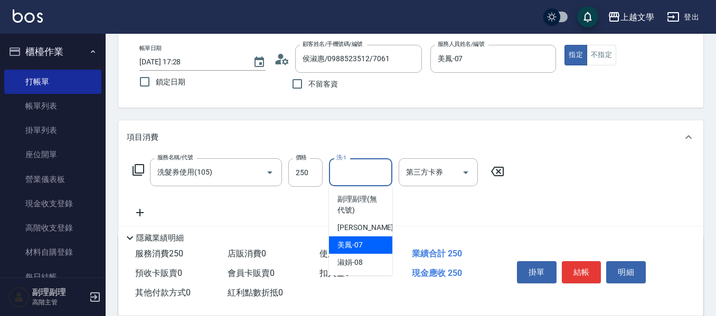
click at [351, 241] on span "美鳳 -07" at bounding box center [349, 245] width 25 height 11
type input "美鳳-07"
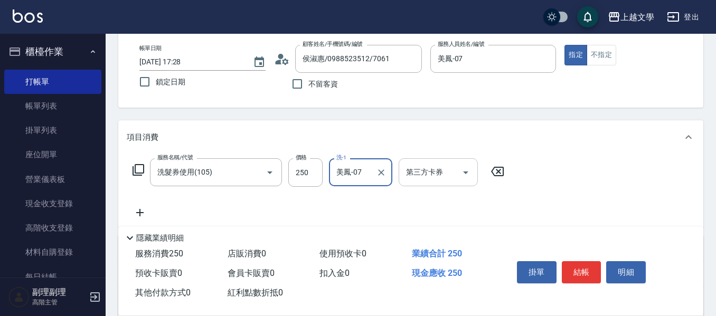
click at [461, 175] on icon "Open" at bounding box center [465, 172] width 13 height 13
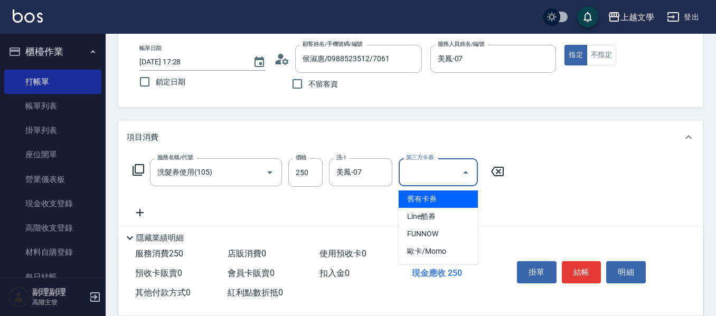
click at [427, 200] on span "舊有卡券" at bounding box center [438, 199] width 79 height 17
type input "舊有卡券"
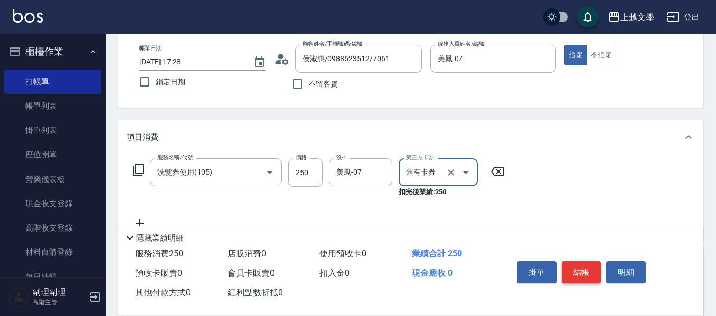
click at [581, 271] on button "結帳" at bounding box center [582, 272] width 40 height 22
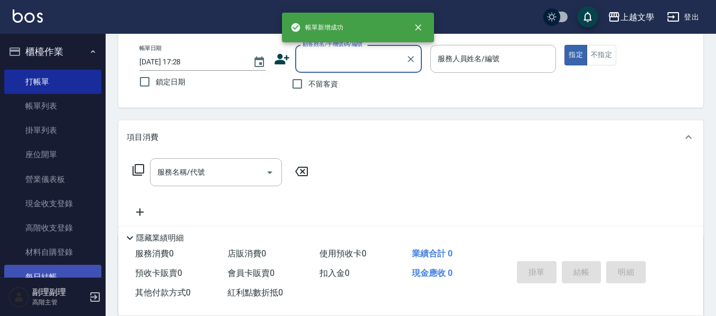
click at [52, 273] on link "每日結帳" at bounding box center [52, 277] width 97 height 24
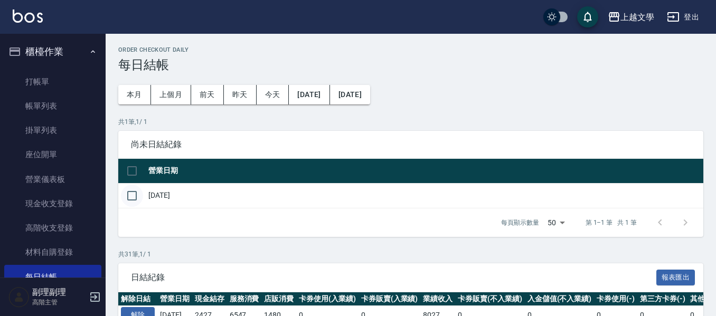
click at [138, 197] on input "checkbox" at bounding box center [132, 196] width 22 height 22
checkbox input "true"
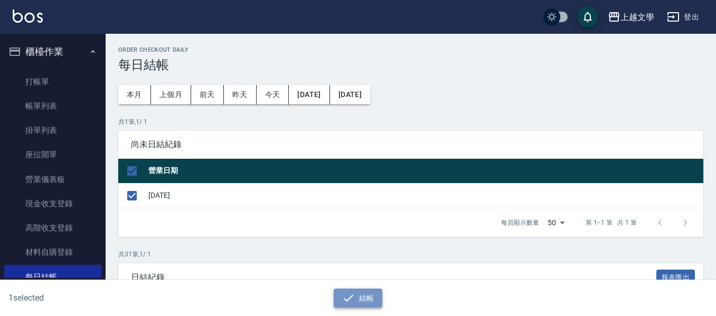
click at [353, 299] on icon "button" at bounding box center [348, 298] width 13 height 13
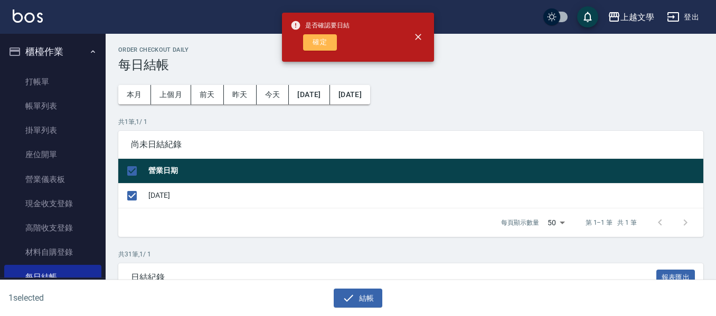
drag, startPoint x: 332, startPoint y: 46, endPoint x: 326, endPoint y: 84, distance: 39.1
click at [332, 45] on button "確定" at bounding box center [320, 42] width 34 height 16
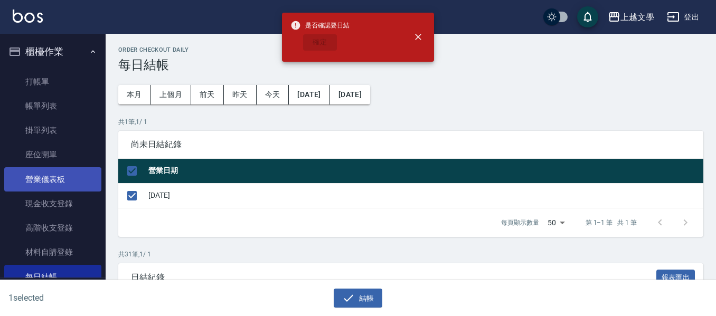
checkbox input "false"
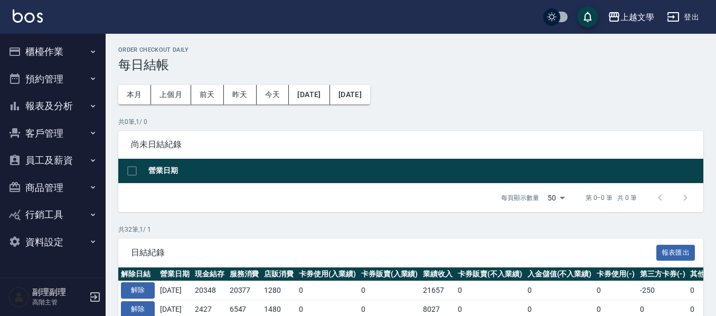
drag, startPoint x: 63, startPoint y: 108, endPoint x: 70, endPoint y: 124, distance: 17.1
click at [64, 109] on button "報表及分析" at bounding box center [52, 105] width 97 height 27
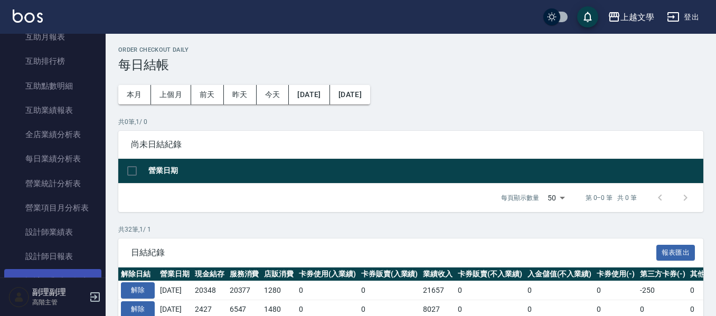
scroll to position [264, 0]
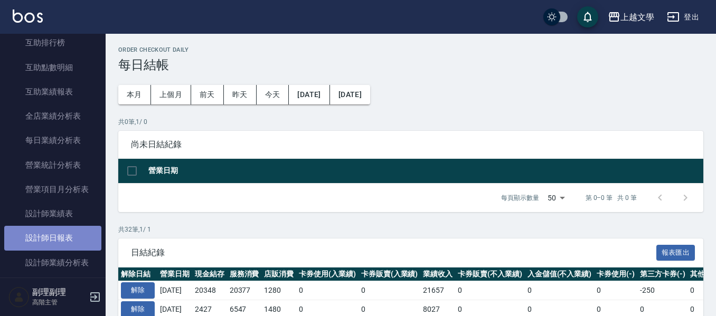
click at [68, 244] on link "設計師日報表" at bounding box center [52, 238] width 97 height 24
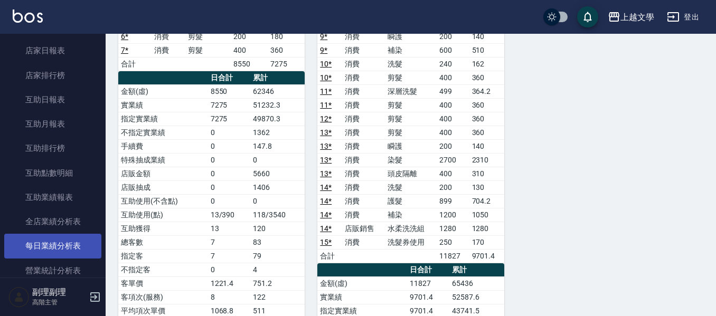
scroll to position [106, 0]
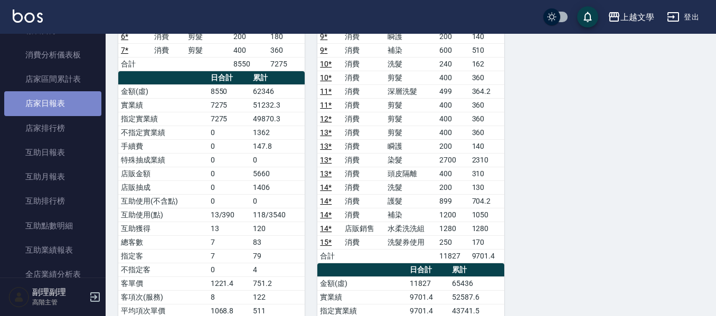
click at [62, 98] on link "店家日報表" at bounding box center [52, 103] width 97 height 24
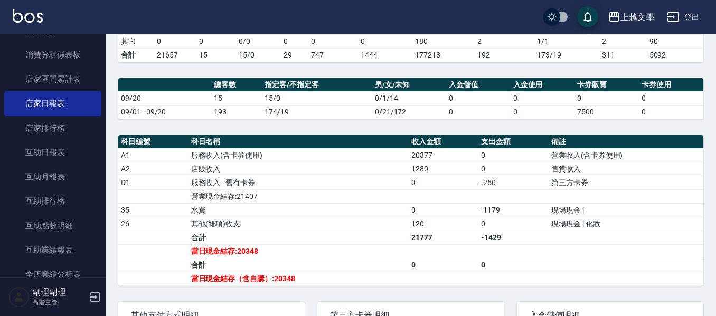
scroll to position [264, 0]
